Goal: Information Seeking & Learning: Learn about a topic

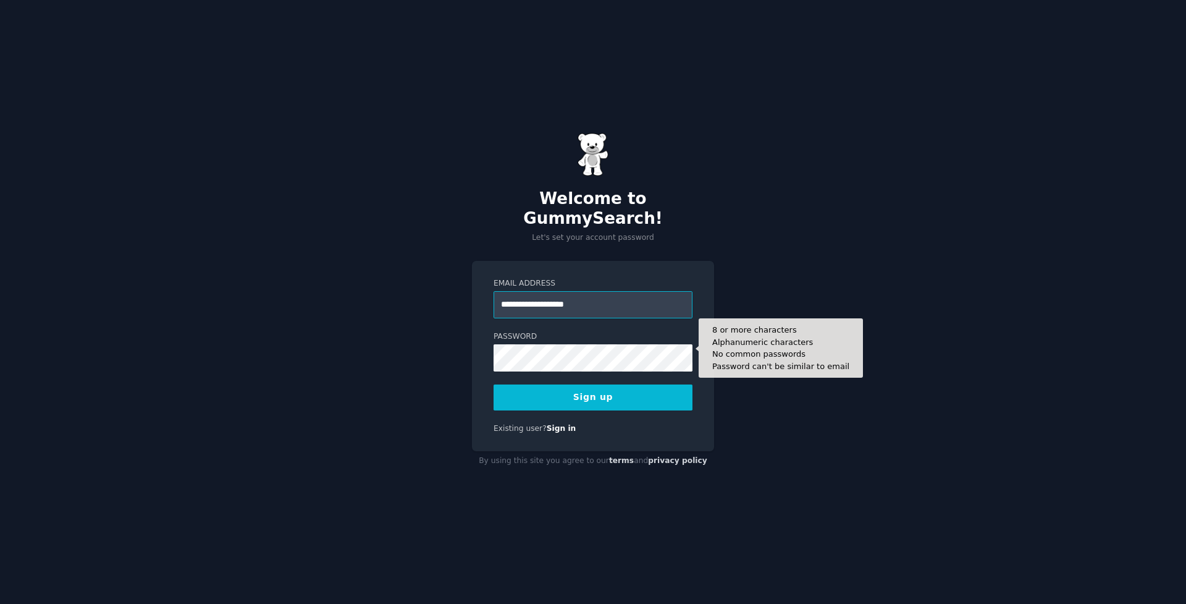
type input "**********"
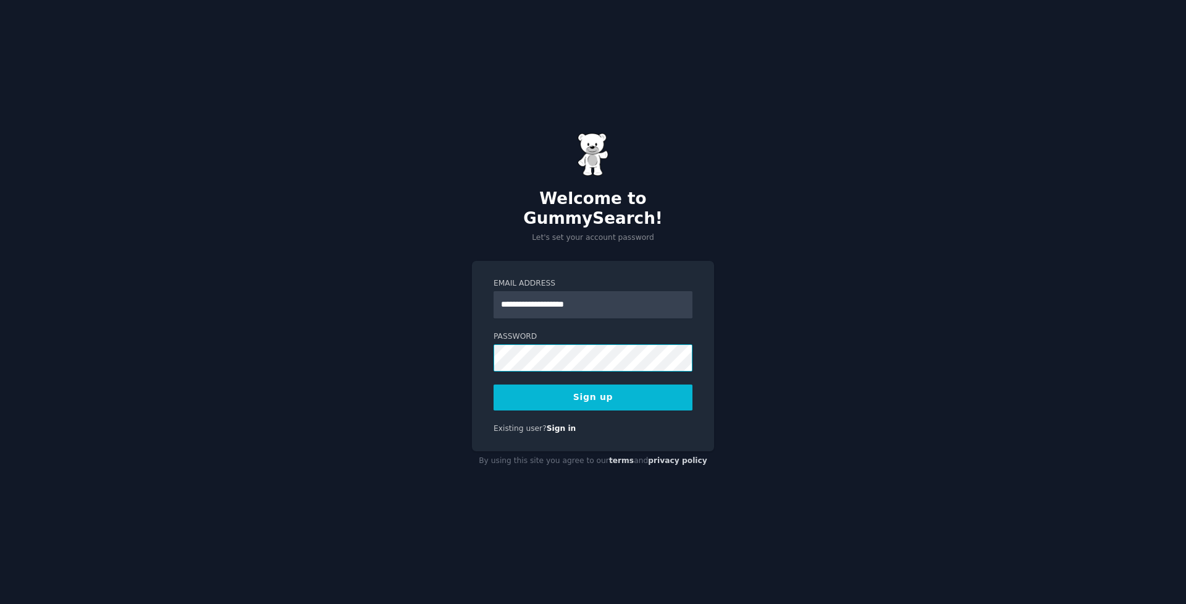
click at [473, 345] on div "**********" at bounding box center [593, 356] width 242 height 191
click at [593, 387] on button "Sign up" at bounding box center [593, 397] width 199 height 26
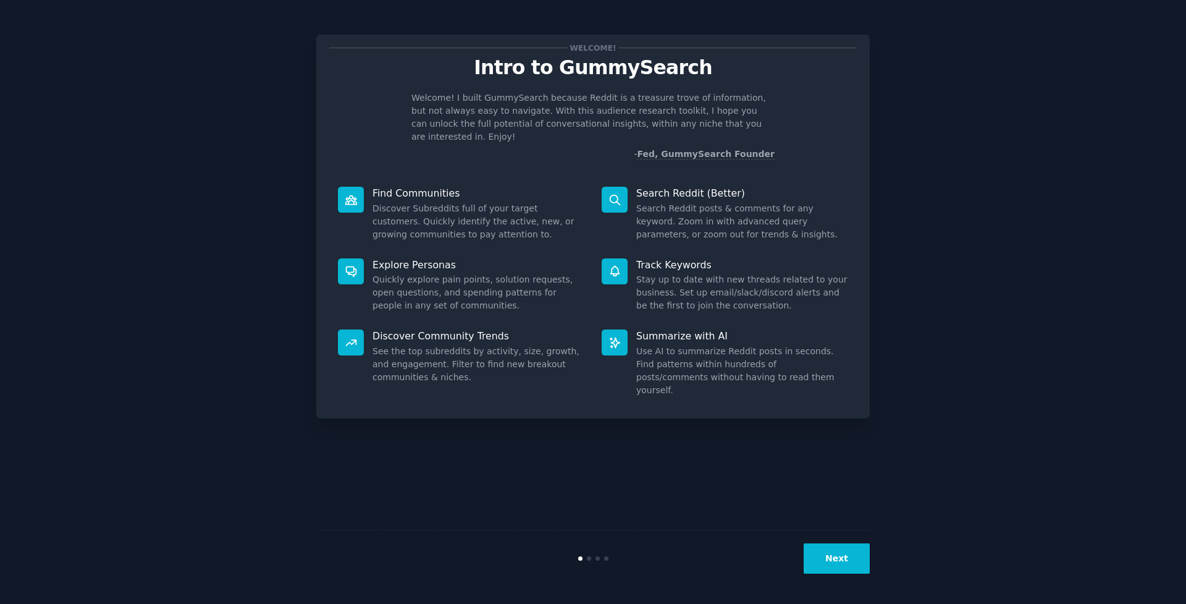
click at [844, 557] on button "Next" at bounding box center [837, 558] width 66 height 30
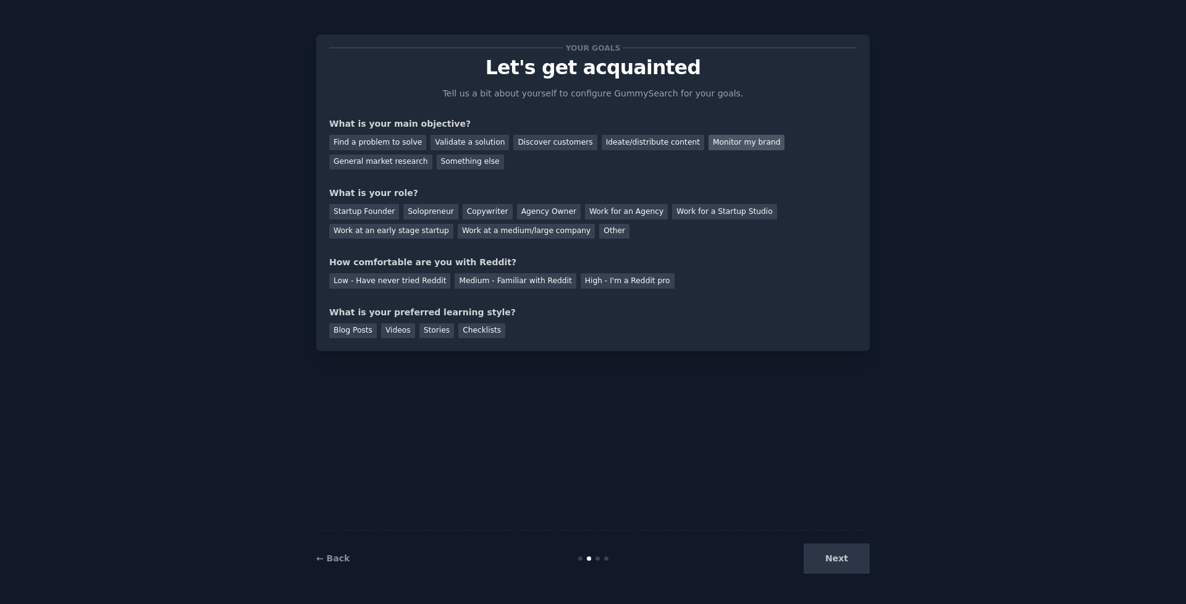
click at [709, 147] on div "Monitor my brand" at bounding box center [747, 142] width 76 height 15
click at [478, 230] on div "Work at a medium/large company" at bounding box center [526, 231] width 137 height 15
click at [497, 280] on div "Medium - Familiar with Reddit" at bounding box center [515, 280] width 121 height 15
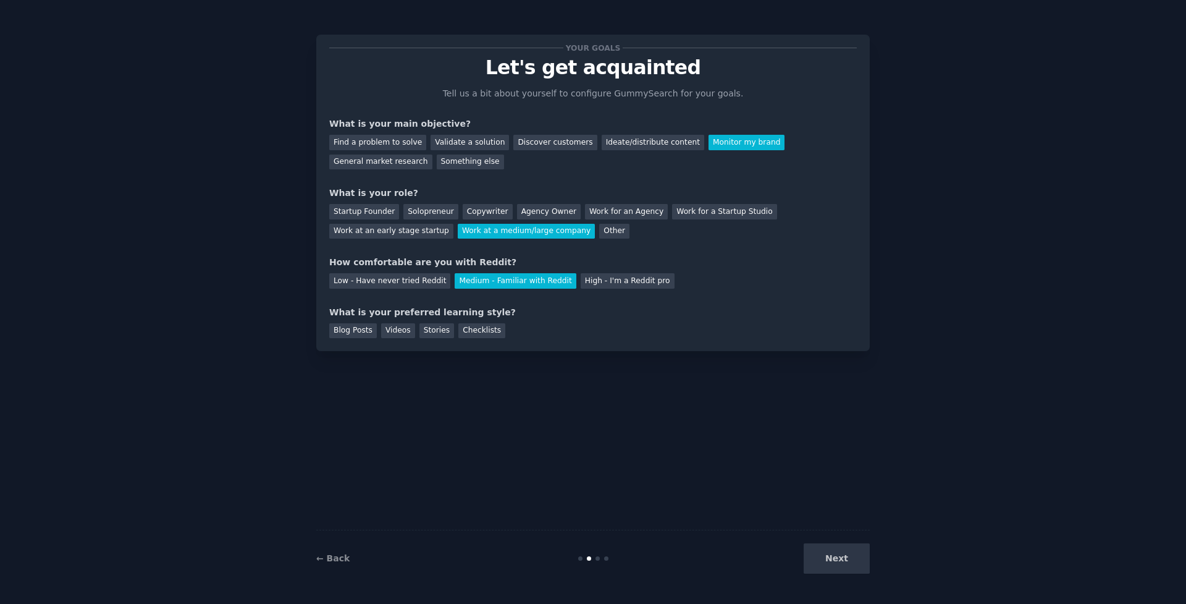
click at [857, 554] on div "Next" at bounding box center [777, 558] width 185 height 30
click at [853, 559] on div "Next" at bounding box center [777, 558] width 185 height 30
click at [360, 332] on div "Blog Posts" at bounding box center [353, 330] width 48 height 15
click at [841, 557] on button "Next" at bounding box center [837, 558] width 66 height 30
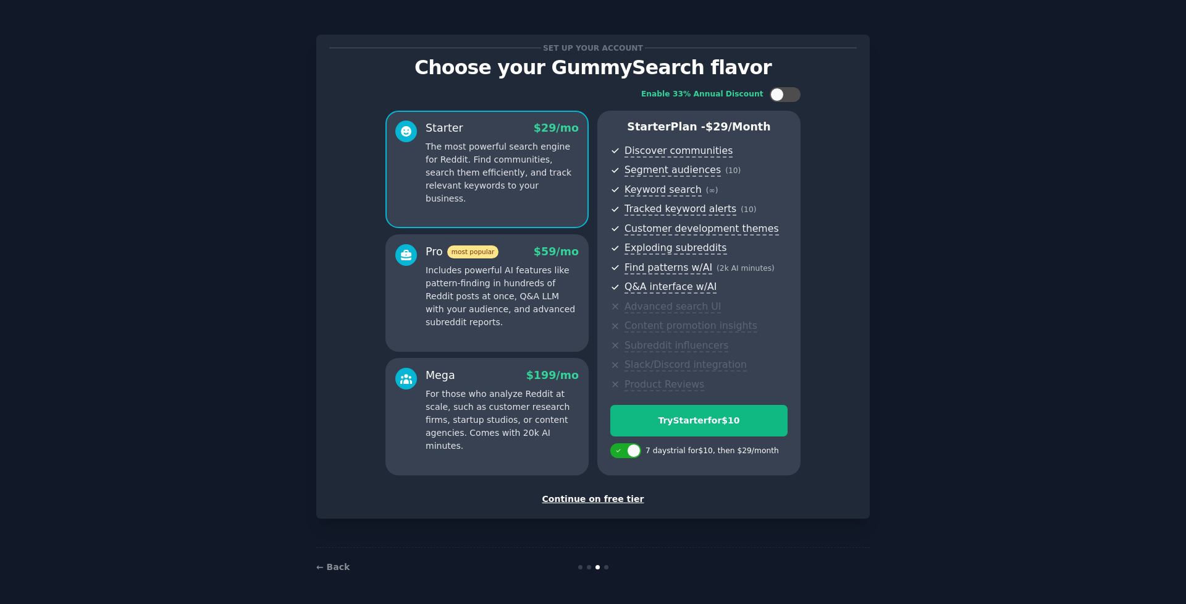
click at [597, 502] on div "Set up your account Choose your GummySearch flavor Enable 33% Annual Discount S…" at bounding box center [593, 277] width 554 height 484
click at [590, 492] on div "Continue on free tier" at bounding box center [593, 498] width 528 height 13
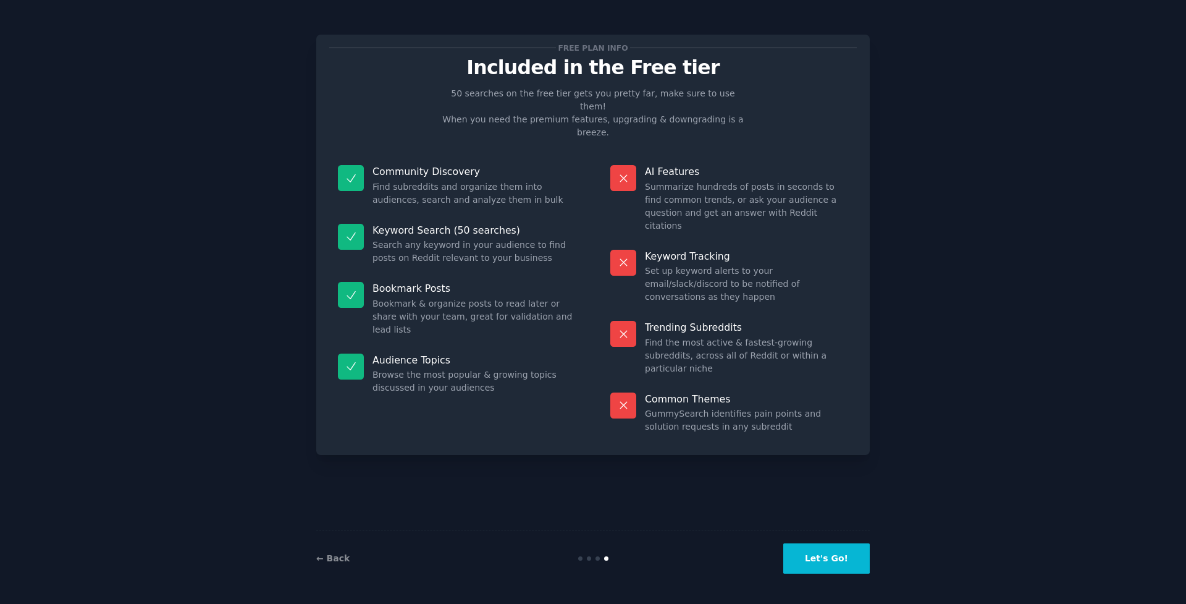
click at [799, 554] on button "Let's Go!" at bounding box center [826, 558] width 86 height 30
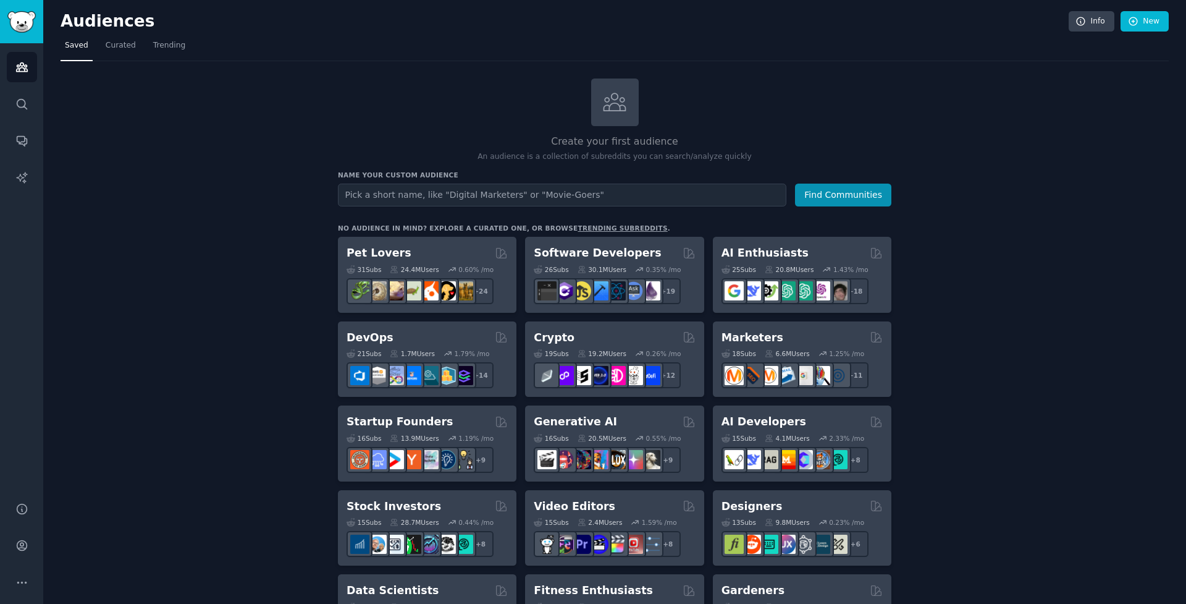
click at [476, 190] on input "text" at bounding box center [562, 194] width 449 height 23
type input "Rippling"
click at [844, 193] on button "Find Communities" at bounding box center [843, 194] width 96 height 23
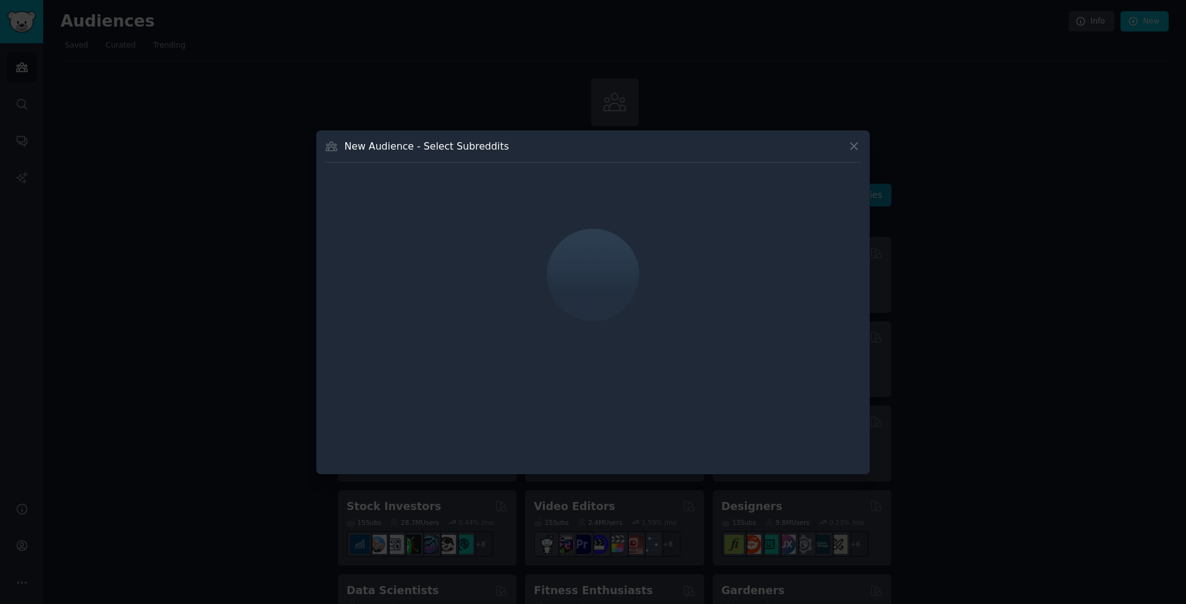
click at [853, 144] on icon at bounding box center [854, 146] width 13 height 13
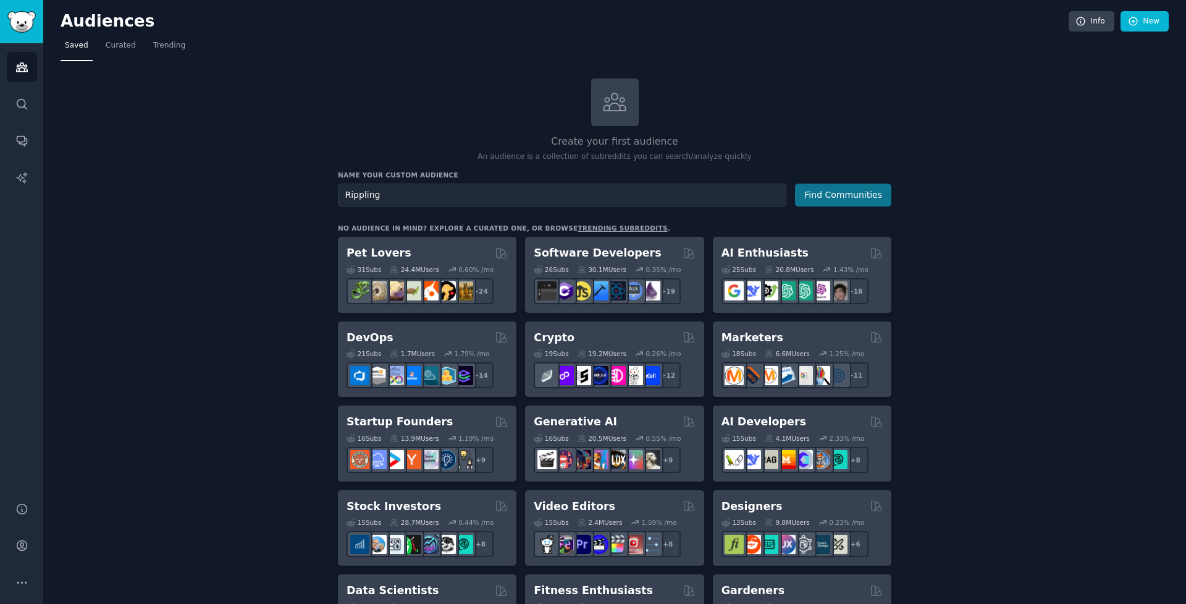
click at [845, 188] on button "Find Communities" at bounding box center [843, 194] width 96 height 23
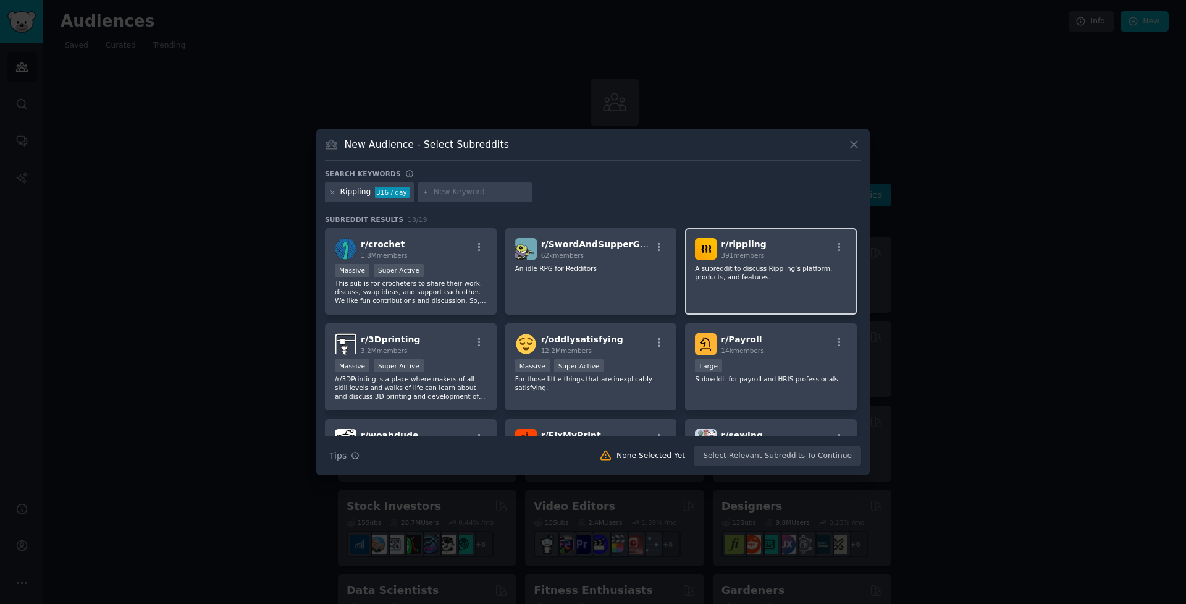
click at [743, 256] on span "391 members" at bounding box center [742, 254] width 43 height 7
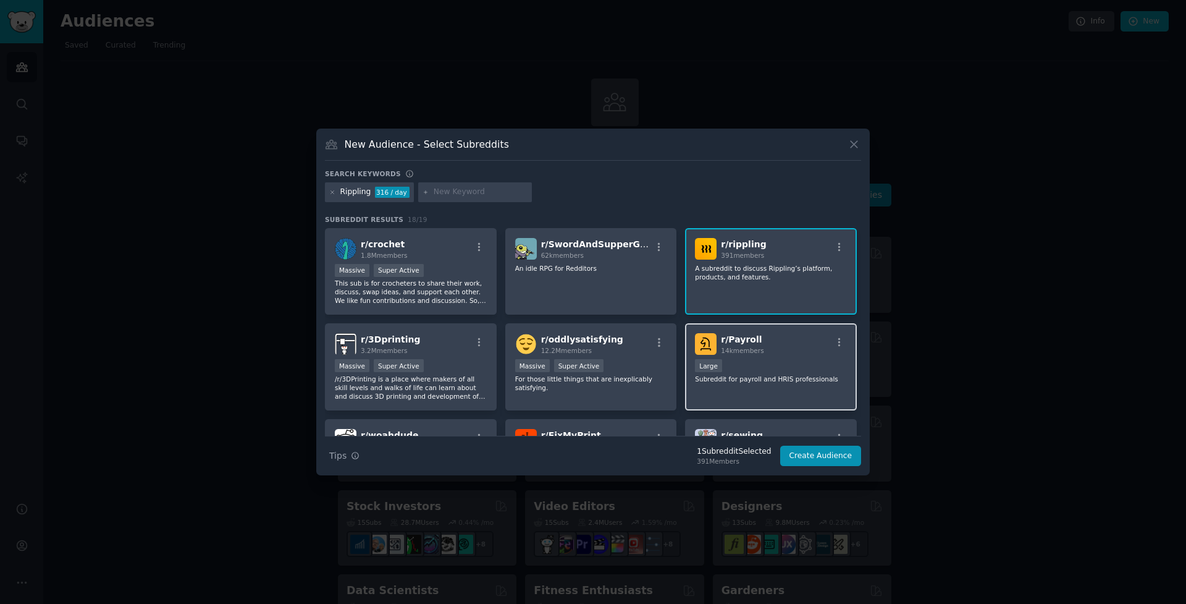
click at [746, 352] on span "14k members" at bounding box center [742, 350] width 43 height 7
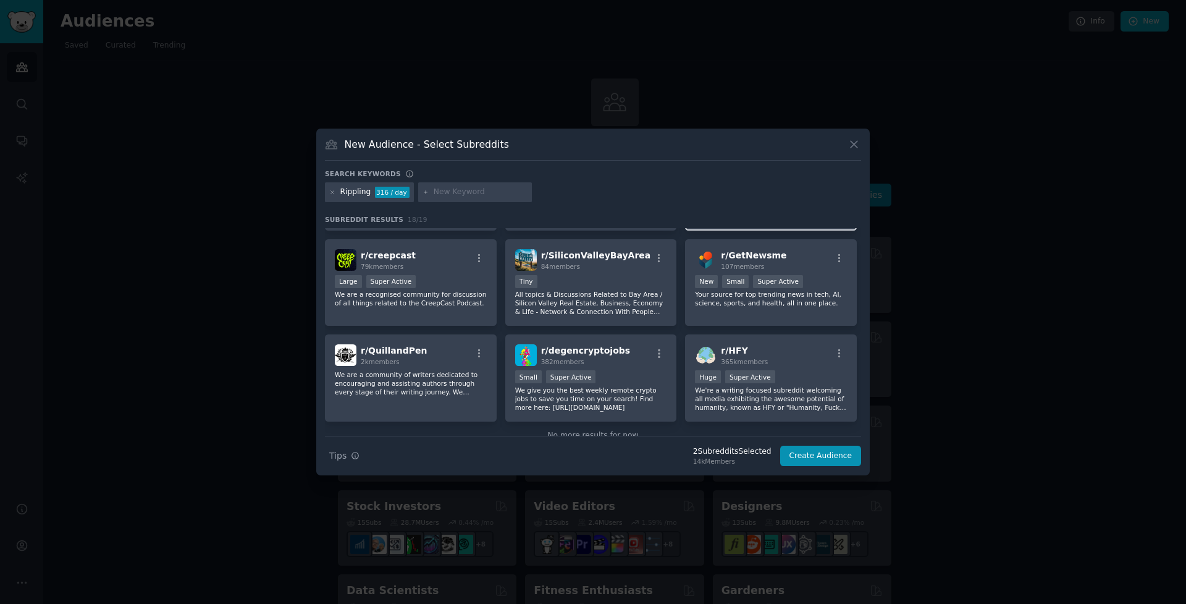
scroll to position [399, 0]
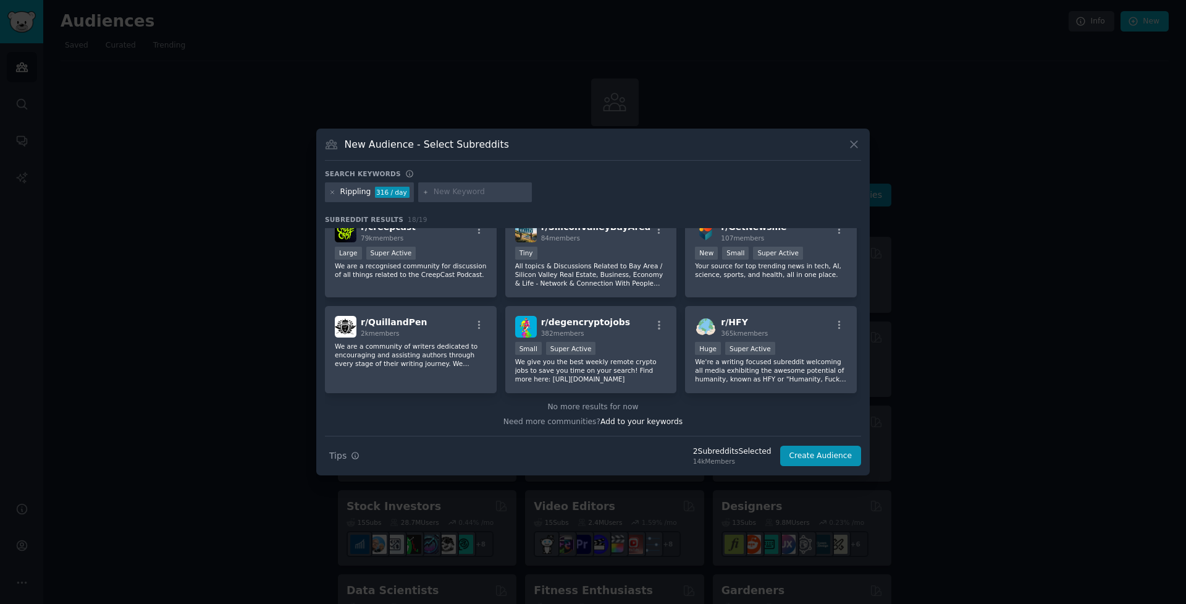
click at [465, 186] on div at bounding box center [475, 192] width 114 height 20
click at [463, 191] on input "text" at bounding box center [481, 192] width 94 height 11
type input "HR software"
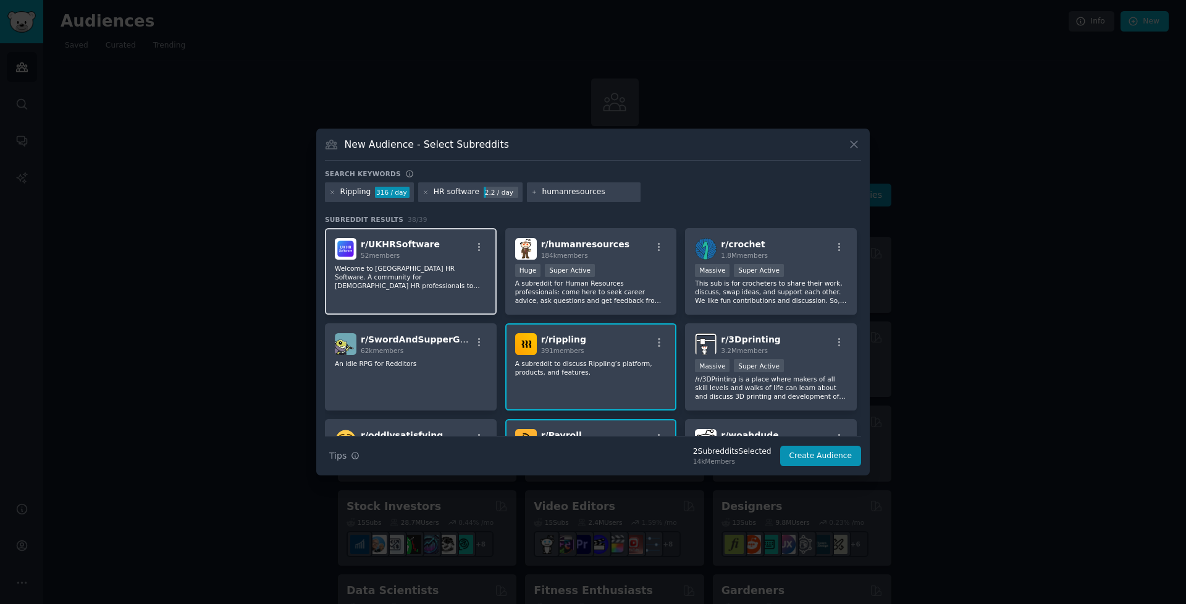
click at [431, 261] on div "r/ UKHRSoftware 52 members Welcome to [GEOGRAPHIC_DATA] HR Software. A communit…" at bounding box center [411, 271] width 172 height 87
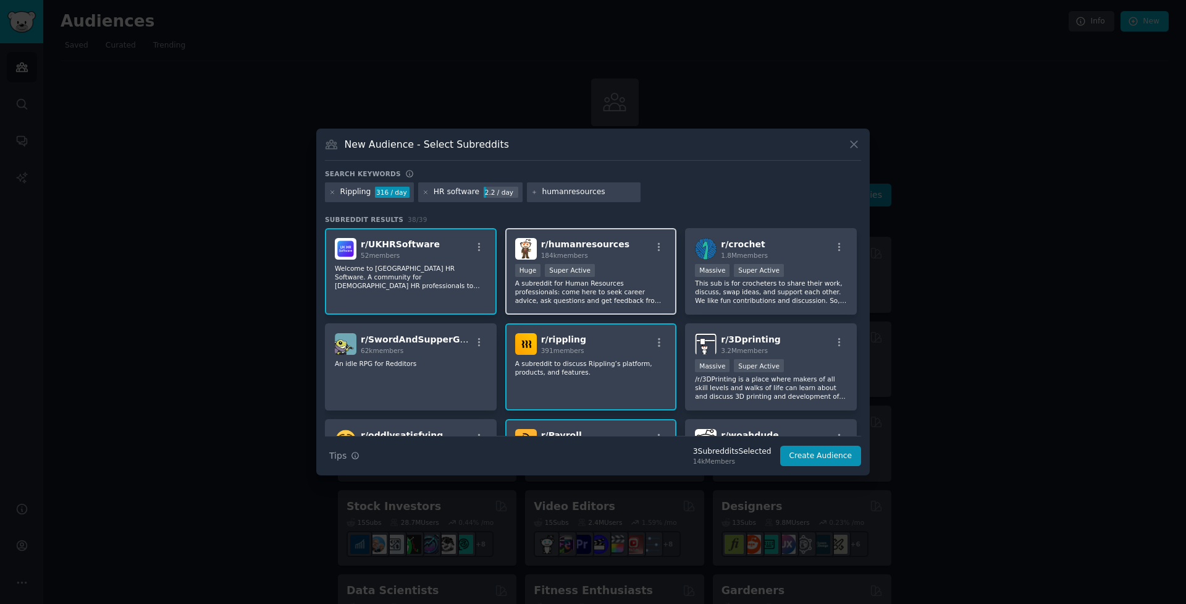
click at [569, 262] on div "r/ humanresources 184k members Huge Super Active A subreddit for Human Resource…" at bounding box center [591, 271] width 172 height 87
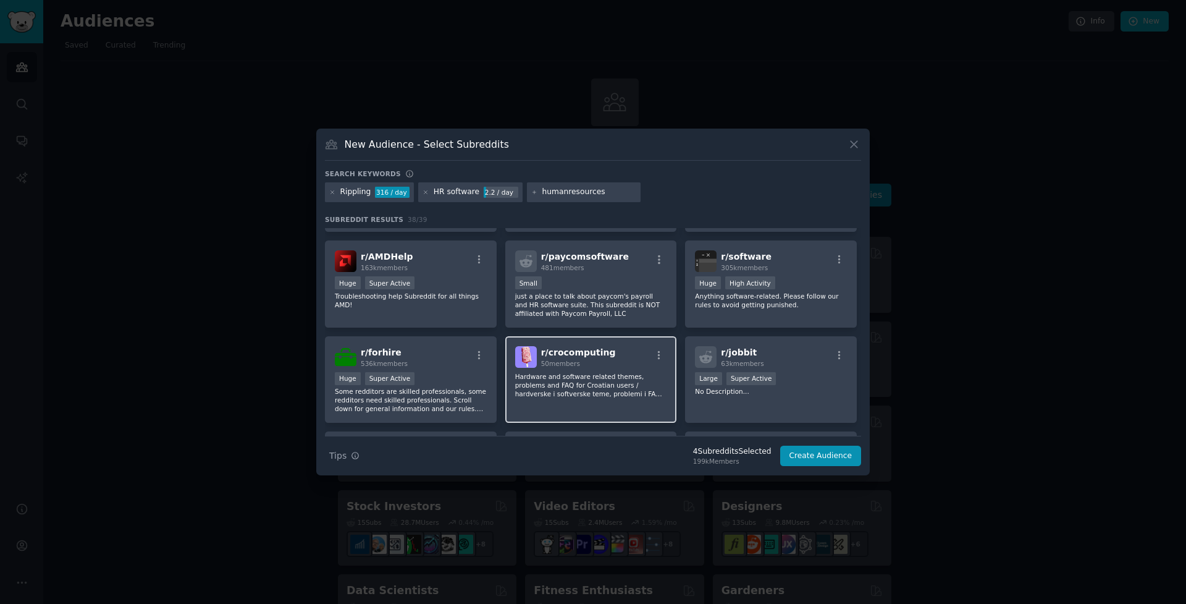
scroll to position [463, 0]
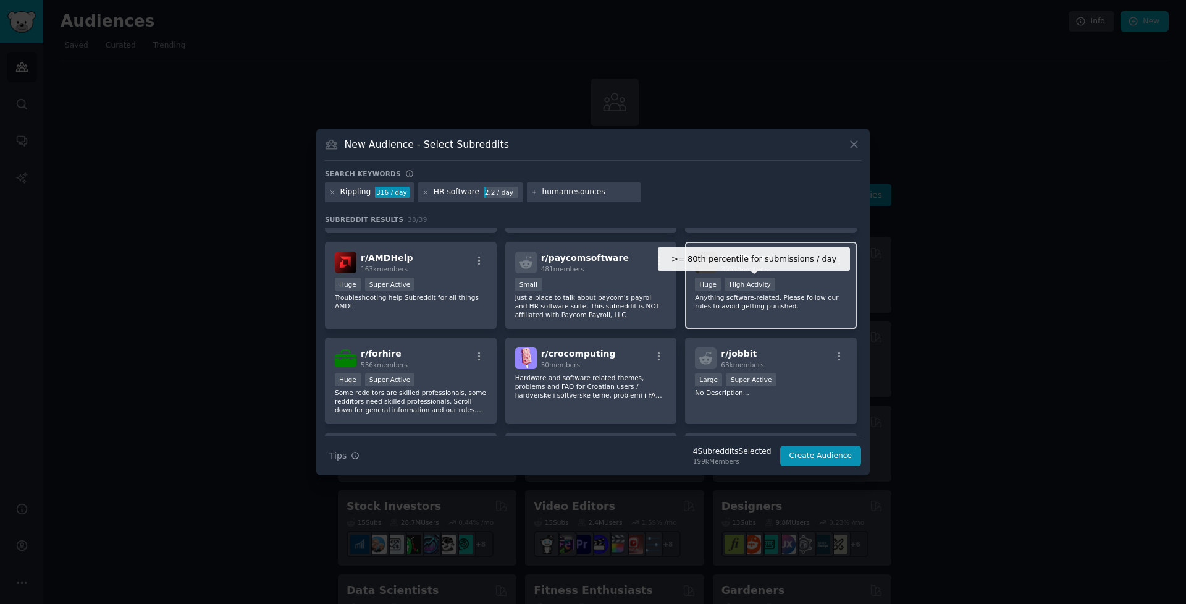
click at [770, 288] on div "High Activity" at bounding box center [750, 283] width 50 height 13
click at [790, 285] on div ">= 80th percentile for submissions / day Huge High Activity" at bounding box center [771, 284] width 152 height 15
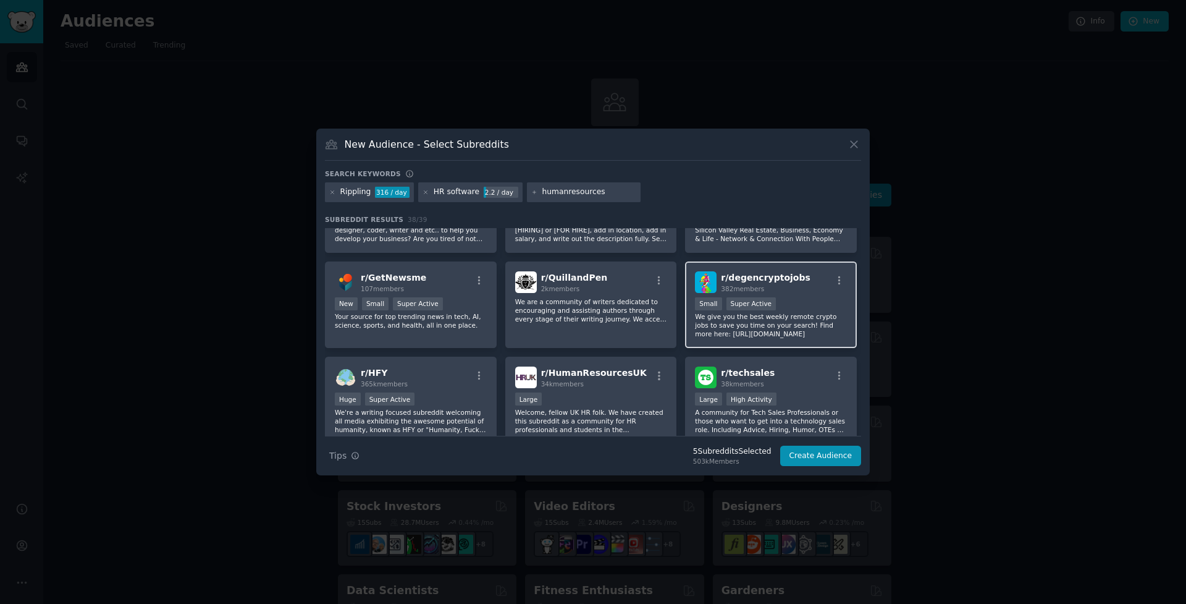
scroll to position [934, 0]
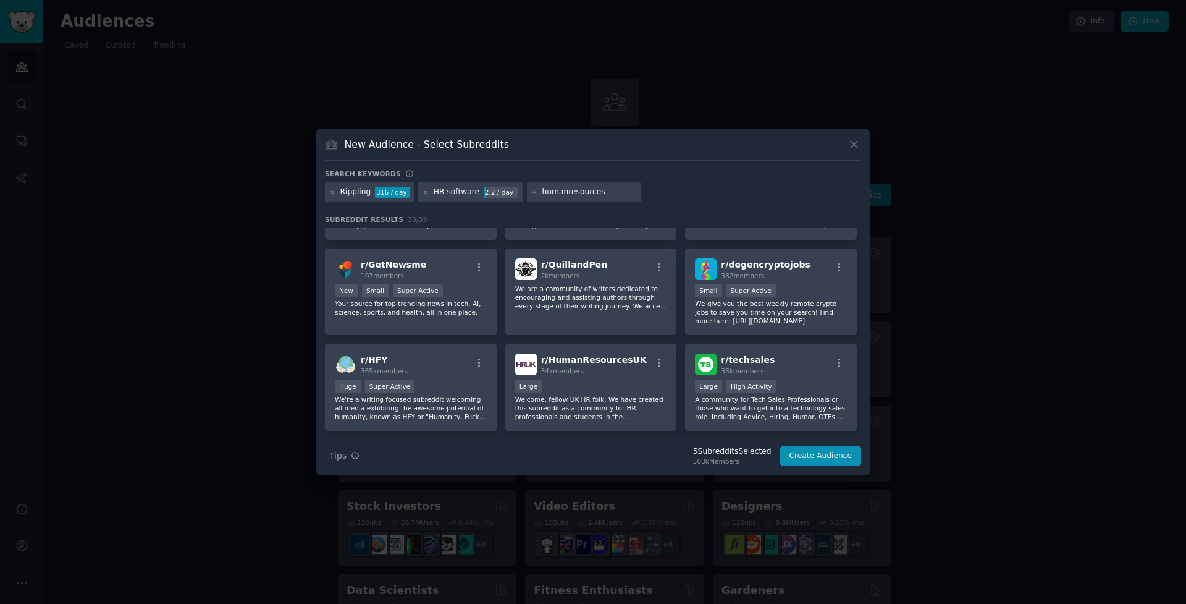
click at [586, 193] on input "humanresources" at bounding box center [589, 192] width 94 height 11
click at [600, 193] on input "humanresources" at bounding box center [589, 192] width 94 height 11
type input "human resources"
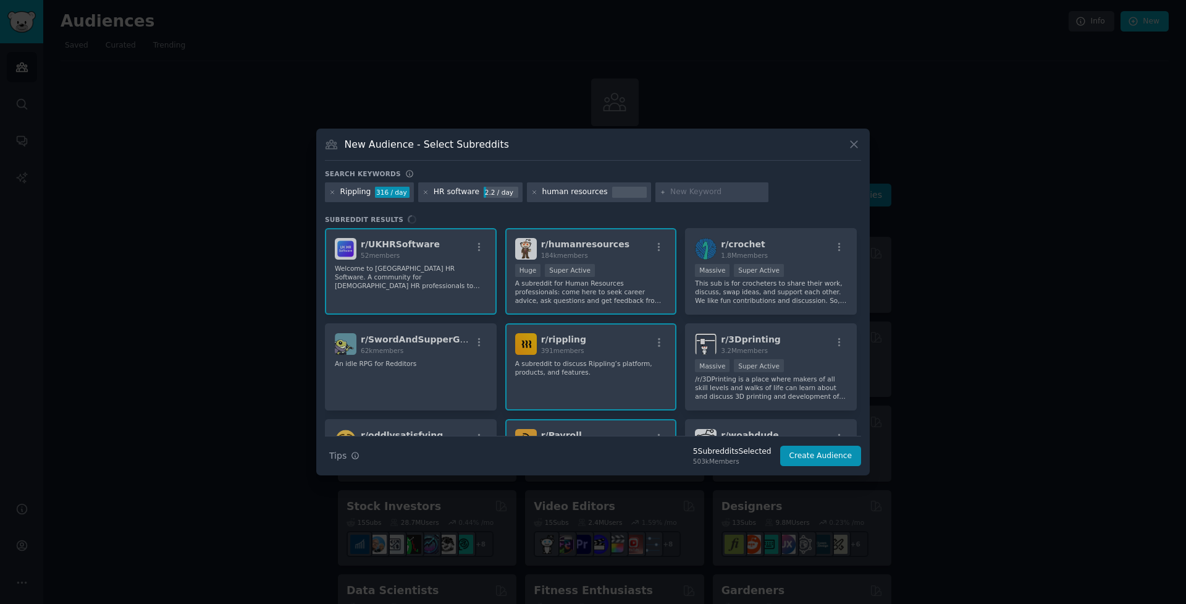
click at [670, 193] on input "text" at bounding box center [717, 192] width 94 height 11
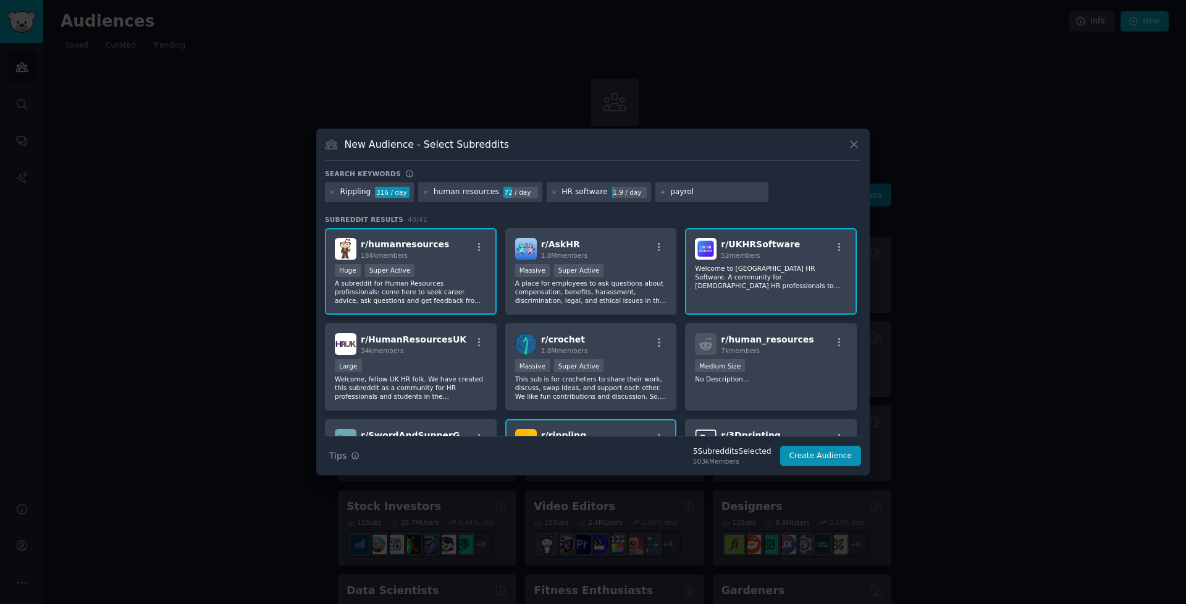
type input "payroll"
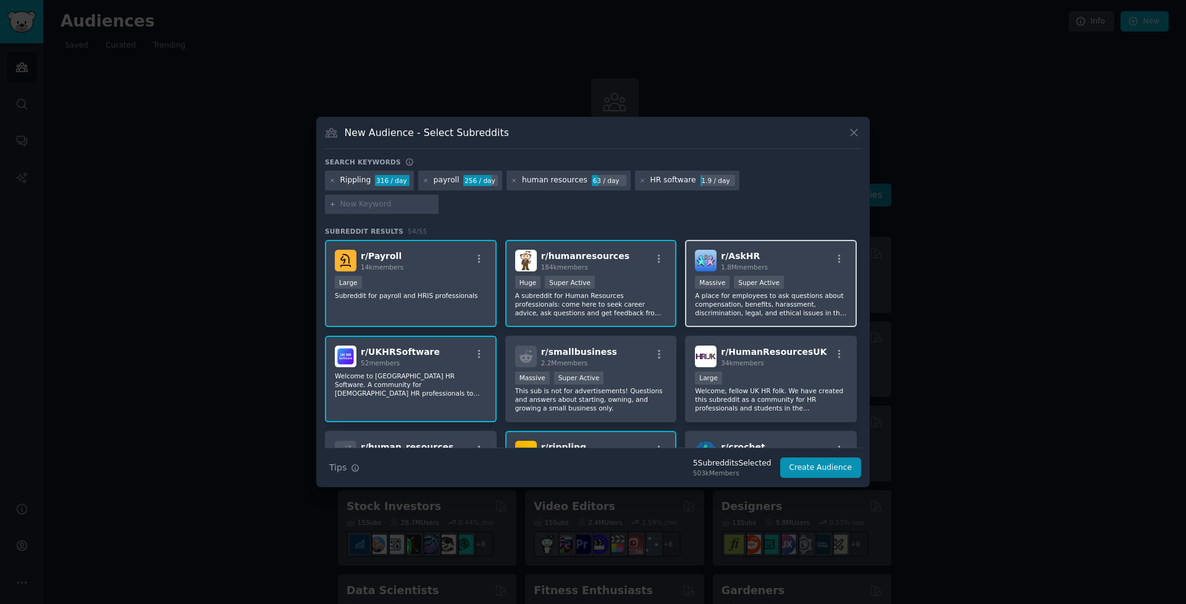
scroll to position [72, 0]
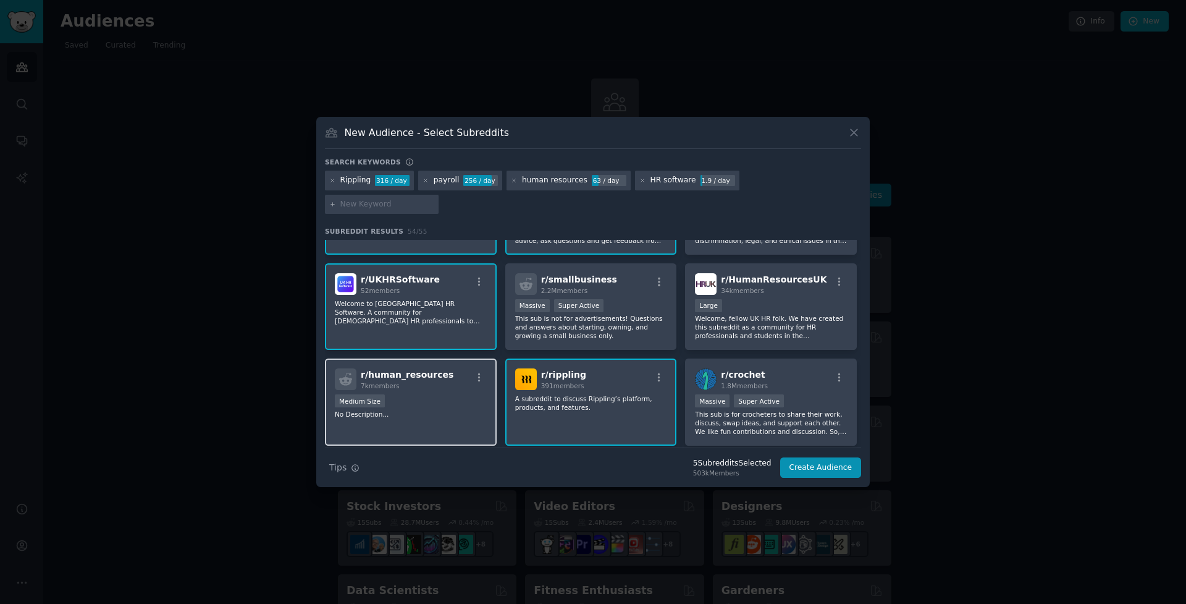
click at [401, 369] on span "r/ human_resources" at bounding box center [407, 374] width 93 height 10
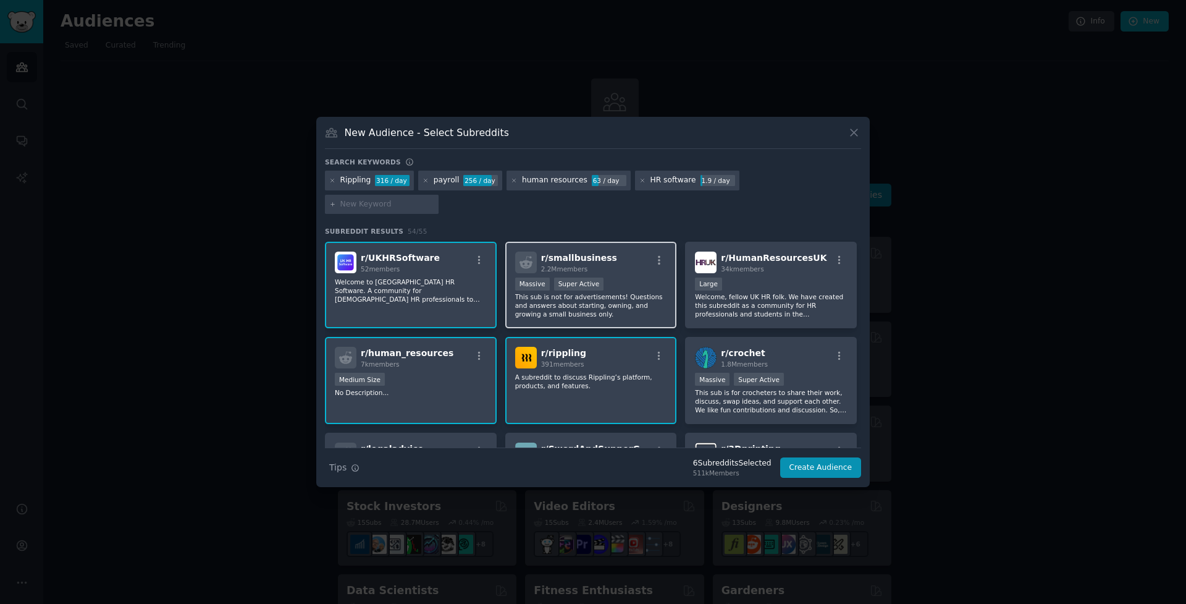
click at [623, 277] on div "Massive Super Active" at bounding box center [591, 284] width 152 height 15
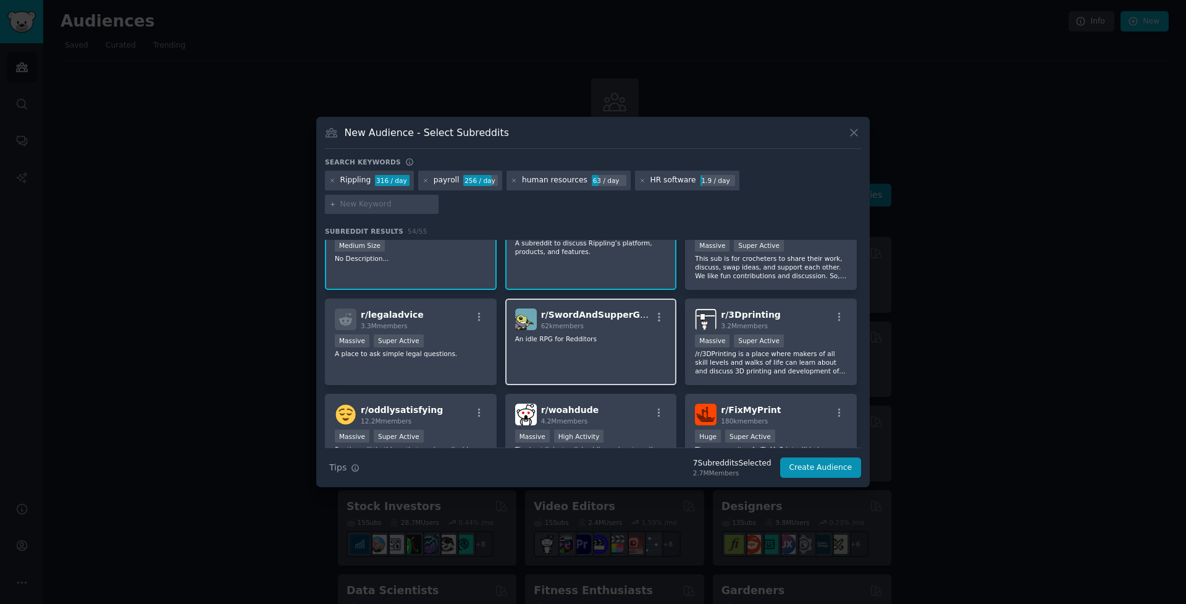
scroll to position [250, 0]
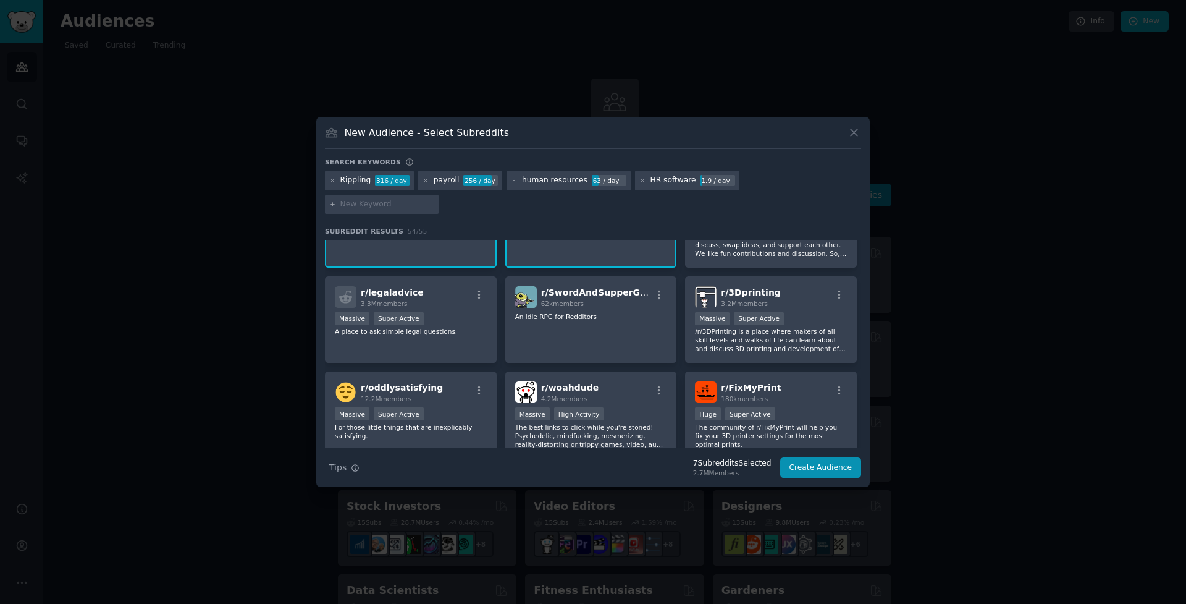
click at [434, 199] on input "text" at bounding box center [387, 204] width 94 height 11
type input "IT managers"
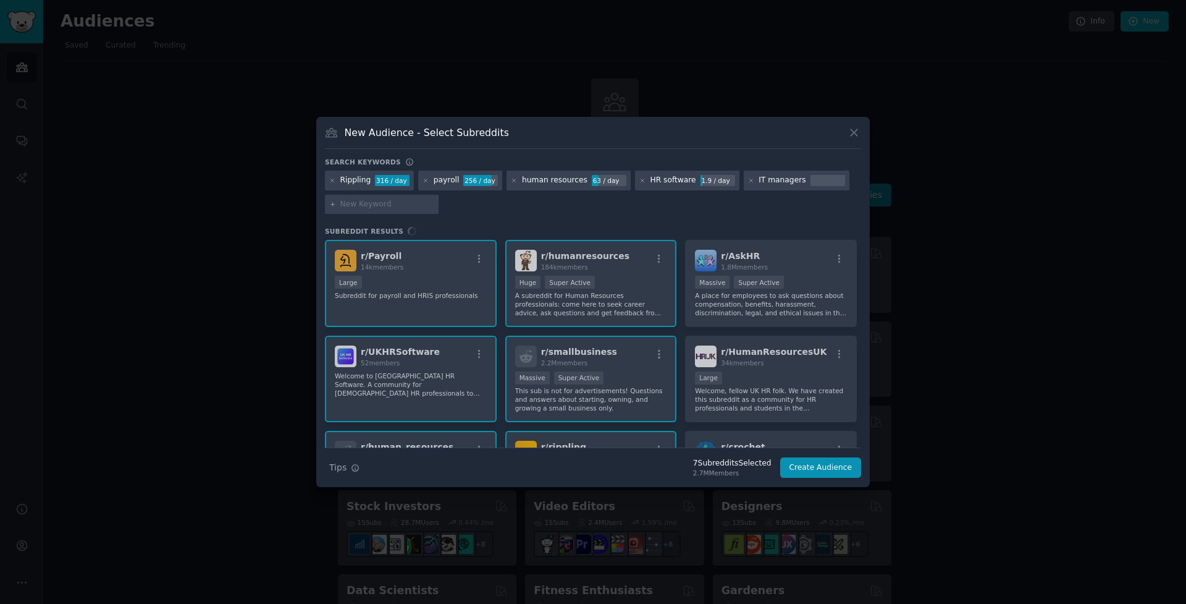
click at [744, 260] on div "r/ Payroll 14k members 10,000 - 100,000 members Large Subreddit for payroll and…" at bounding box center [593, 344] width 536 height 208
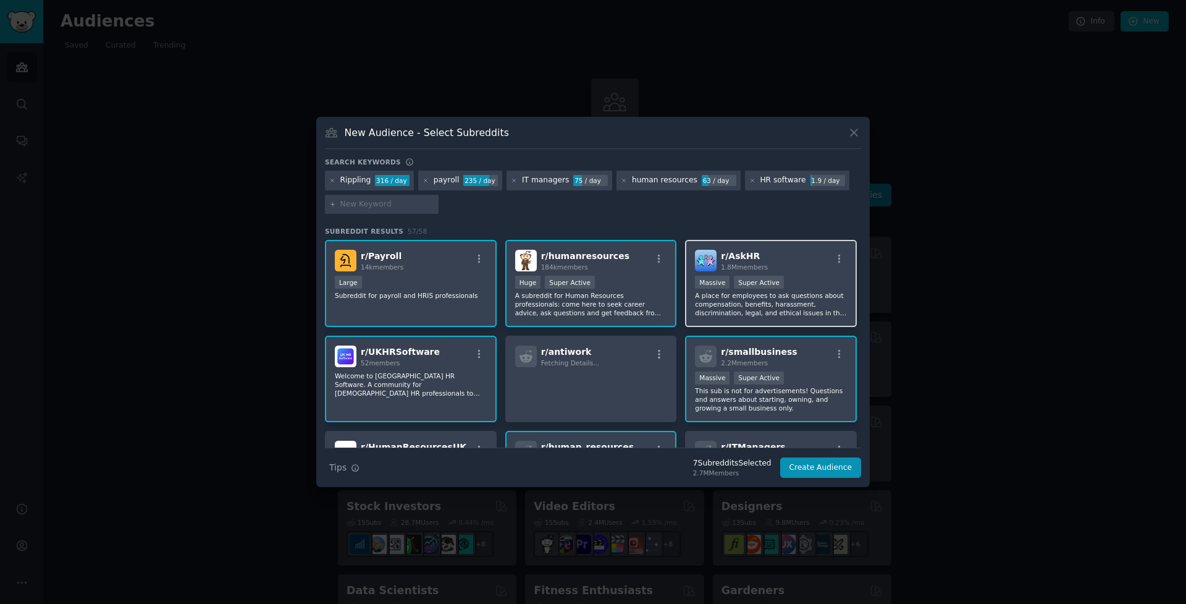
click at [799, 269] on div "r/ AskHR 1.8M members" at bounding box center [771, 261] width 152 height 22
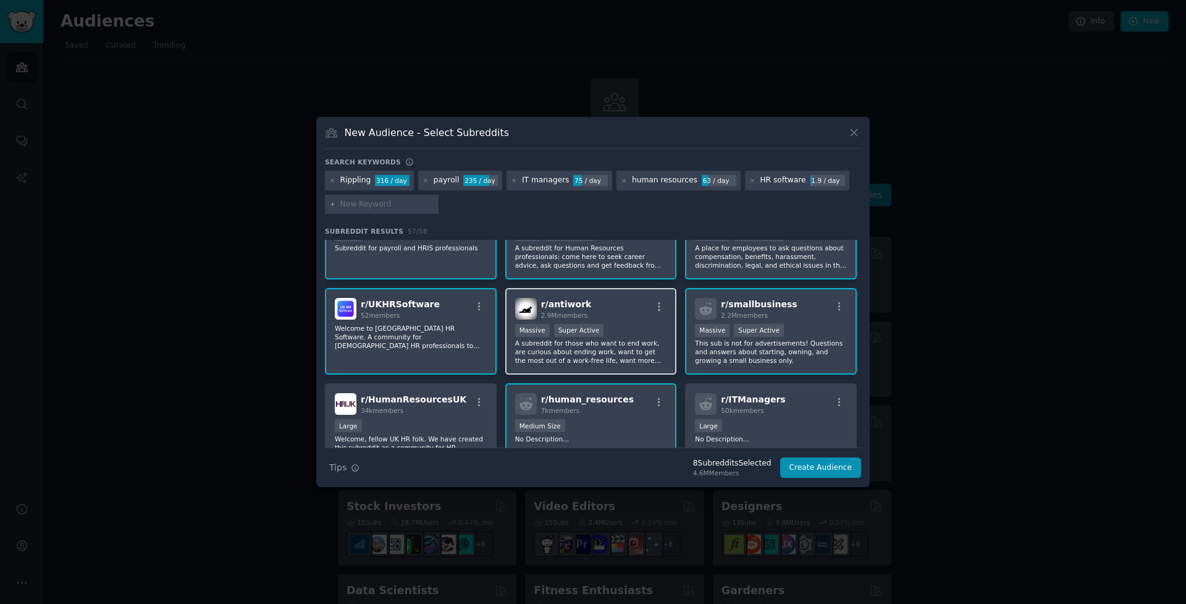
scroll to position [70, 0]
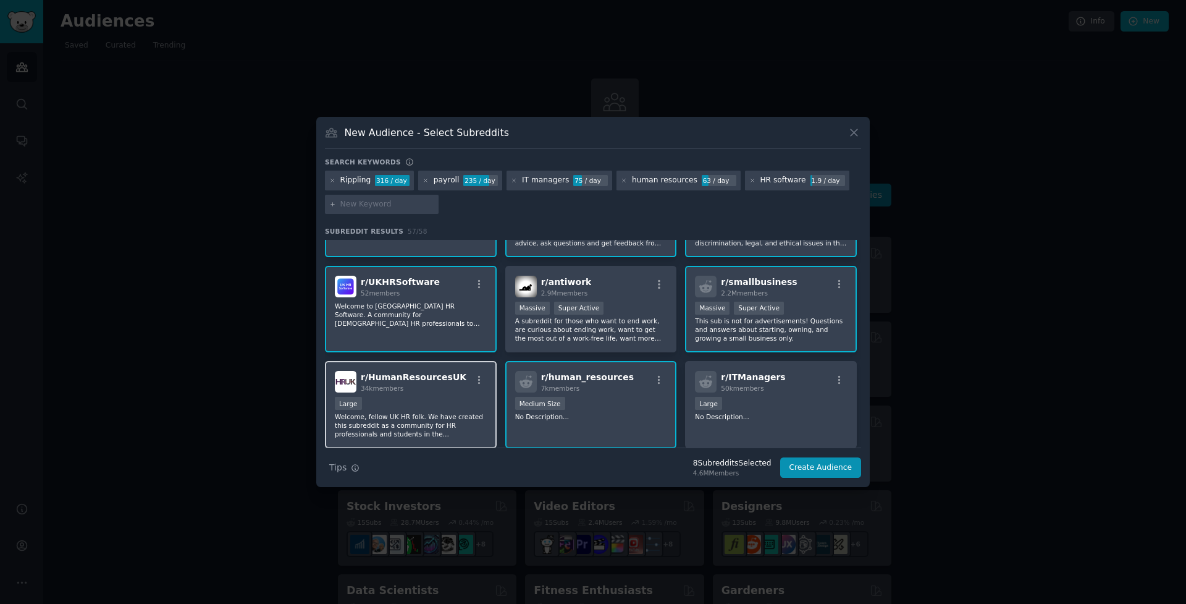
click at [473, 390] on div "r/ HumanResourcesUK 34k members" at bounding box center [411, 382] width 152 height 22
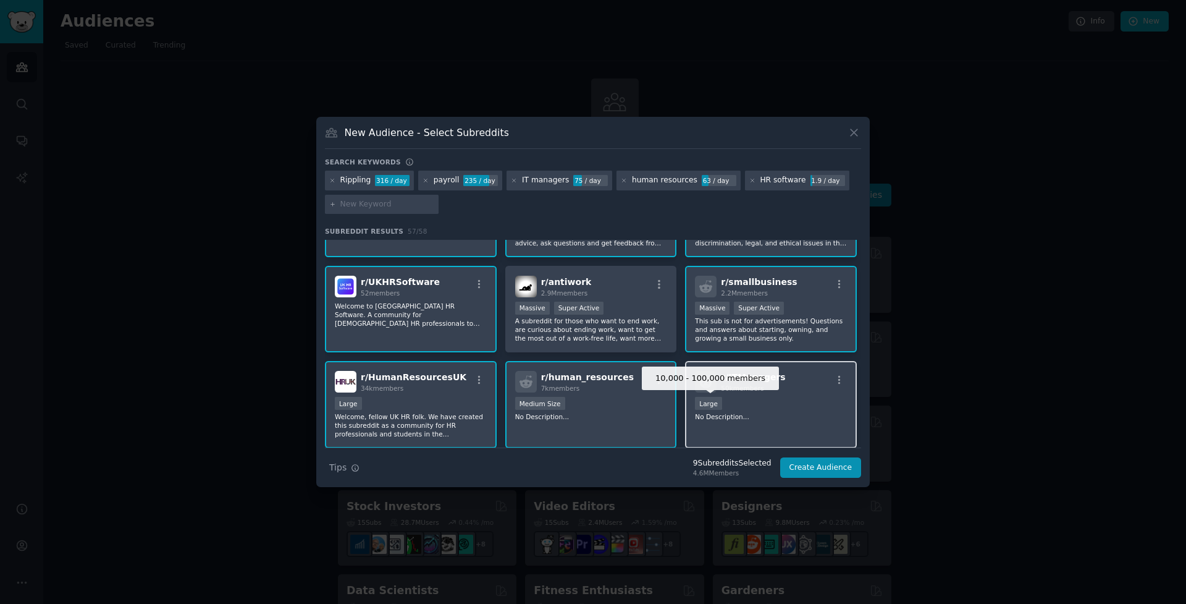
click at [769, 405] on div "10,000 - 100,000 members Large" at bounding box center [771, 404] width 152 height 15
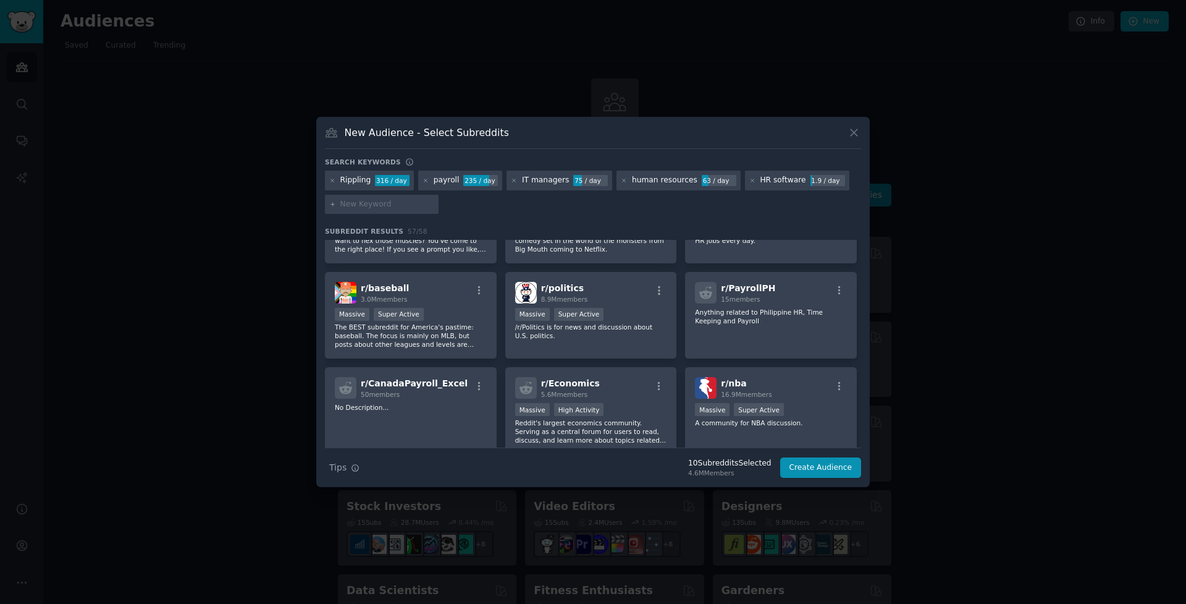
scroll to position [1013, 0]
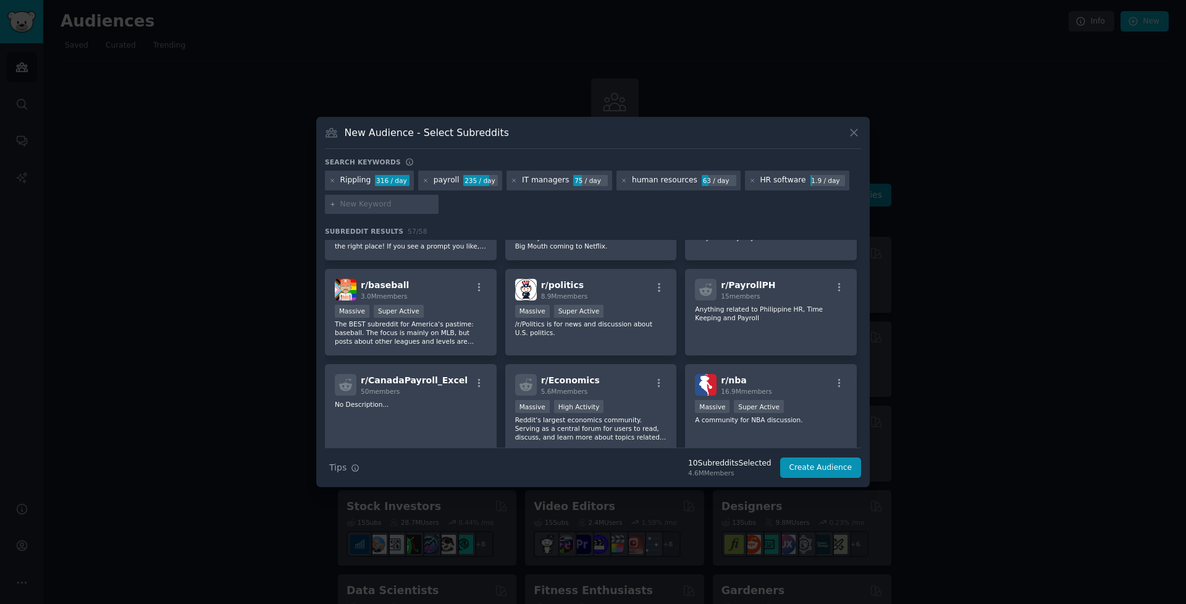
click at [377, 213] on div at bounding box center [382, 205] width 114 height 20
click at [367, 203] on input "text" at bounding box center [387, 204] width 94 height 11
type input "s"
type input "expense management"
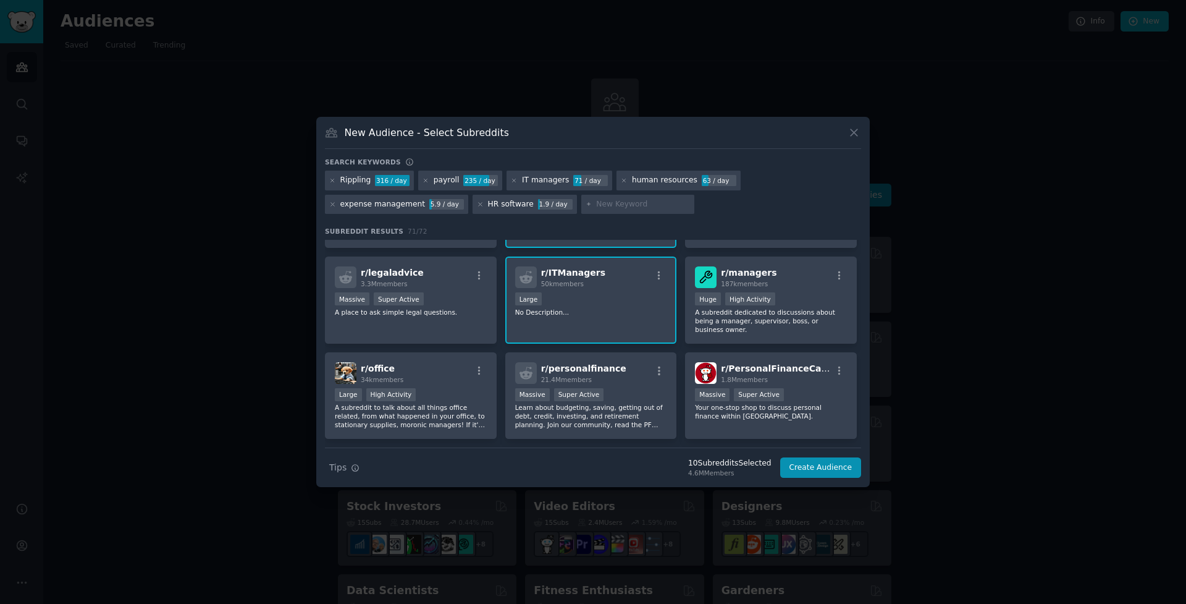
scroll to position [366, 0]
click at [580, 367] on span "r/ personalfinance" at bounding box center [583, 368] width 85 height 10
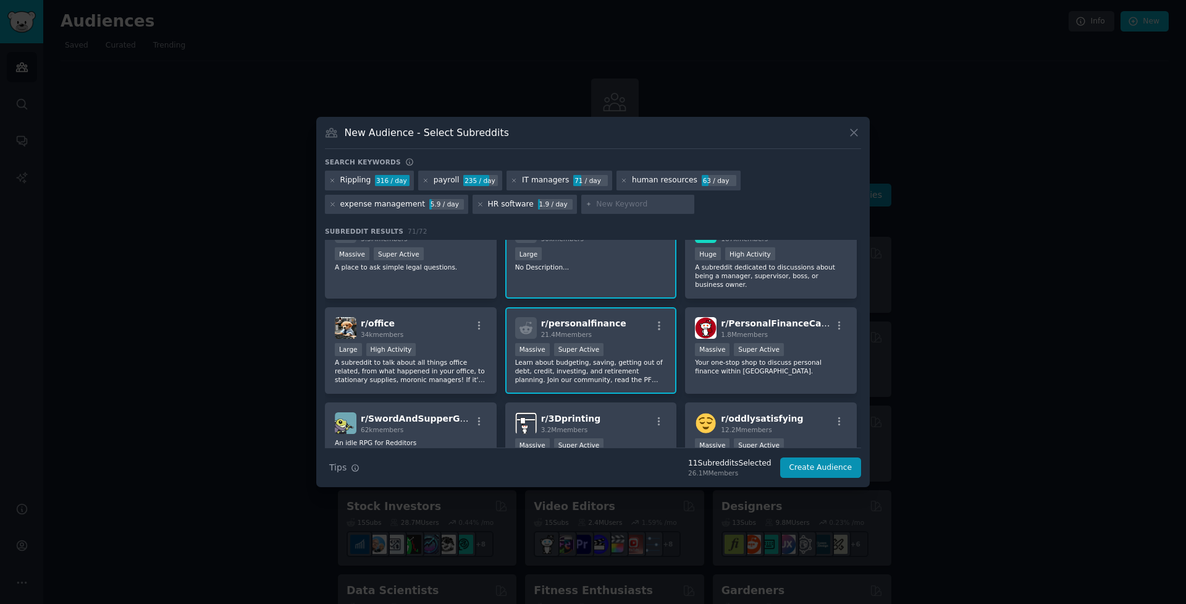
scroll to position [427, 0]
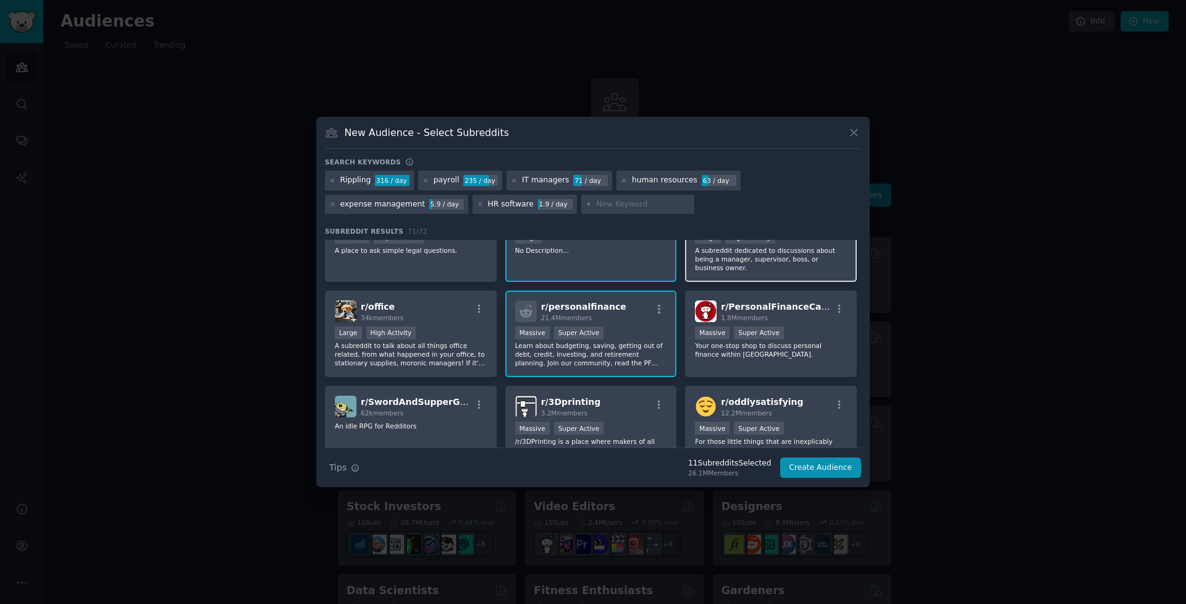
click at [764, 260] on p "A subreddit dedicated to discussions about being a manager, supervisor, boss, o…" at bounding box center [771, 259] width 152 height 26
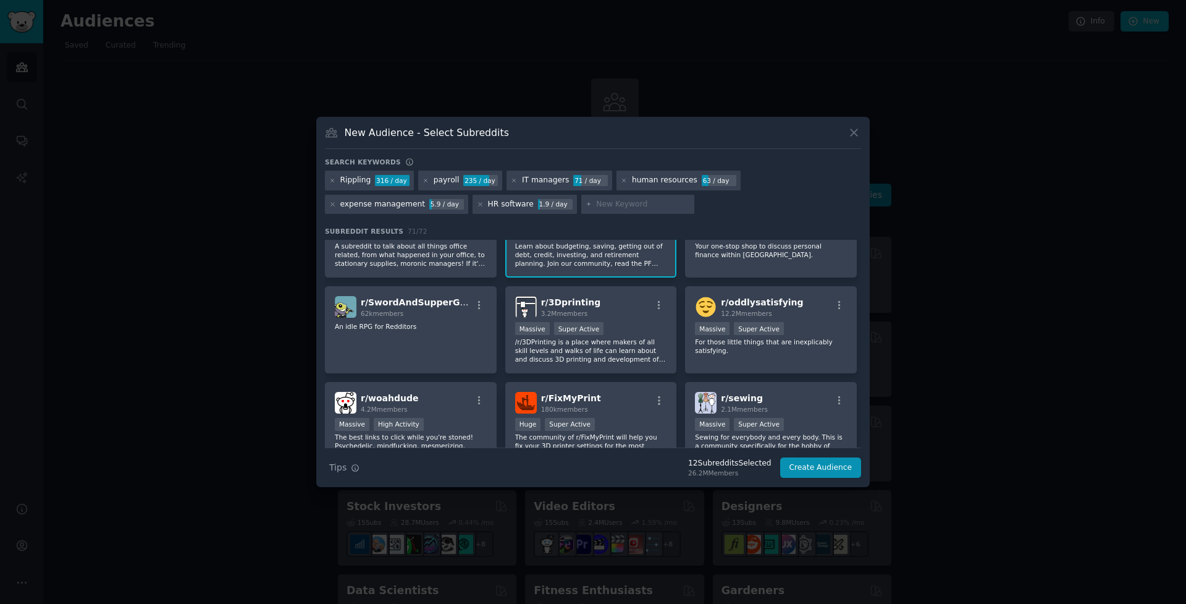
scroll to position [572, 0]
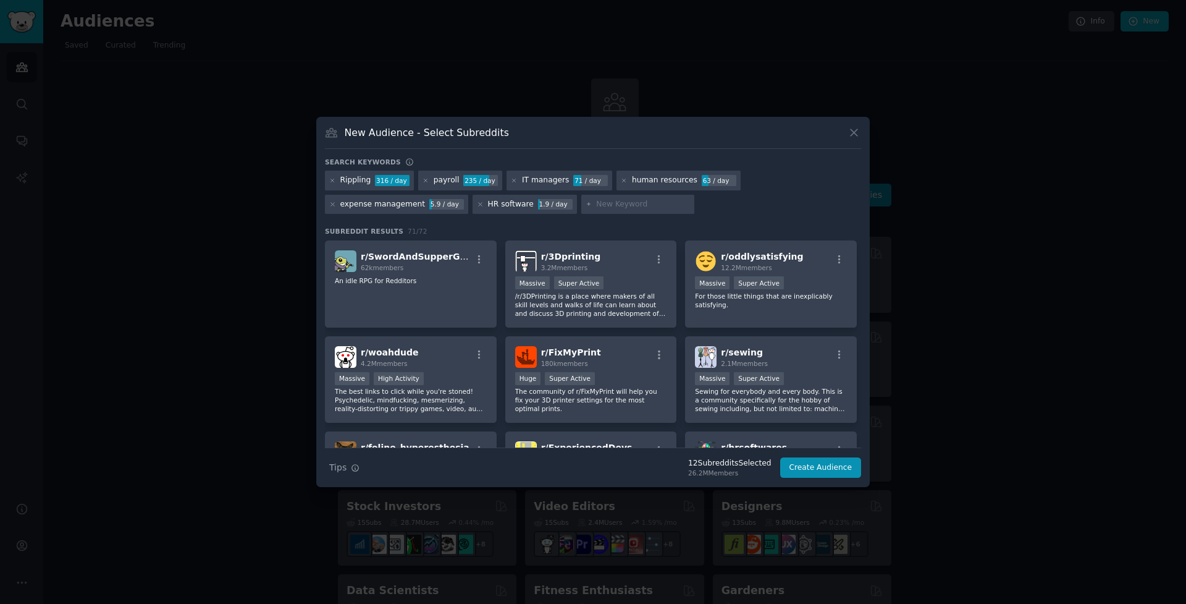
click at [596, 201] on input "text" at bounding box center [643, 204] width 94 height 11
click at [620, 203] on input "IT management" at bounding box center [643, 204] width 94 height 11
type input "IT software"
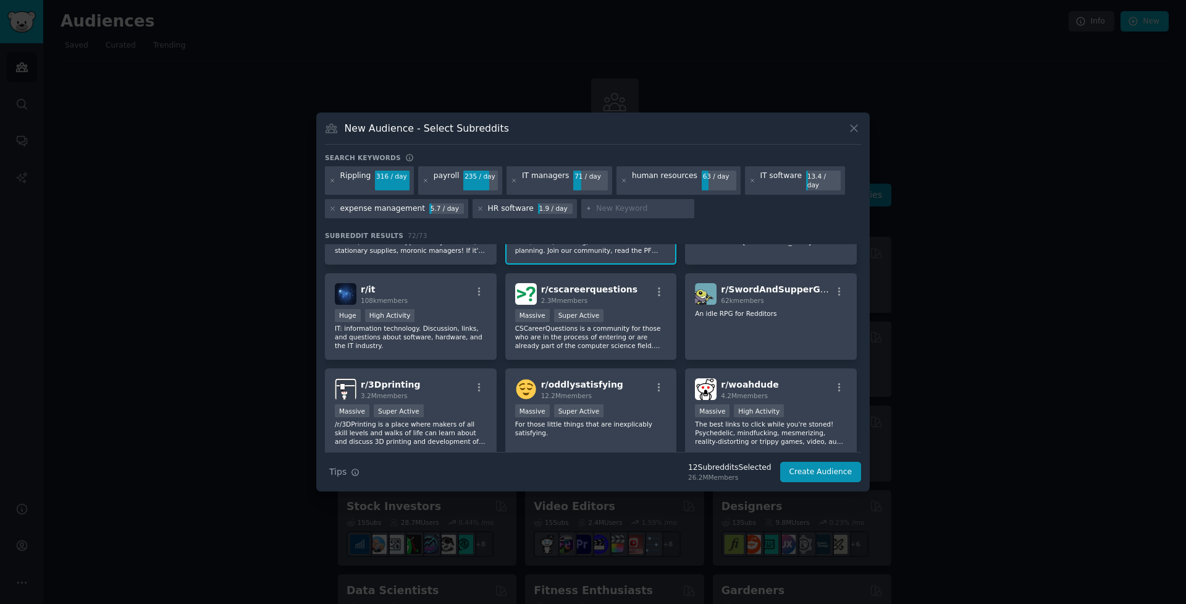
scroll to position [641, 0]
click at [428, 339] on p "IT: information technology. Discussion, links, and questions about software, ha…" at bounding box center [411, 335] width 152 height 26
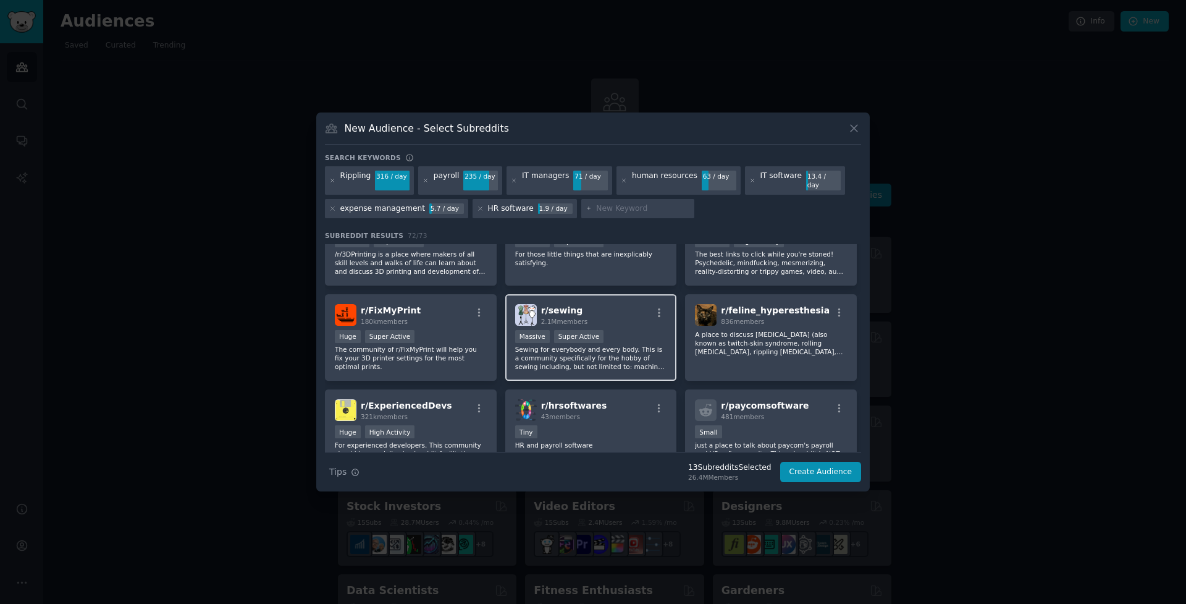
scroll to position [829, 0]
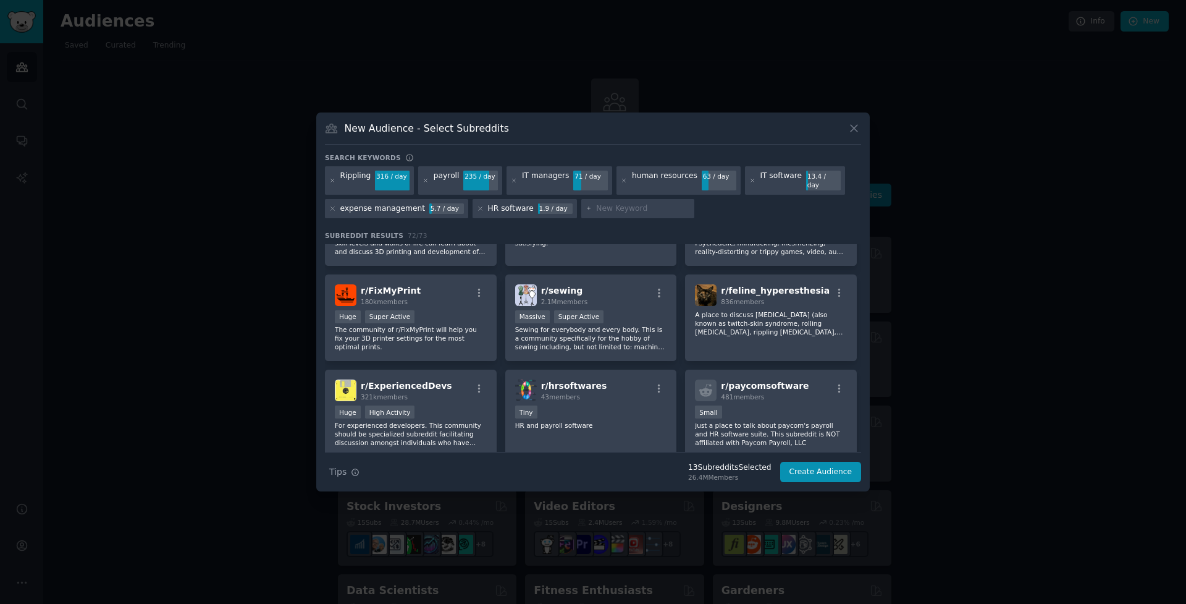
click at [599, 203] on input "text" at bounding box center [643, 208] width 94 height 11
type input "IT management"
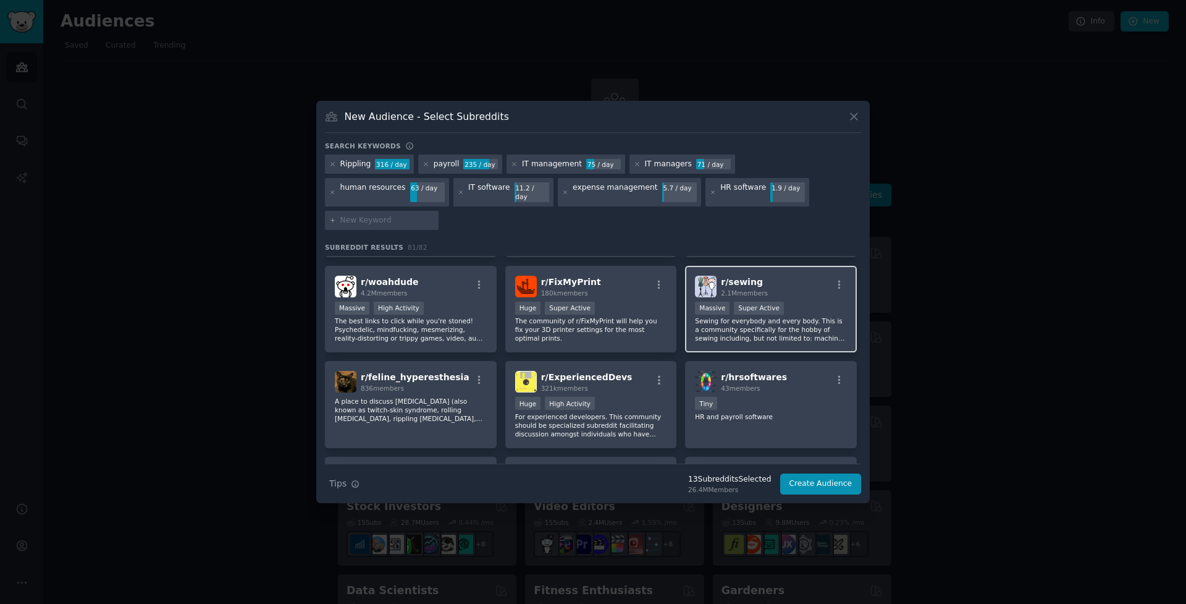
scroll to position [851, 0]
click at [798, 473] on button "Create Audience" at bounding box center [821, 483] width 82 height 21
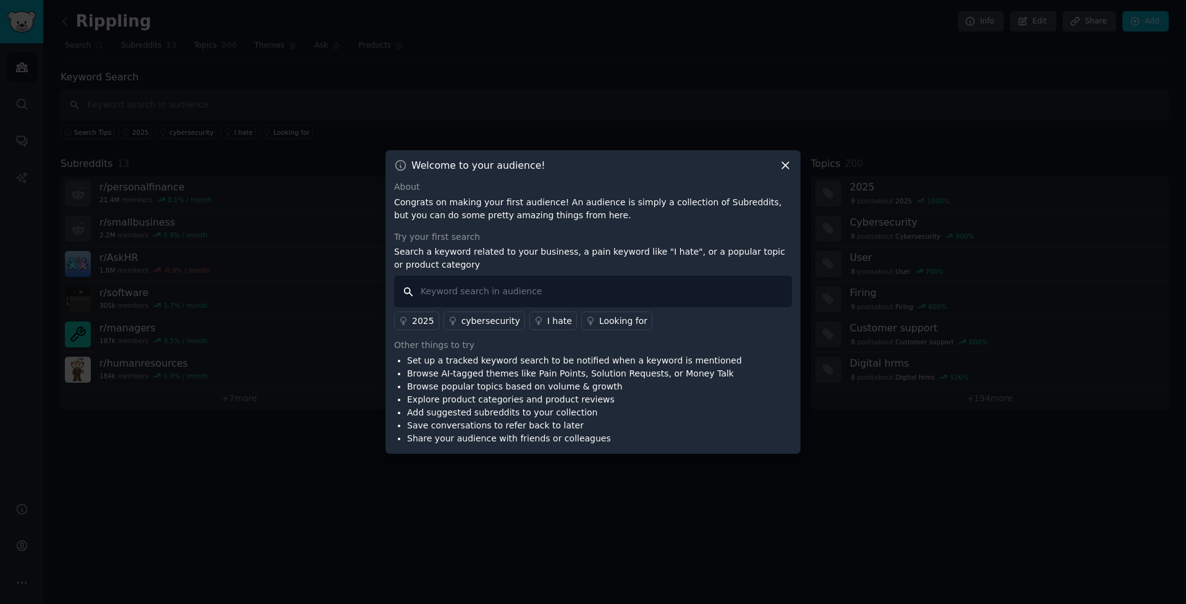
click at [651, 291] on input "text" at bounding box center [593, 292] width 398 height 32
type input "Rippling"
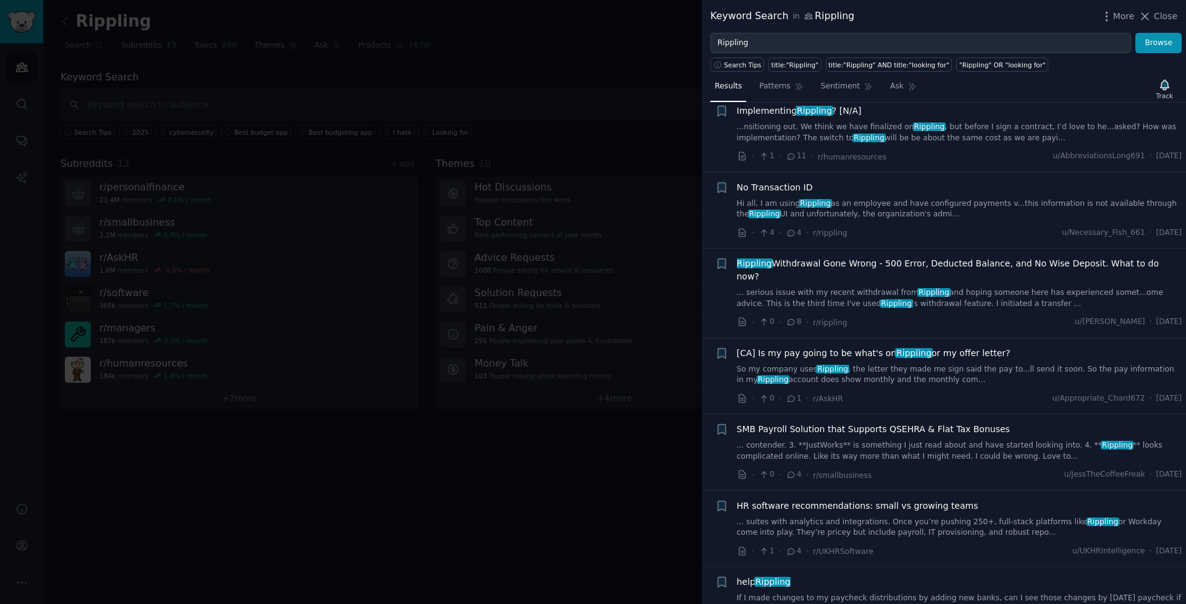
scroll to position [443, 0]
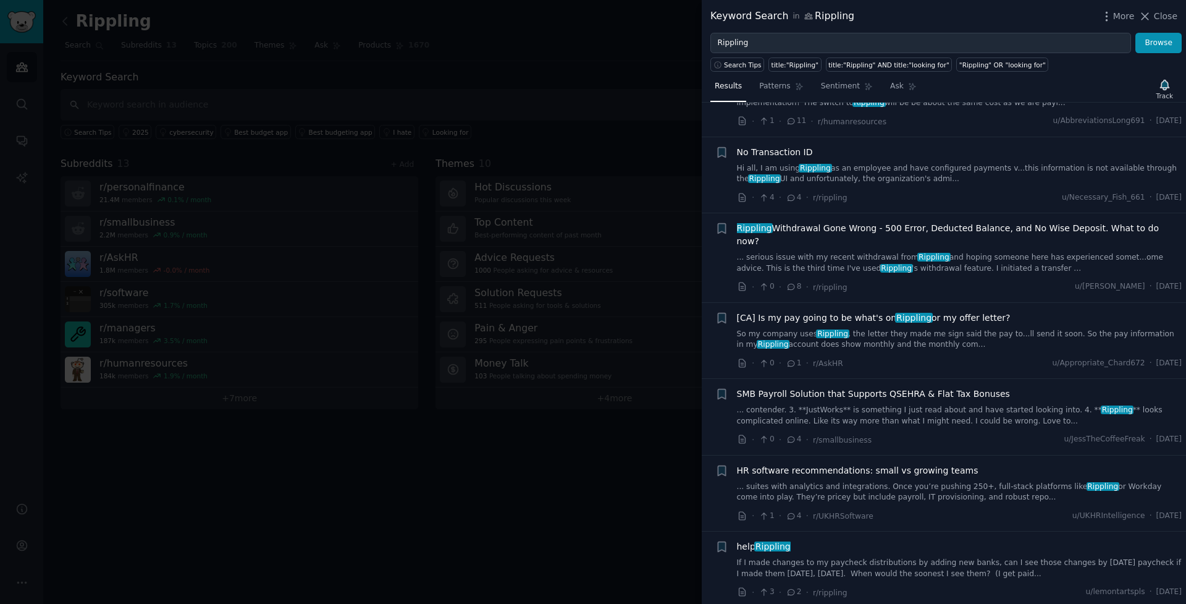
click at [877, 464] on span "HR software recommendations: small vs growing teams" at bounding box center [858, 470] width 242 height 13
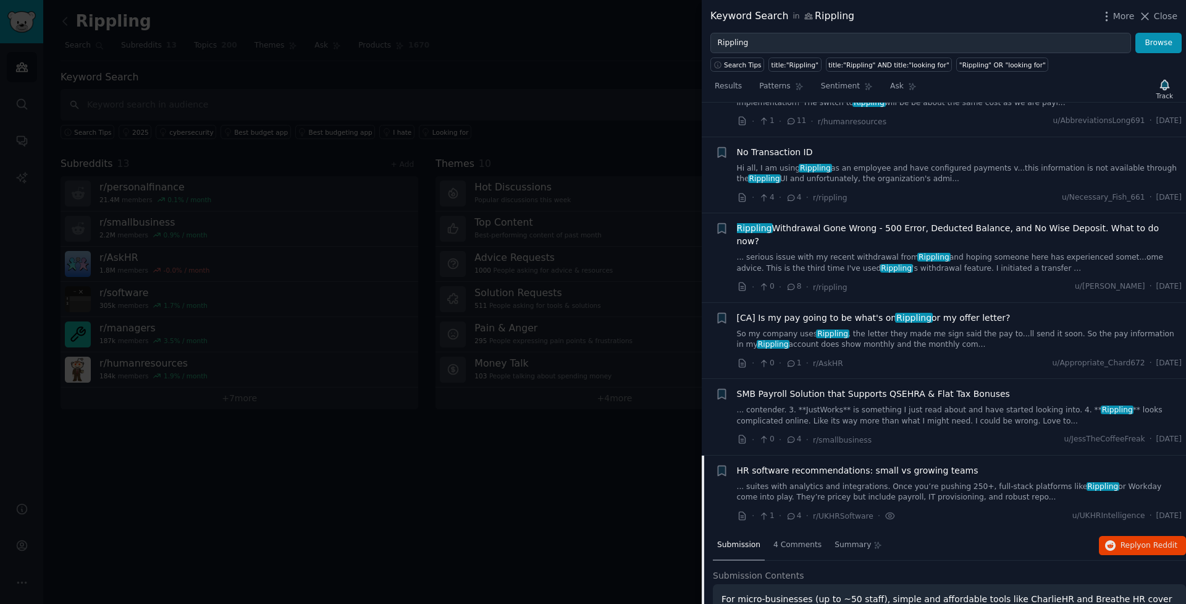
scroll to position [776, 0]
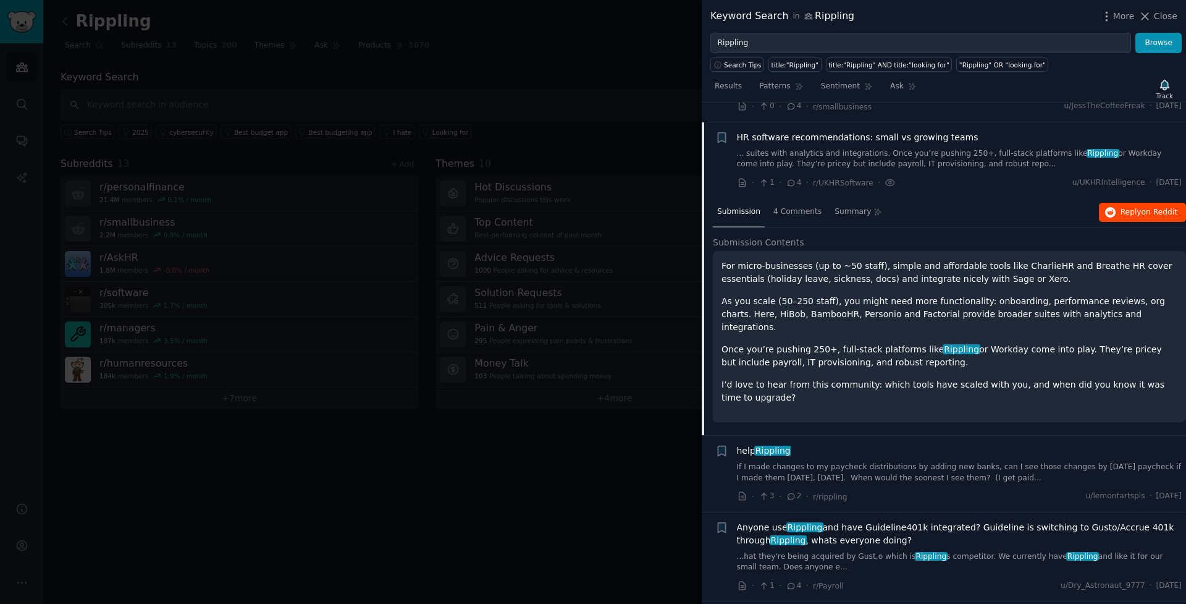
click at [1131, 203] on button "Reply on Reddit" at bounding box center [1142, 213] width 87 height 20
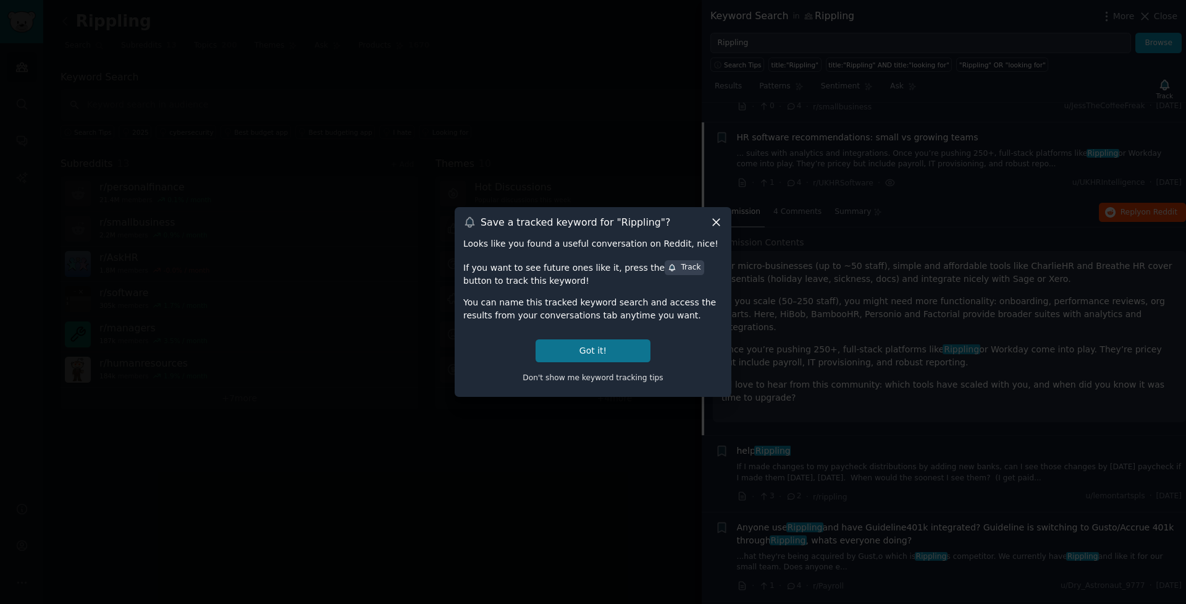
click at [620, 343] on button "Got it!" at bounding box center [593, 350] width 115 height 23
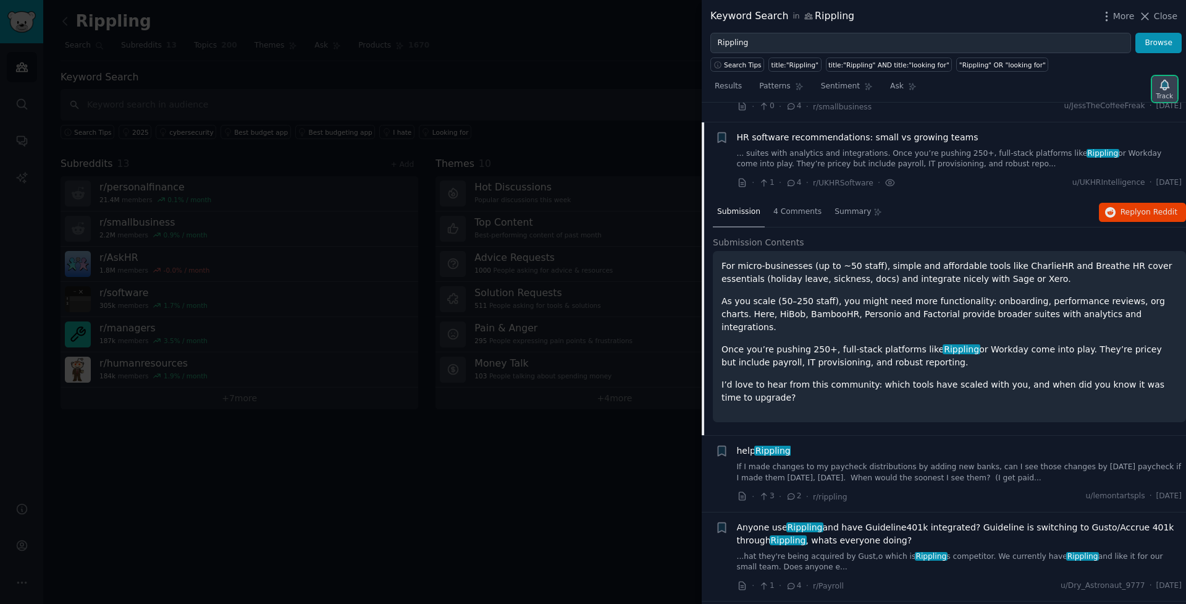
click at [1155, 78] on div "Track" at bounding box center [1164, 89] width 25 height 26
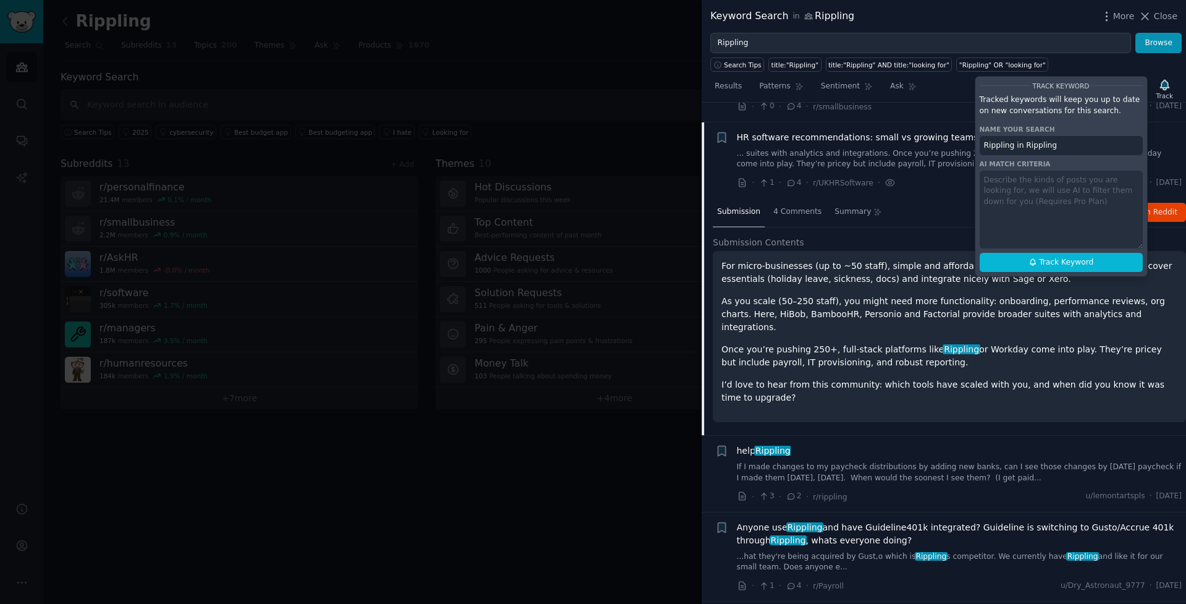
drag, startPoint x: 1074, startPoint y: 147, endPoint x: 1013, endPoint y: 146, distance: 61.8
click at [1013, 146] on input "Rippling in Rippling" at bounding box center [1061, 146] width 163 height 20
click at [1056, 254] on button "Track Keyword" at bounding box center [1061, 263] width 163 height 20
type input "Rippling Mention"
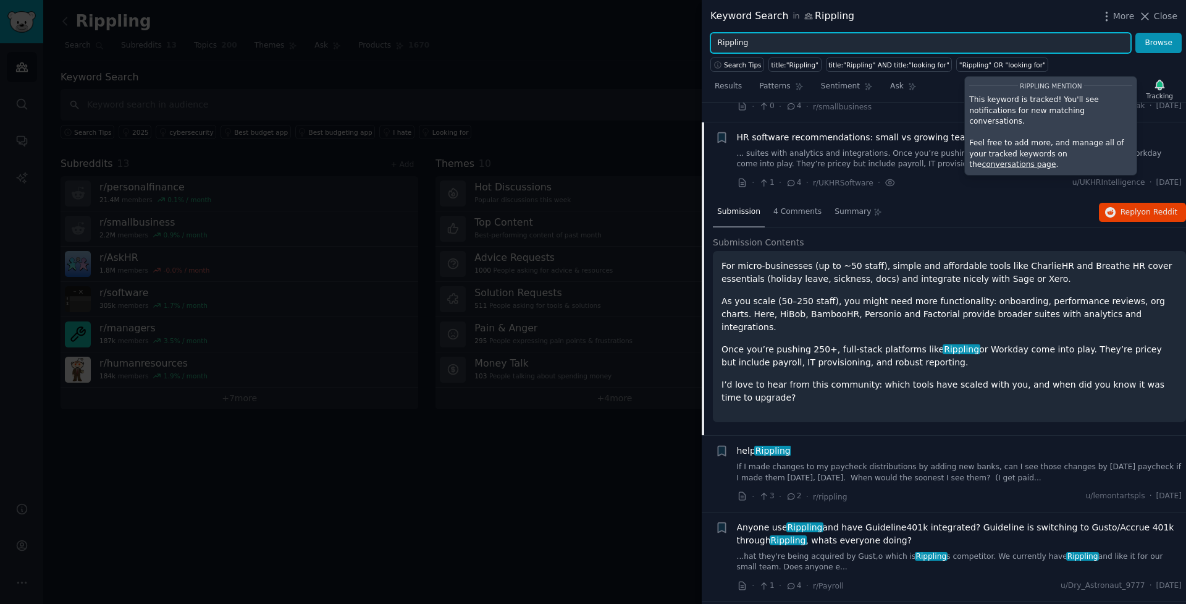
click at [966, 36] on input "Rippling" at bounding box center [920, 43] width 421 height 21
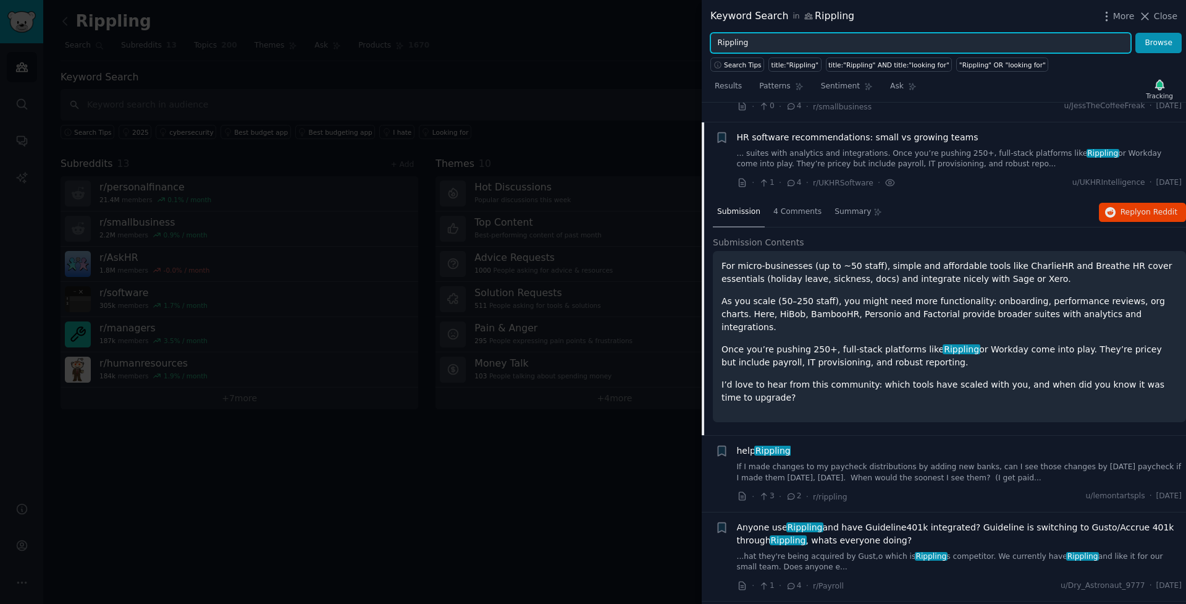
click at [965, 36] on input "Rippling" at bounding box center [920, 43] width 421 height 21
type input "G"
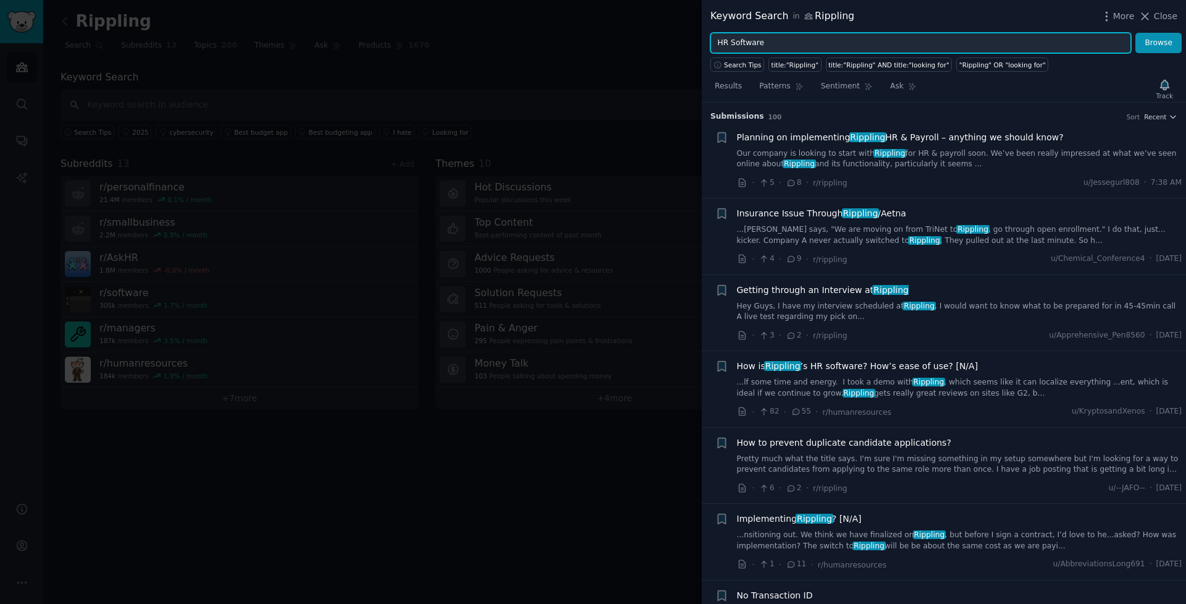
type input "HR Software"
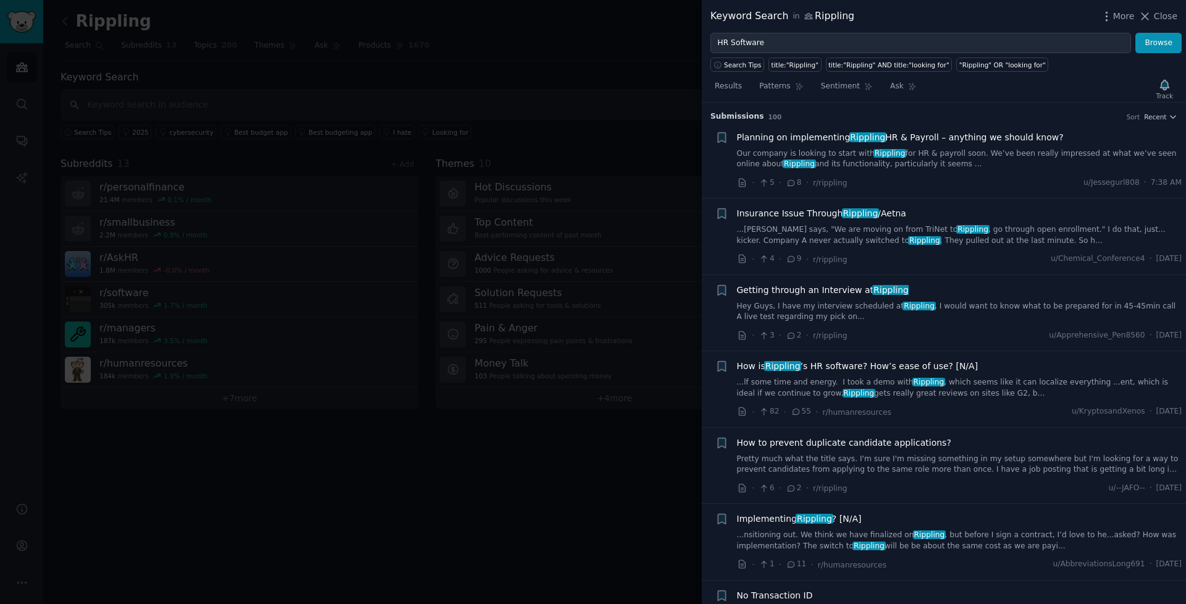
click at [1163, 87] on div "Track" at bounding box center [1164, 89] width 25 height 26
click at [1169, 88] on div "Track" at bounding box center [1164, 89] width 25 height 26
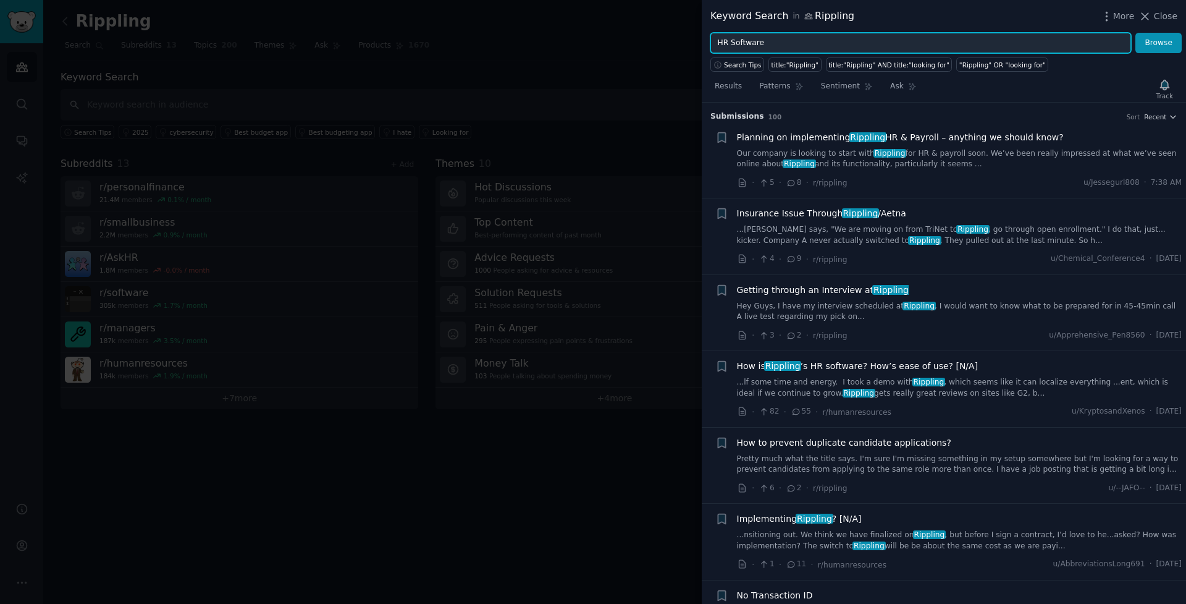
click at [966, 39] on input "HR Software" at bounding box center [920, 43] width 421 height 21
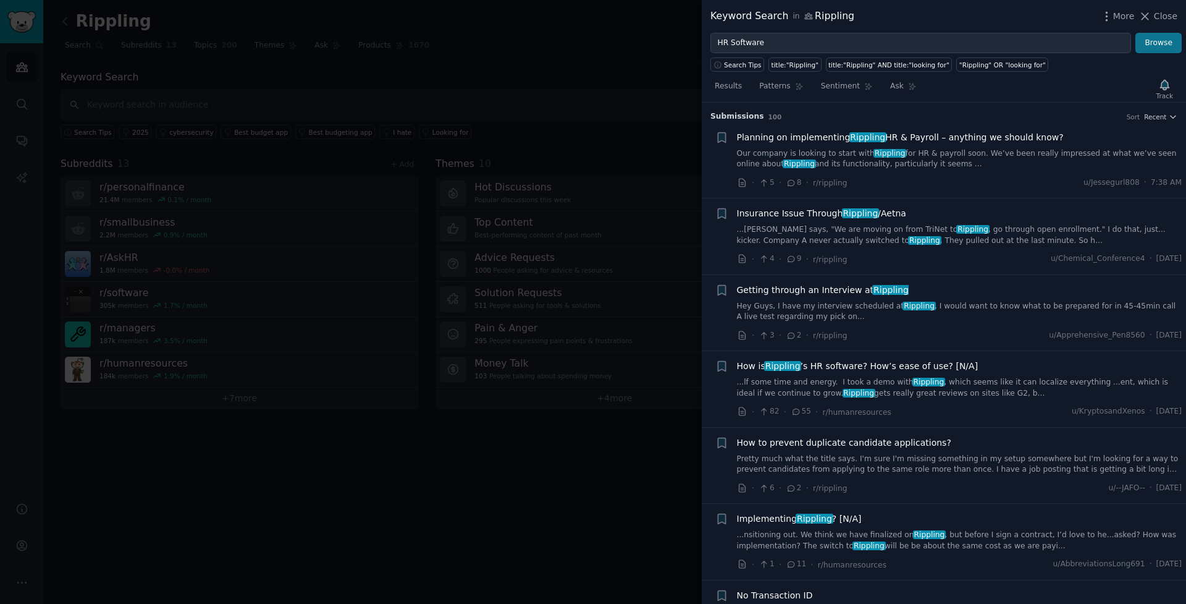
click at [1165, 46] on button "Browse" at bounding box center [1158, 43] width 46 height 21
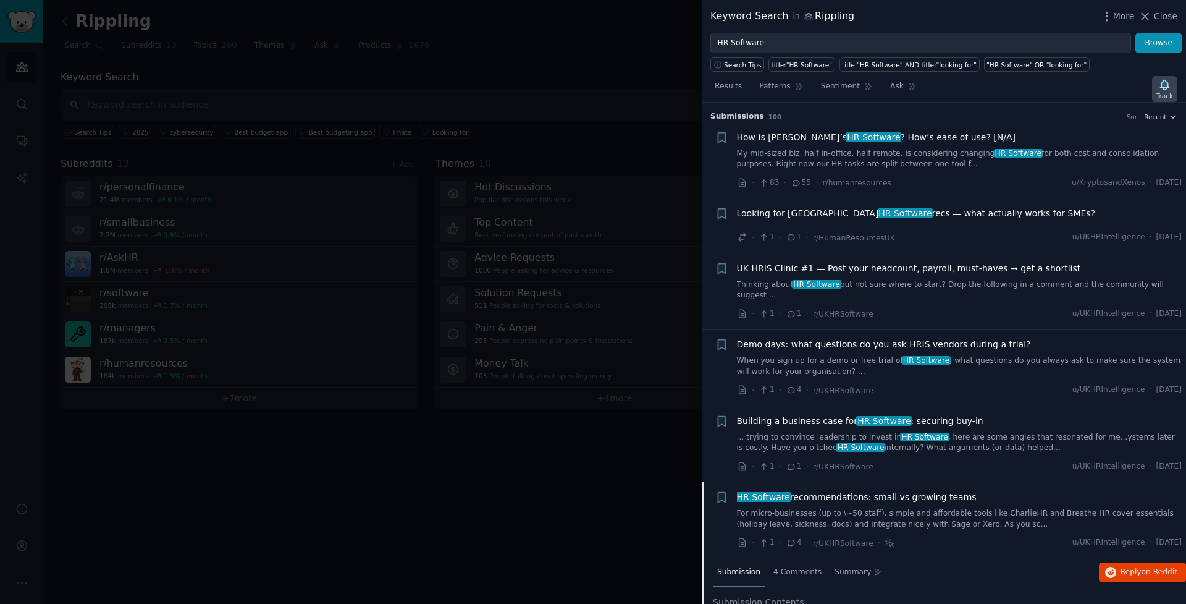
click at [1166, 88] on icon "button" at bounding box center [1164, 85] width 9 height 10
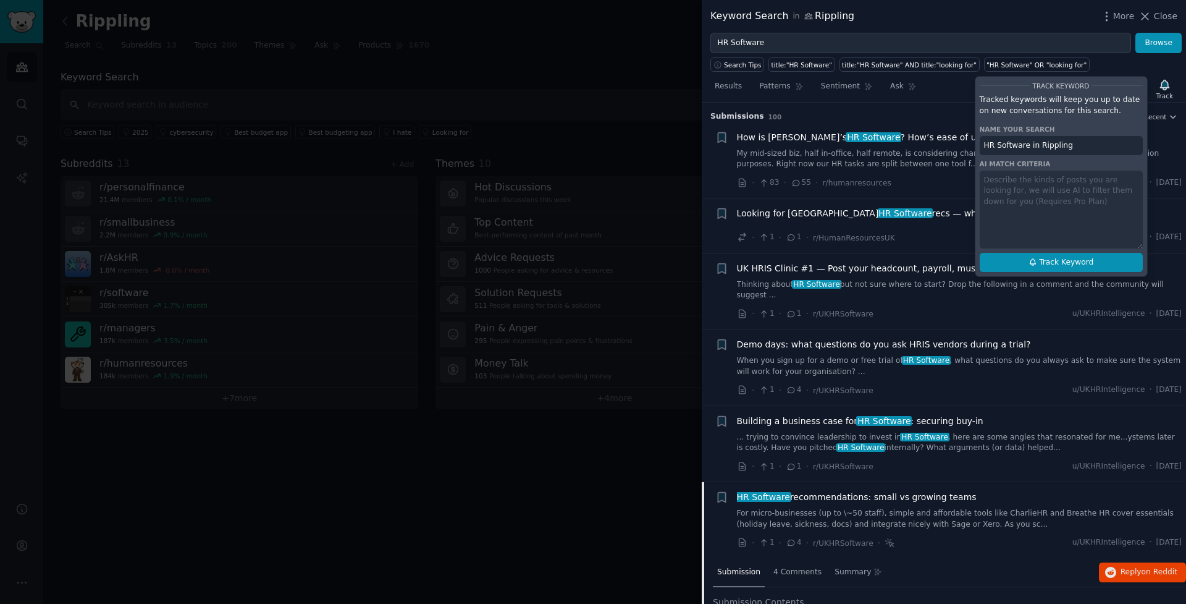
click at [1063, 258] on span "Track Keyword" at bounding box center [1066, 262] width 54 height 11
type input "HR Software in Rippling"
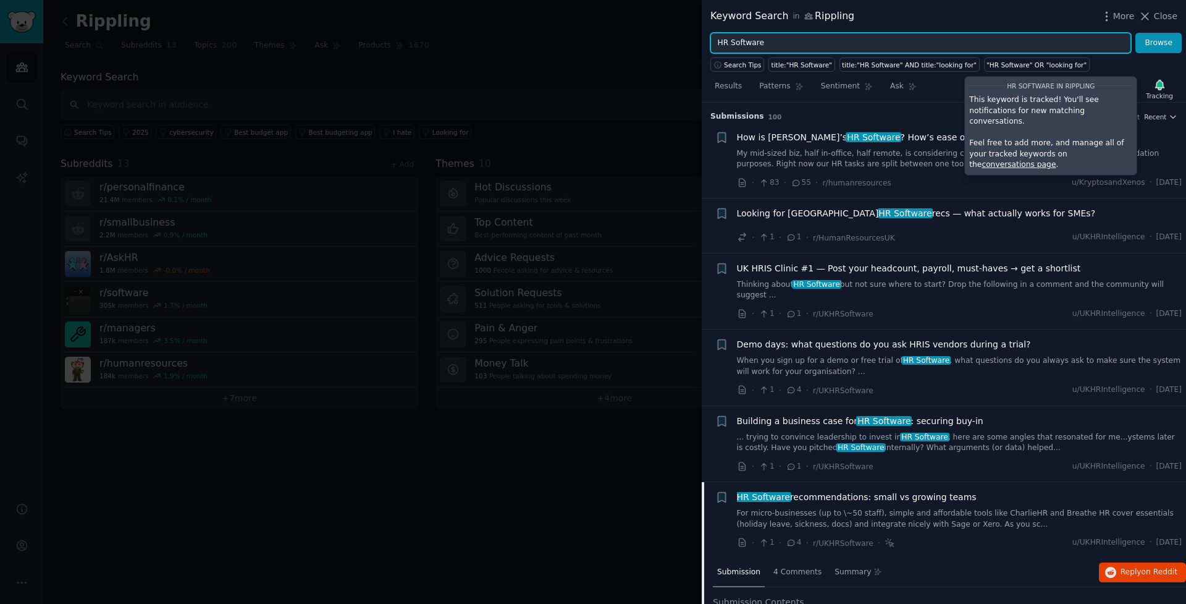
click at [933, 42] on input "HR Software" at bounding box center [920, 43] width 421 height 21
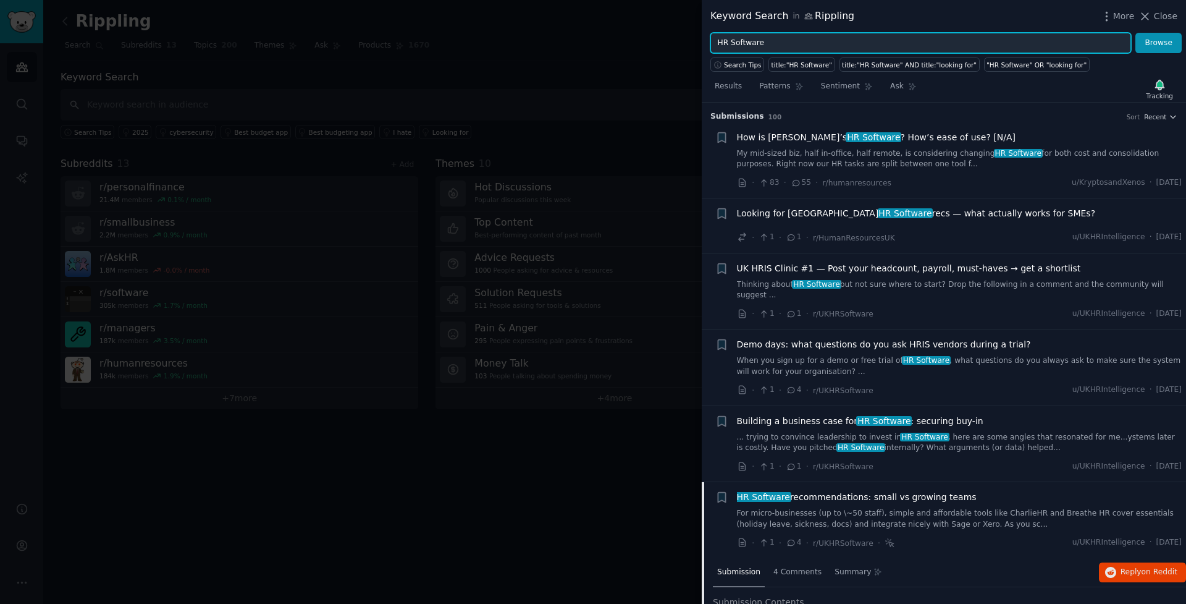
drag, startPoint x: 933, startPoint y: 42, endPoint x: 656, endPoint y: 42, distance: 277.4
click at [656, 42] on div "Keyword Search in Rippling More Close HR Software Browse Search Tips title:"HR …" at bounding box center [593, 302] width 1186 height 604
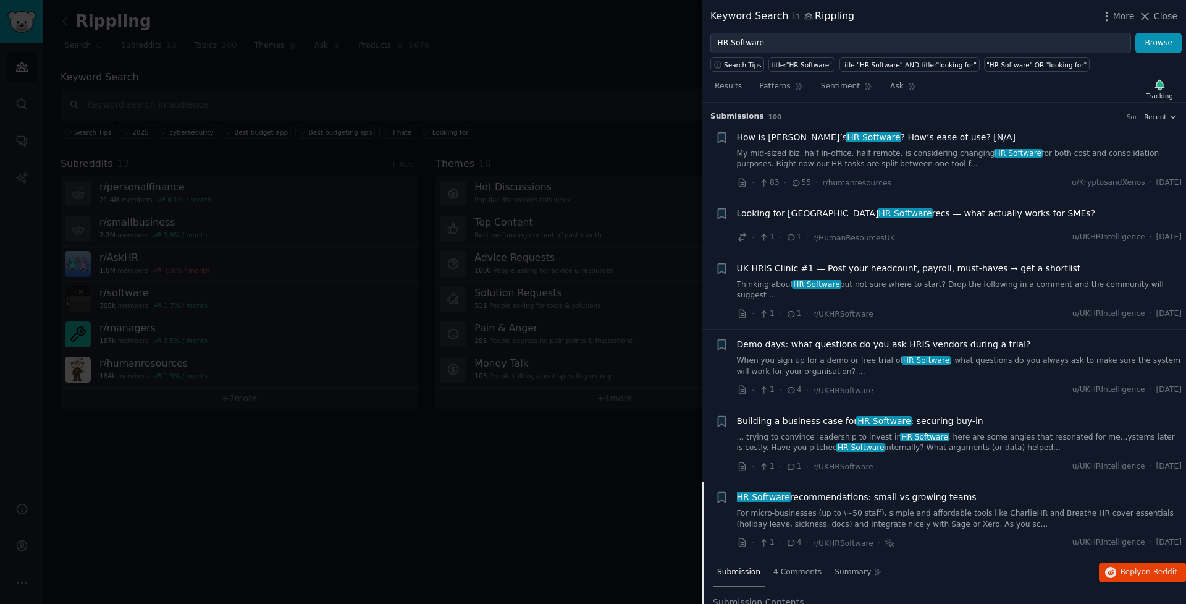
click at [972, 216] on span "Looking for UK HR Software recs — what actually works for SMEs?" at bounding box center [916, 213] width 359 height 13
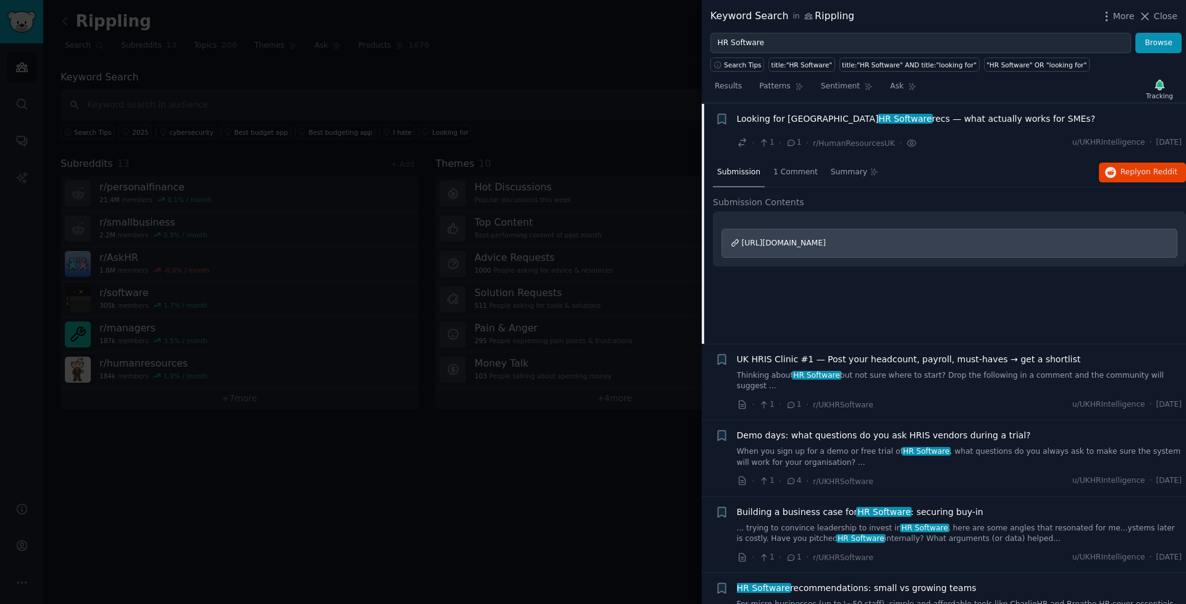
scroll to position [95, 0]
click at [1163, 163] on button "Reply on Reddit" at bounding box center [1142, 172] width 87 height 20
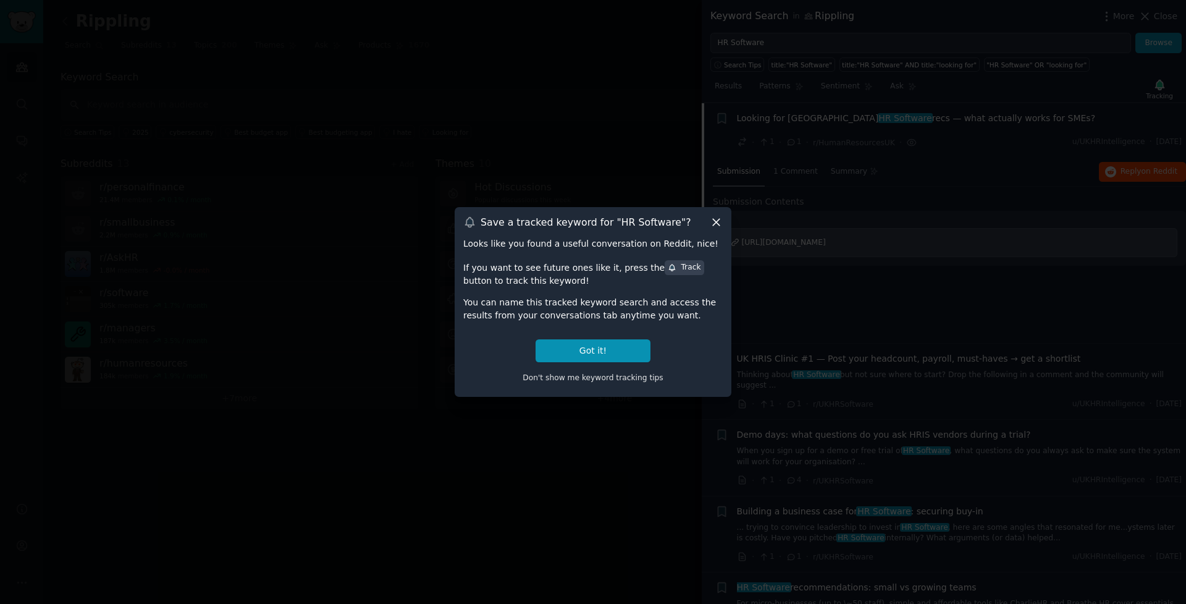
click at [697, 224] on div "Save a tracked keyword for " HR Software "?" at bounding box center [592, 222] width 259 height 13
click at [719, 223] on icon at bounding box center [716, 222] width 13 height 13
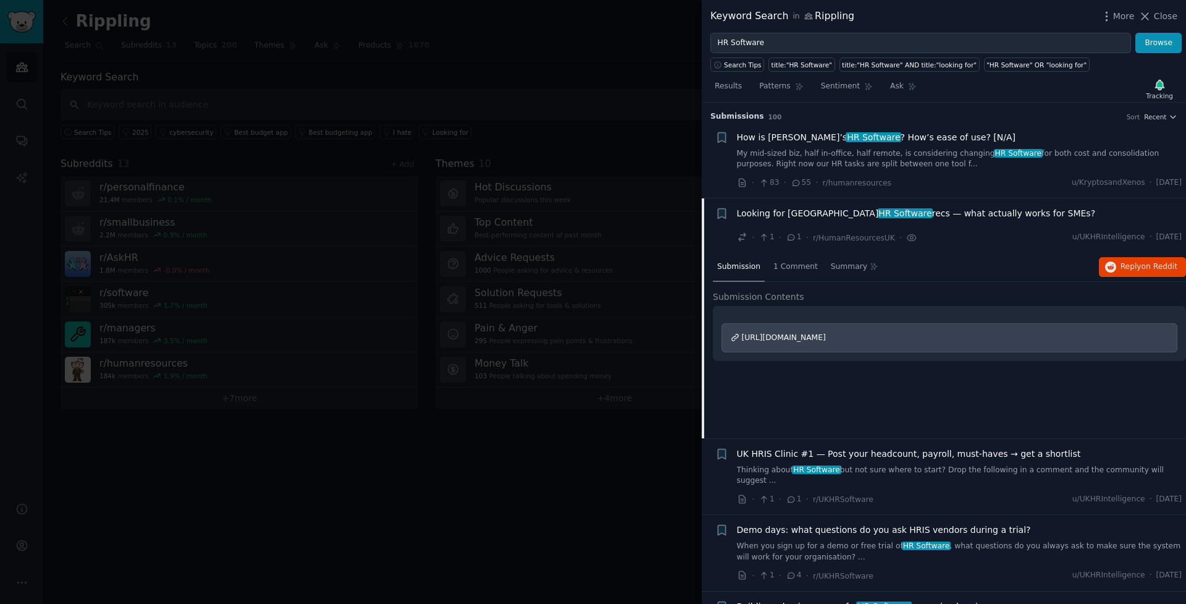
scroll to position [0, 0]
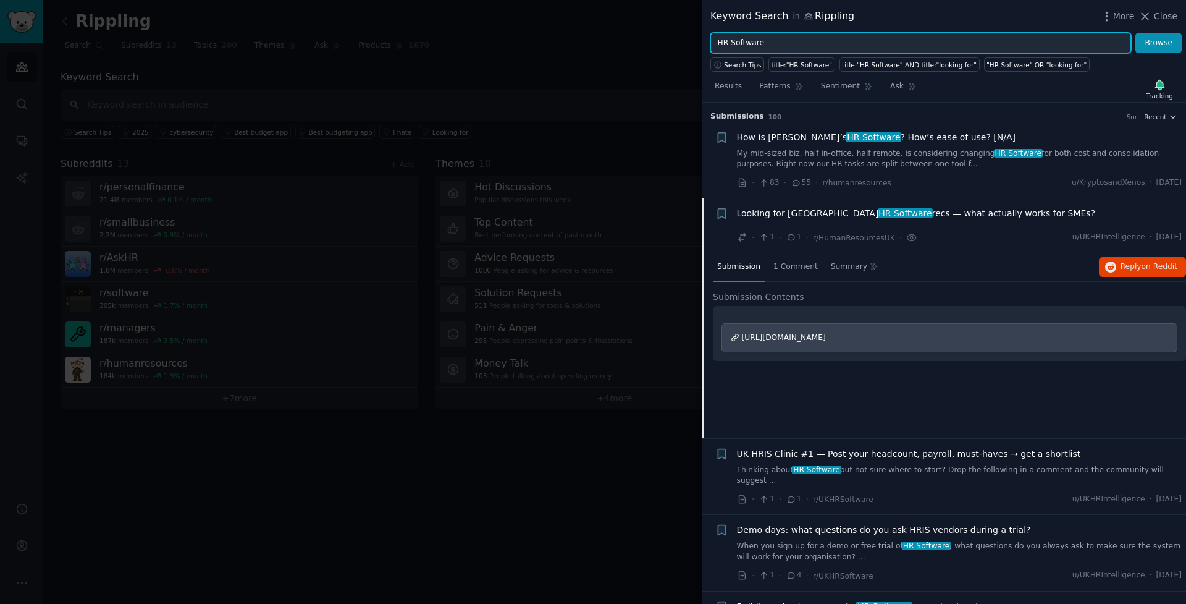
drag, startPoint x: 814, startPoint y: 45, endPoint x: 673, endPoint y: 41, distance: 141.5
click at [673, 41] on div "Keyword Search in Rippling More Close HR Software Browse Search Tips title:"HR …" at bounding box center [593, 302] width 1186 height 604
type input "Payroll software"
click at [1159, 43] on button "Browse" at bounding box center [1158, 43] width 46 height 21
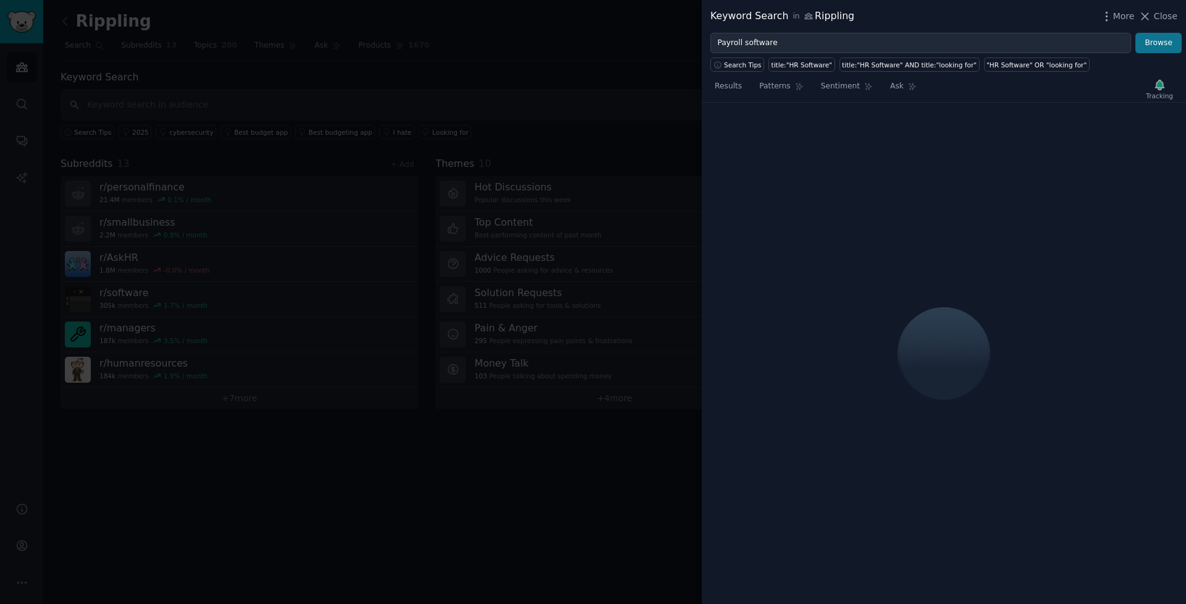
click at [1165, 46] on button "Browse" at bounding box center [1158, 43] width 46 height 21
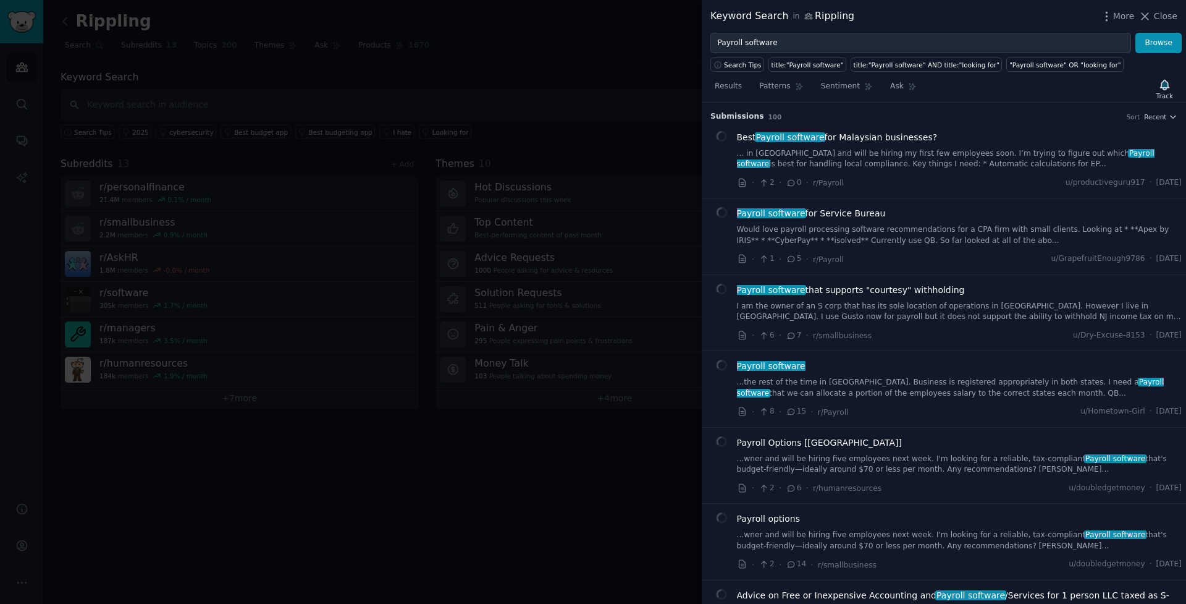
click at [1155, 88] on div "Track" at bounding box center [1164, 89] width 25 height 26
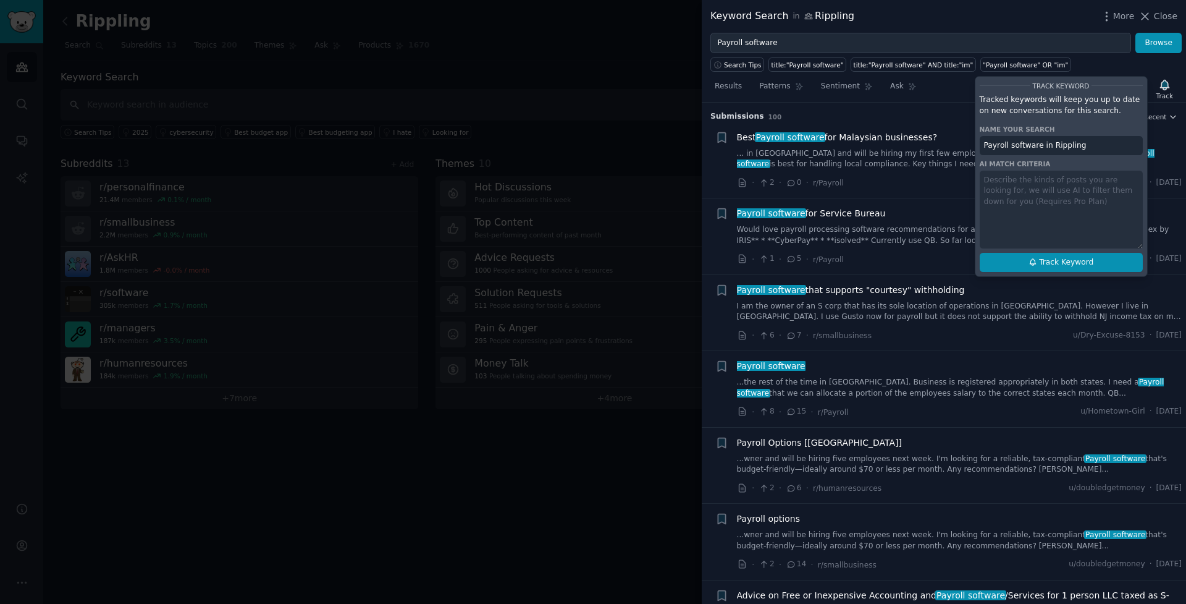
click at [1041, 254] on button "Track Keyword" at bounding box center [1061, 263] width 163 height 20
type input "Payroll software in Rippling"
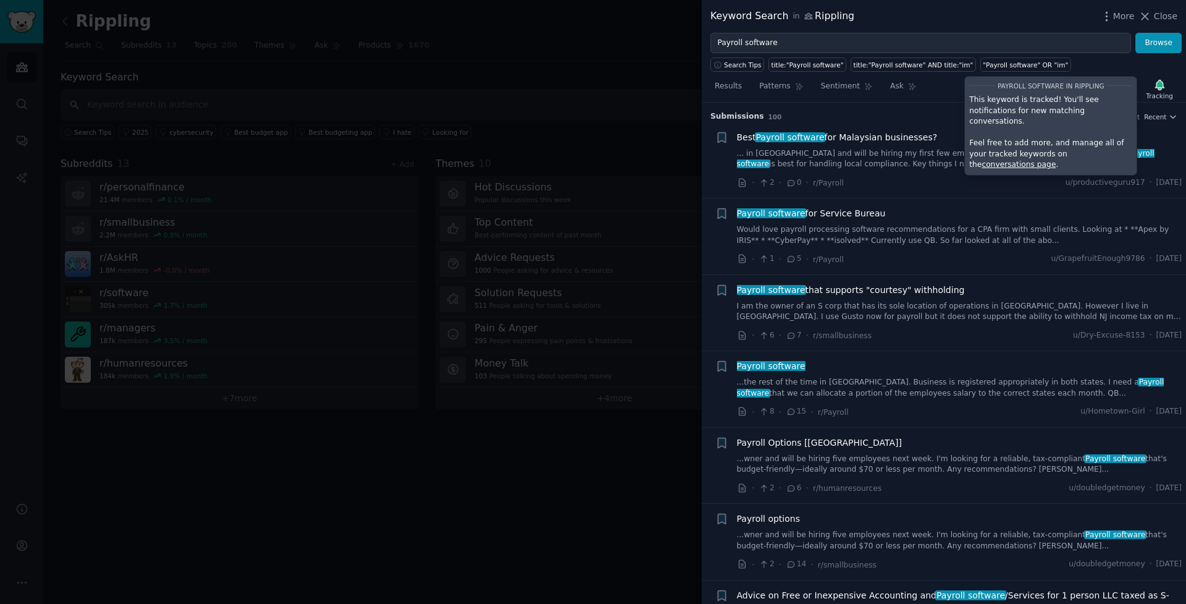
click at [907, 114] on h3 "Submission s 100 Sort Recent" at bounding box center [943, 116] width 467 height 11
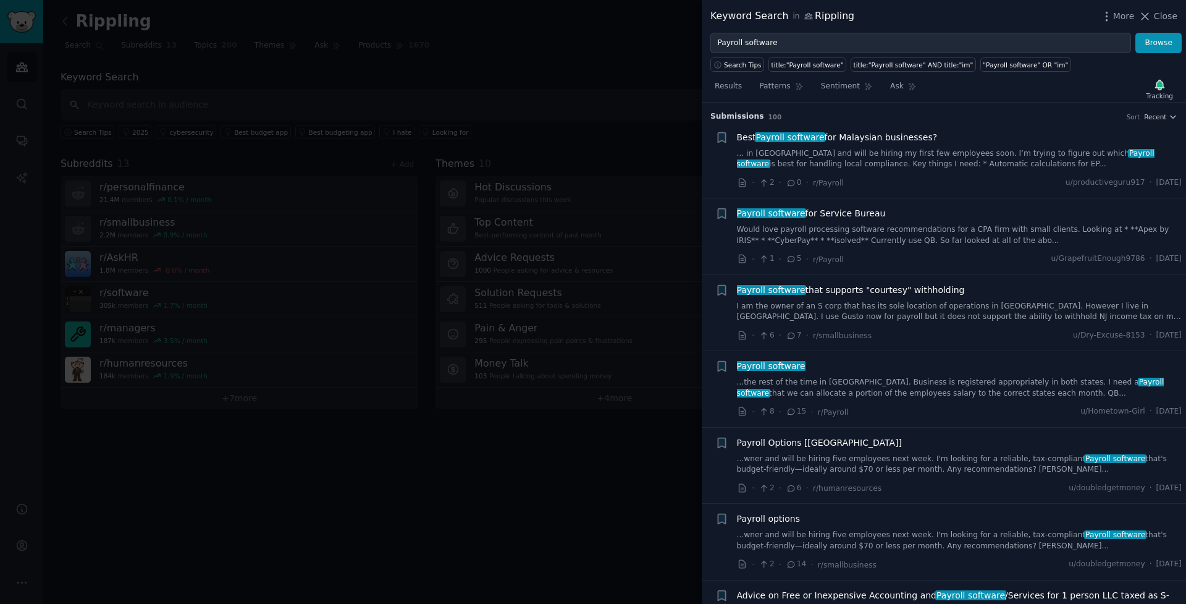
click at [838, 156] on link "... in [GEOGRAPHIC_DATA] and will be hiring my first few employees soon. I’m tr…" at bounding box center [959, 159] width 445 height 22
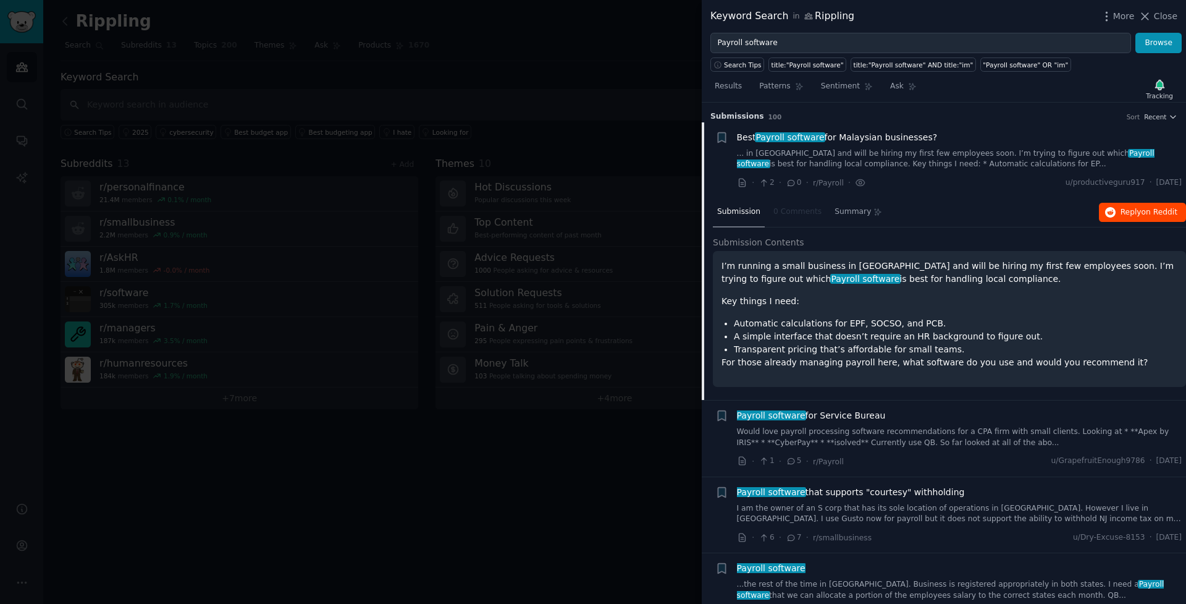
click at [1139, 217] on button "Reply on Reddit" at bounding box center [1142, 213] width 87 height 20
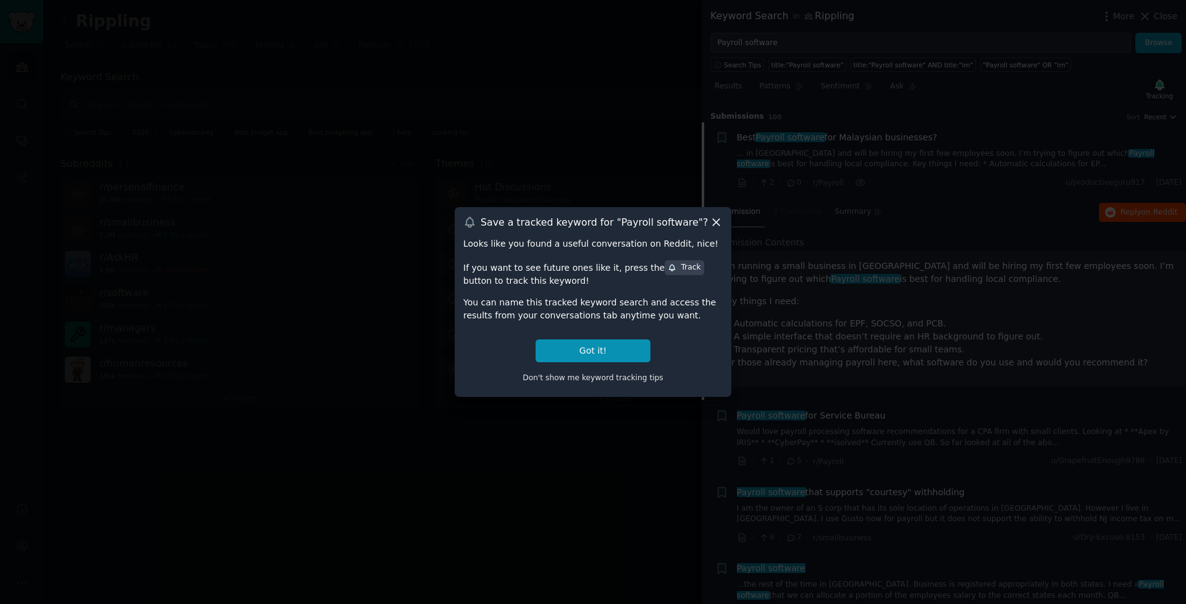
click at [720, 219] on icon at bounding box center [716, 222] width 13 height 13
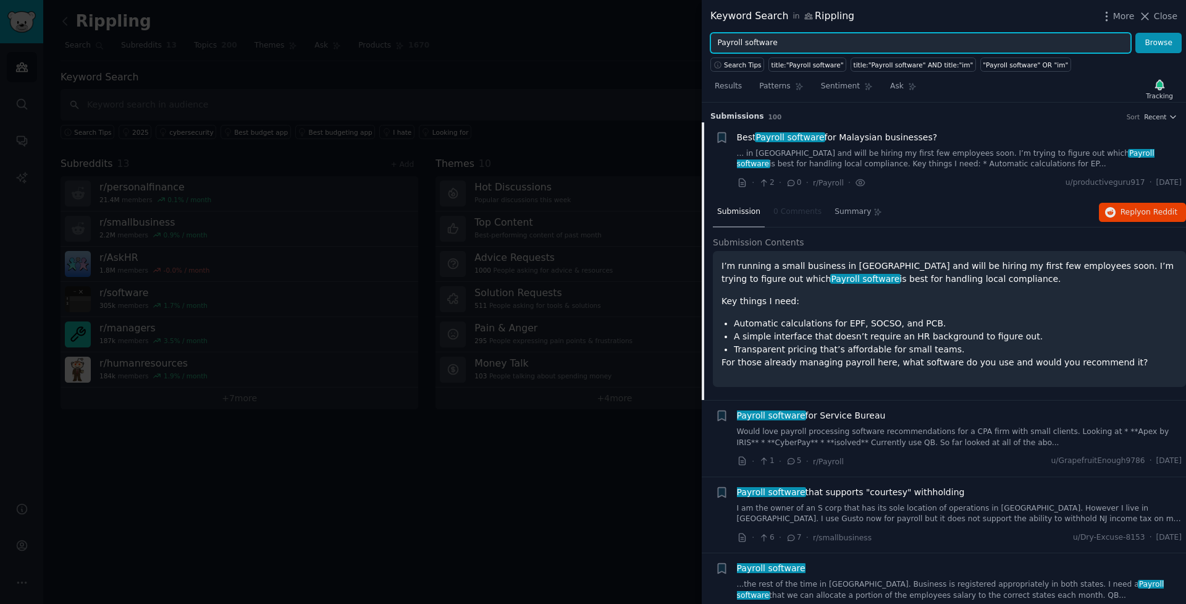
click at [898, 43] on input "Payroll software" at bounding box center [920, 43] width 421 height 21
drag, startPoint x: 898, startPoint y: 43, endPoint x: 666, endPoint y: 43, distance: 232.3
click at [666, 43] on div "Keyword Search in Rippling More Close Payroll software Browse Search Tips title…" at bounding box center [593, 302] width 1186 height 604
click at [765, 40] on input "expense management" at bounding box center [920, 43] width 421 height 21
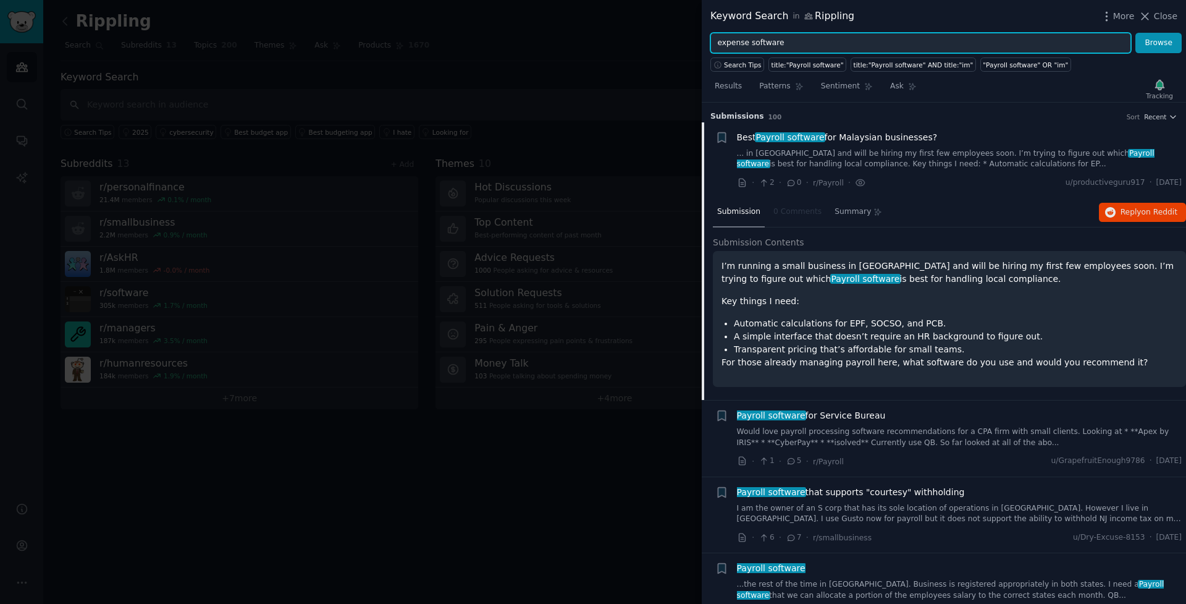
type input "expense software"
click at [1159, 43] on button "Browse" at bounding box center [1158, 43] width 46 height 21
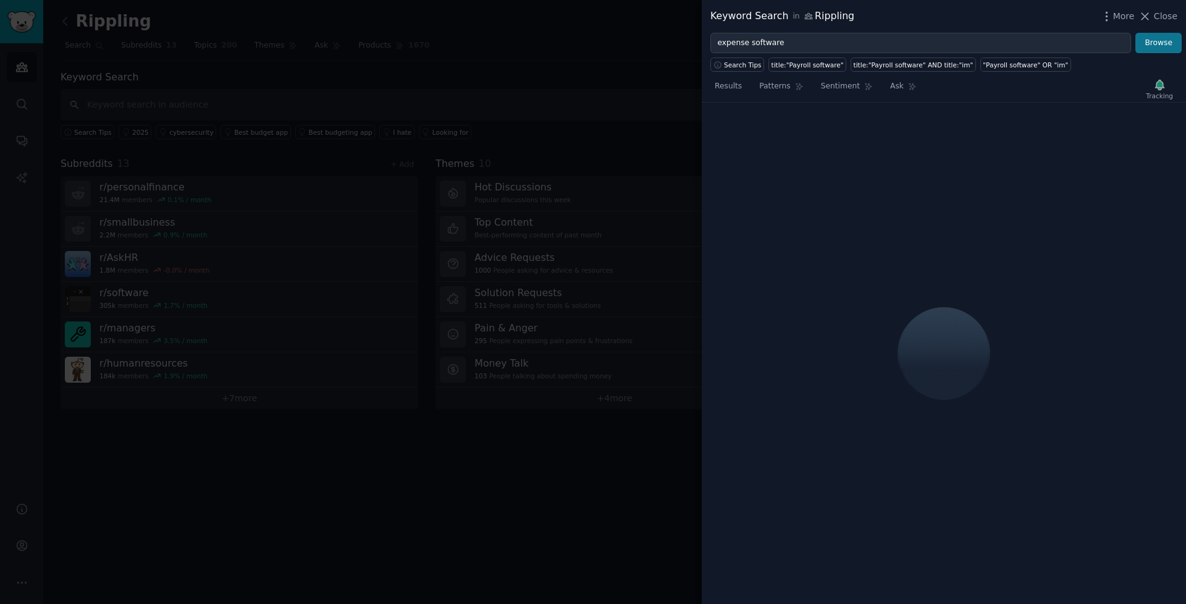
click at [1161, 40] on button "Browse" at bounding box center [1158, 43] width 46 height 21
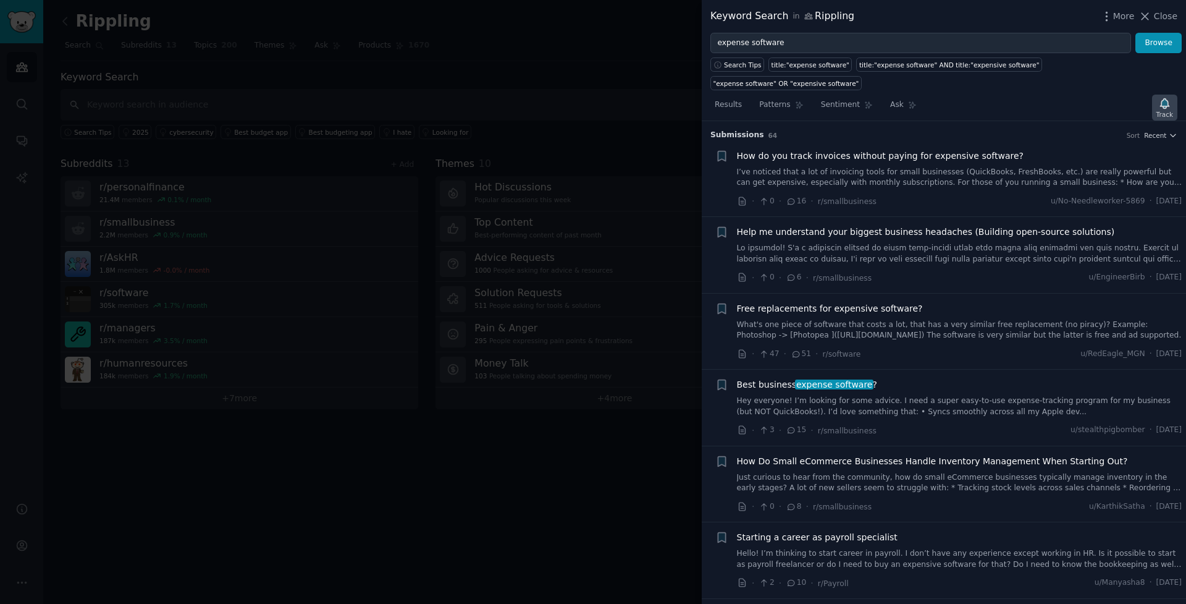
click at [1155, 102] on div "Track" at bounding box center [1164, 108] width 25 height 26
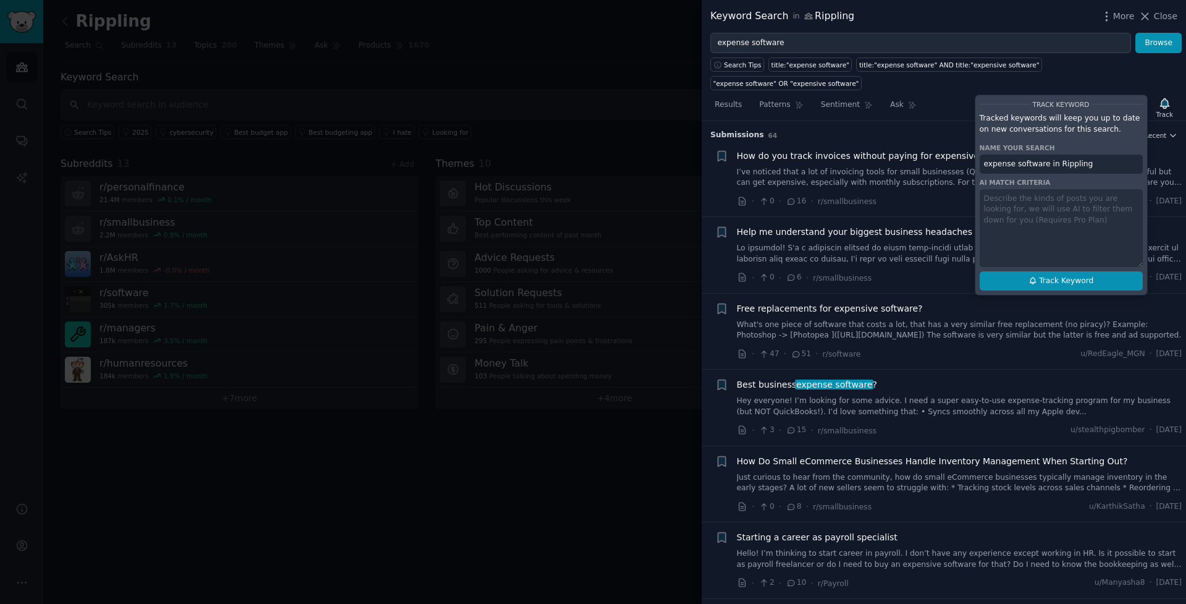
click at [1066, 277] on span "Track Keyword" at bounding box center [1066, 281] width 54 height 11
type input "expense software in Rippling"
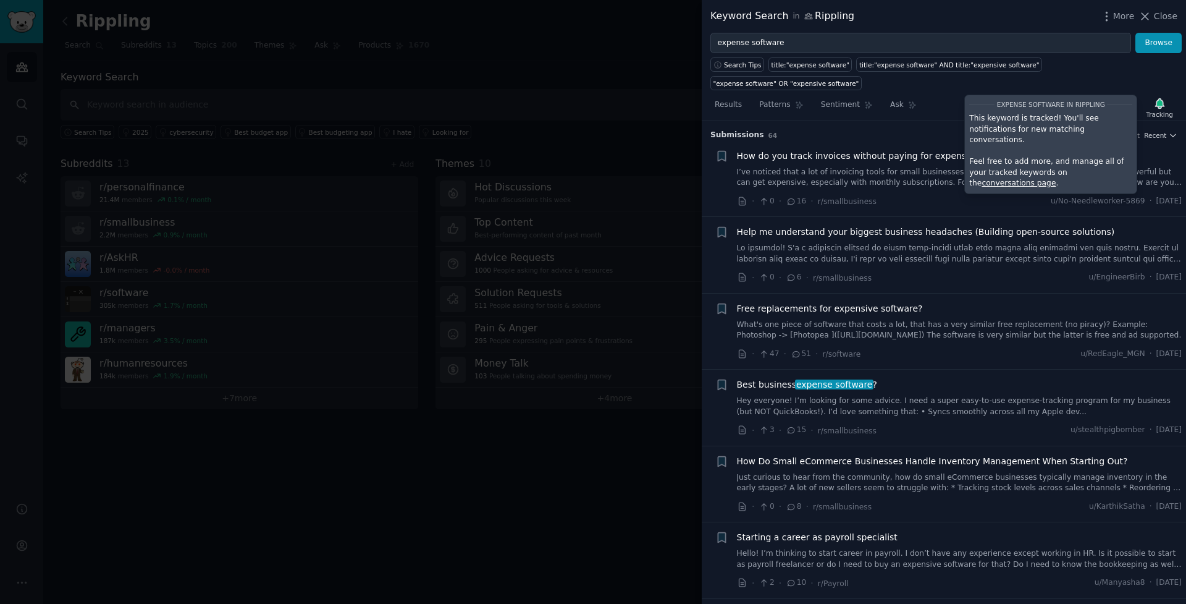
click at [863, 164] on div "How do you track invoices without paying for expensive software? I’ve noticed t…" at bounding box center [959, 169] width 445 height 39
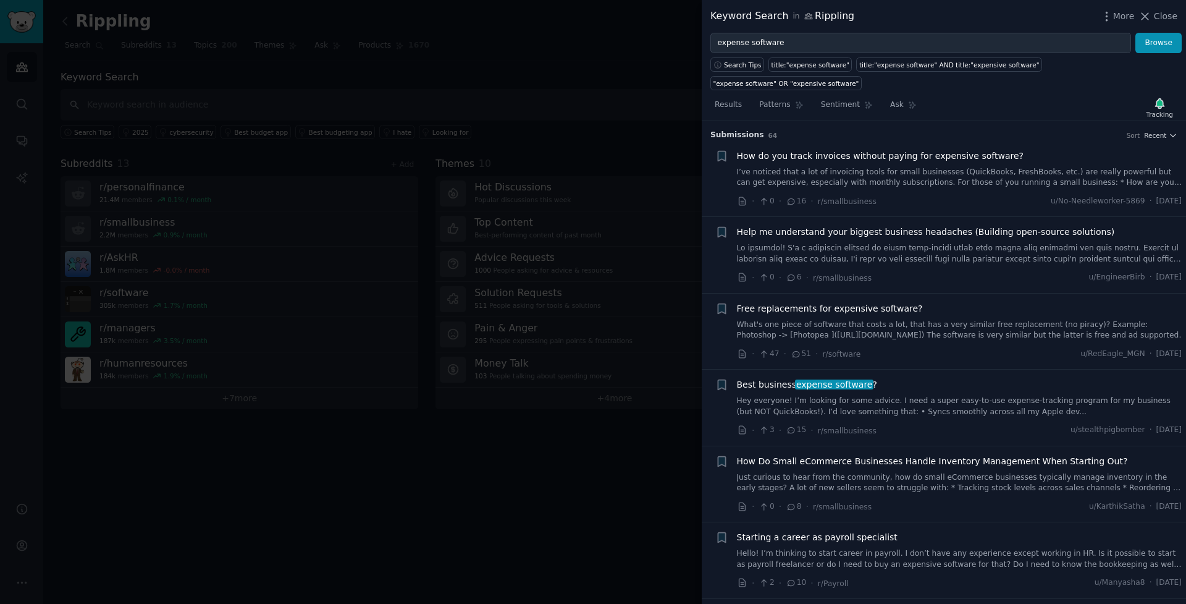
click at [848, 158] on span "How do you track invoices without paying for expensive software?" at bounding box center [880, 156] width 287 height 13
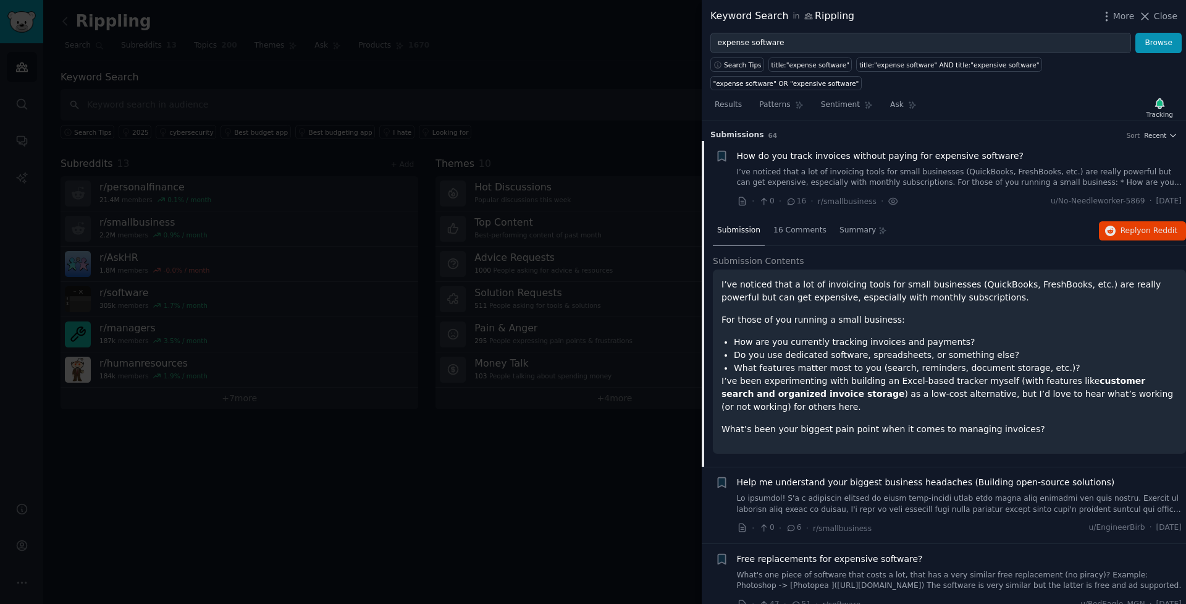
scroll to position [19, 0]
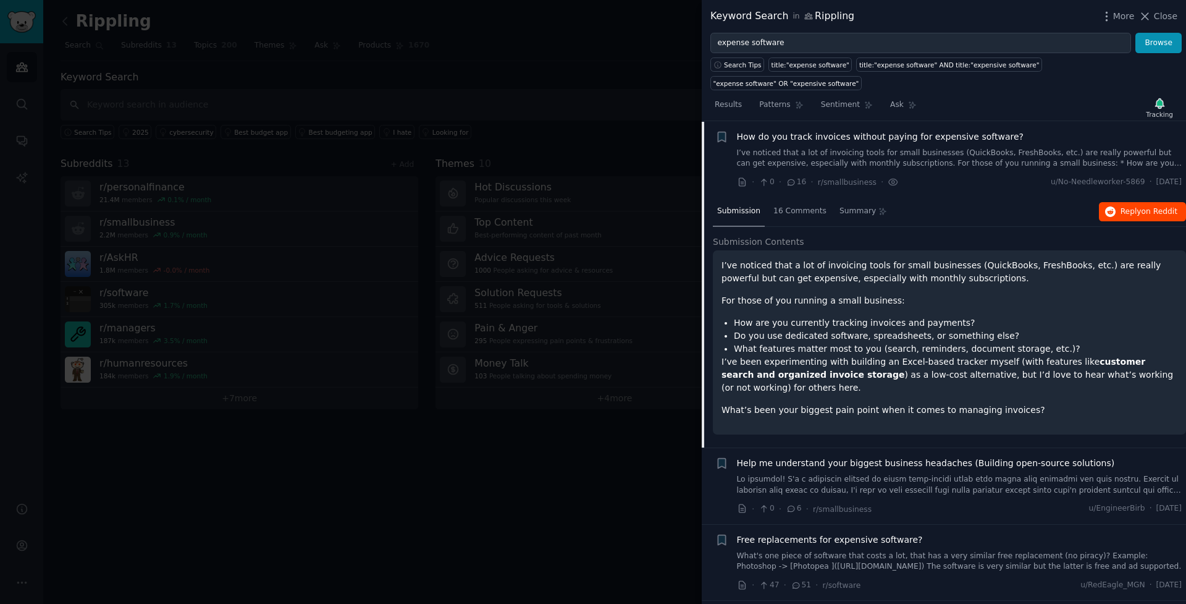
click at [1153, 209] on span "on Reddit" at bounding box center [1160, 211] width 36 height 9
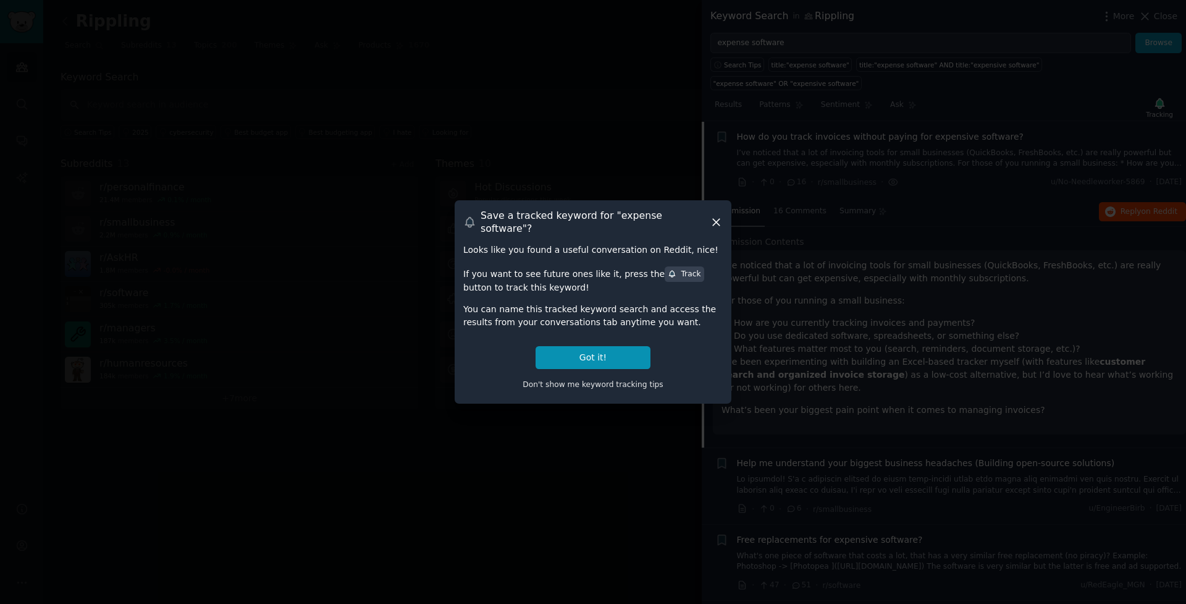
click at [718, 227] on icon at bounding box center [716, 222] width 13 height 13
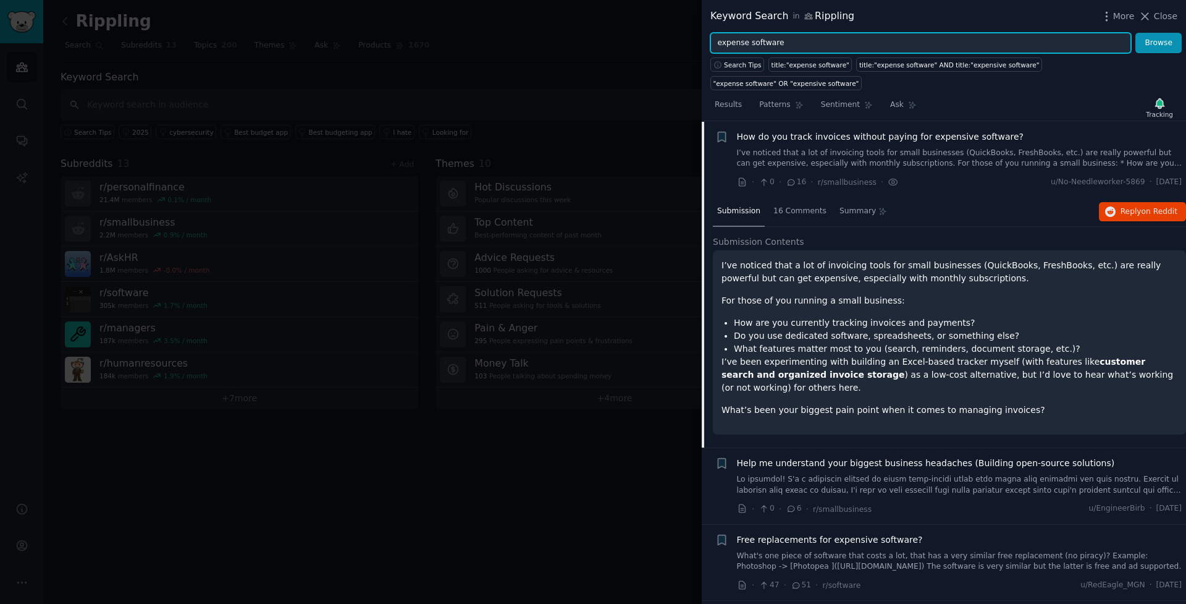
click at [1002, 36] on input "expense software" at bounding box center [920, 43] width 421 height 21
drag, startPoint x: 995, startPoint y: 43, endPoint x: 630, endPoint y: 30, distance: 365.3
click at [629, 30] on div "Keyword Search in Rippling More Close expense software Browse Search Tips title…" at bounding box center [593, 302] width 1186 height 604
type input "U"
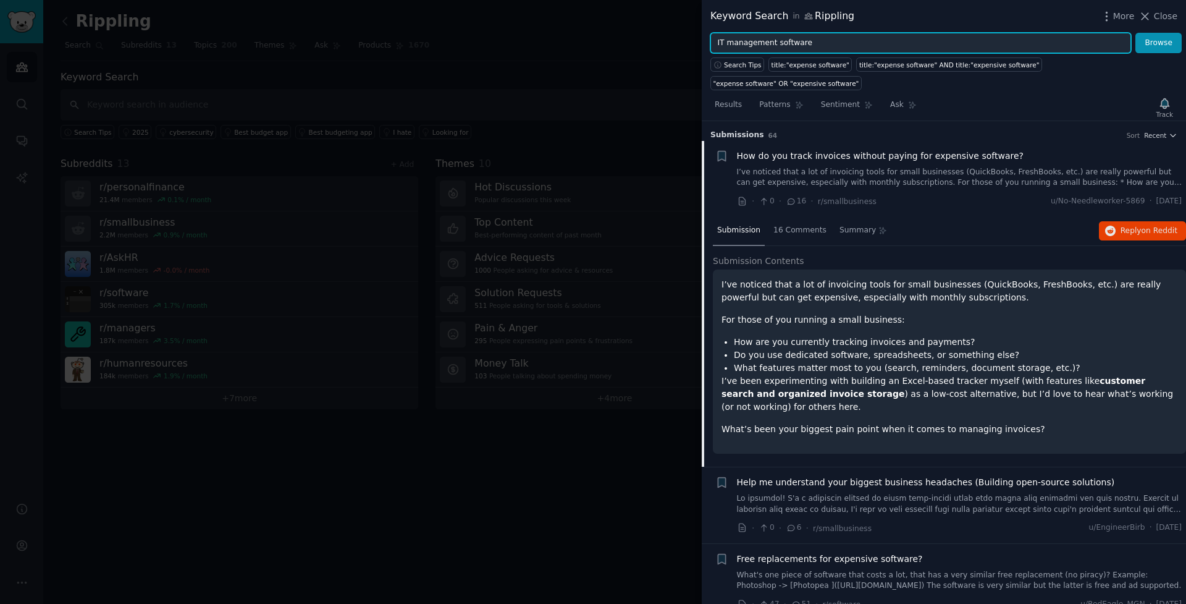
click at [1159, 43] on button "Browse" at bounding box center [1158, 43] width 46 height 21
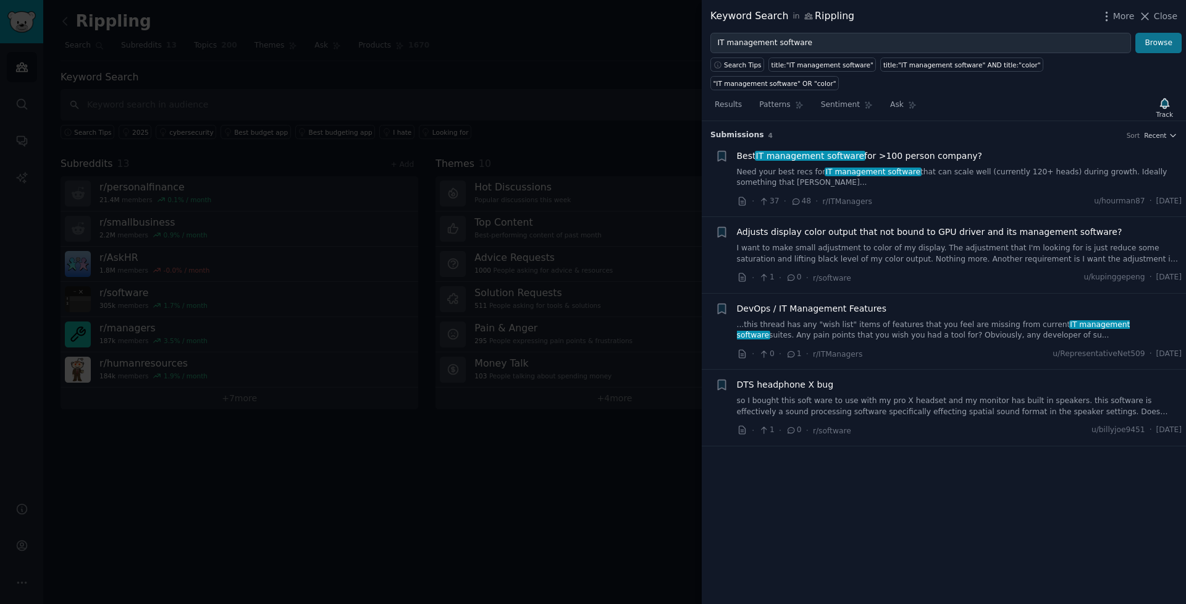
click at [1162, 45] on button "Browse" at bounding box center [1158, 43] width 46 height 21
click at [910, 150] on span "Best IT management software for >100 person company?" at bounding box center [860, 156] width 246 height 13
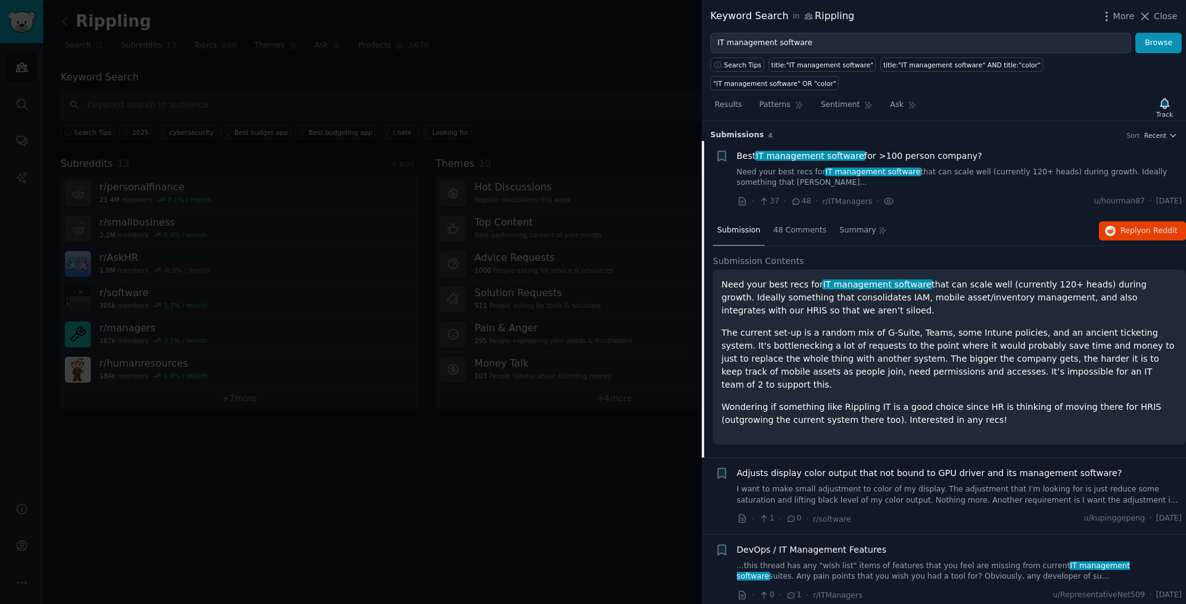
scroll to position [19, 0]
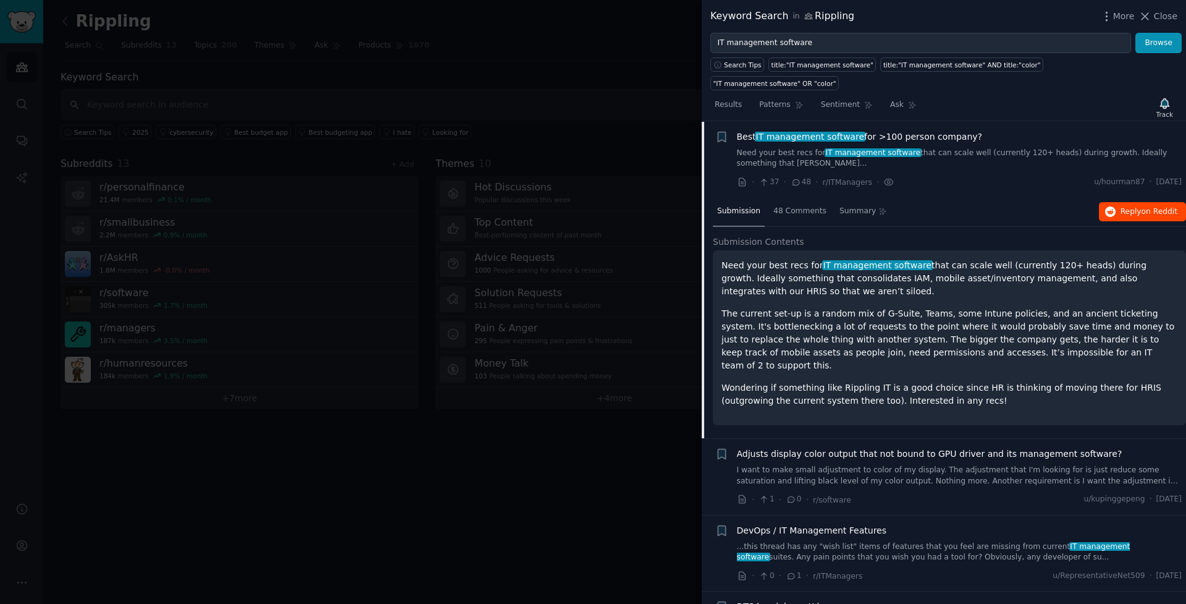
click at [1137, 206] on span "Reply on Reddit" at bounding box center [1149, 211] width 57 height 11
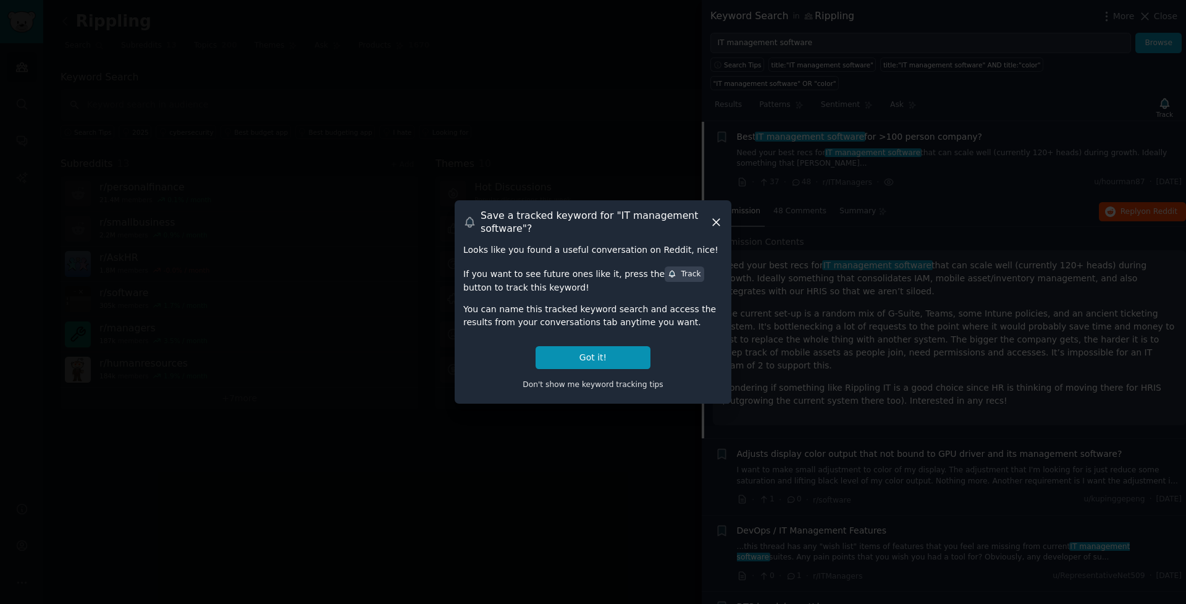
click at [722, 226] on icon at bounding box center [716, 222] width 13 height 13
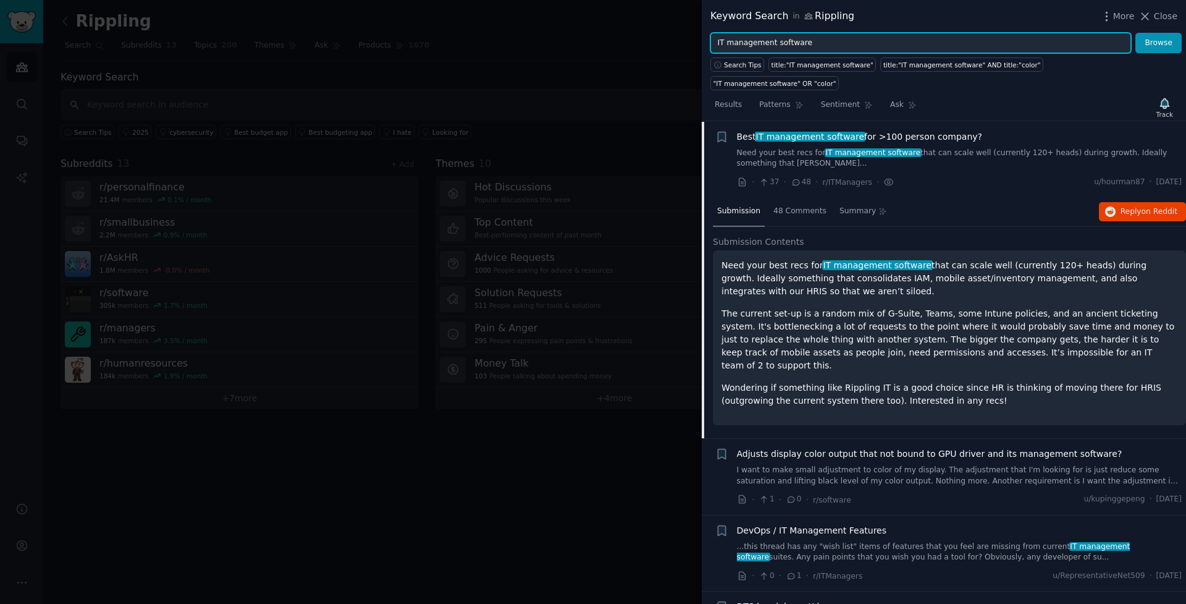
click at [831, 36] on input "IT management software" at bounding box center [920, 43] width 421 height 21
drag, startPoint x: 832, startPoint y: 44, endPoint x: 746, endPoint y: 42, distance: 85.9
click at [744, 42] on input "IT management software" at bounding box center [920, 43] width 421 height 21
click at [746, 42] on input "IT management software" at bounding box center [920, 43] width 421 height 21
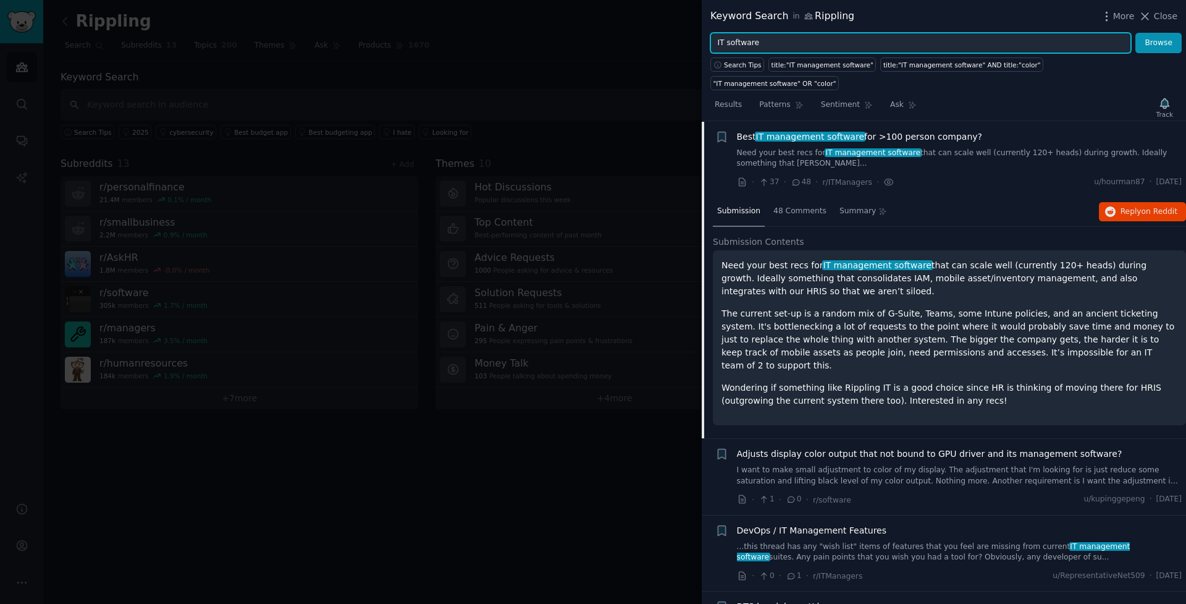
type input "IT software"
click at [1159, 43] on button "Browse" at bounding box center [1158, 43] width 46 height 21
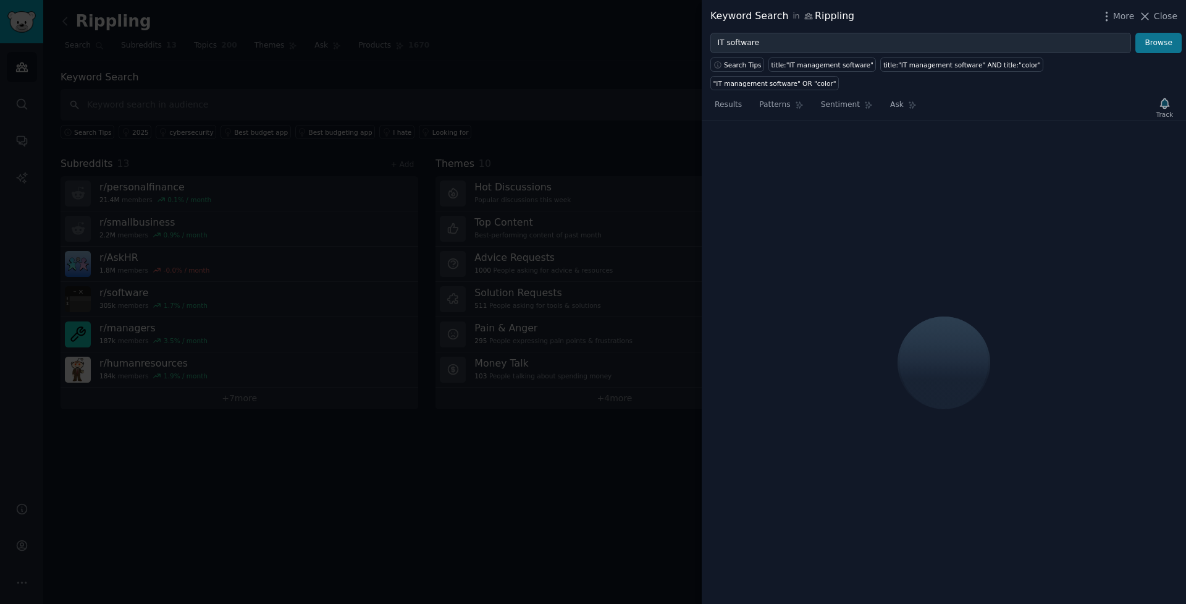
click at [1165, 43] on button "Browse" at bounding box center [1158, 43] width 46 height 21
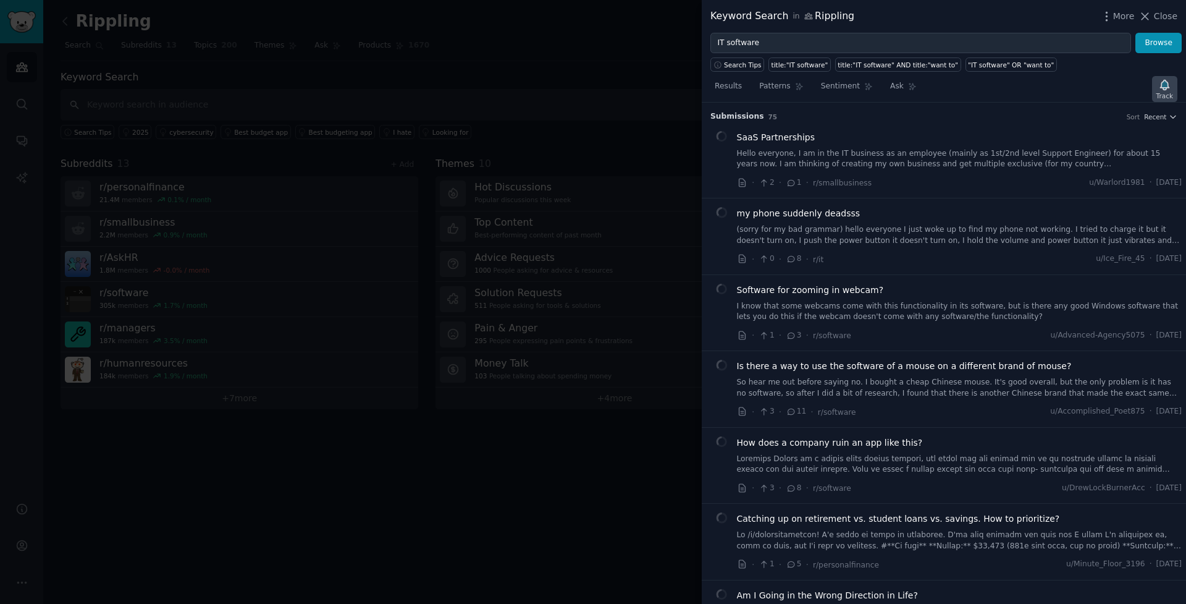
click at [1167, 88] on icon "button" at bounding box center [1164, 84] width 13 height 13
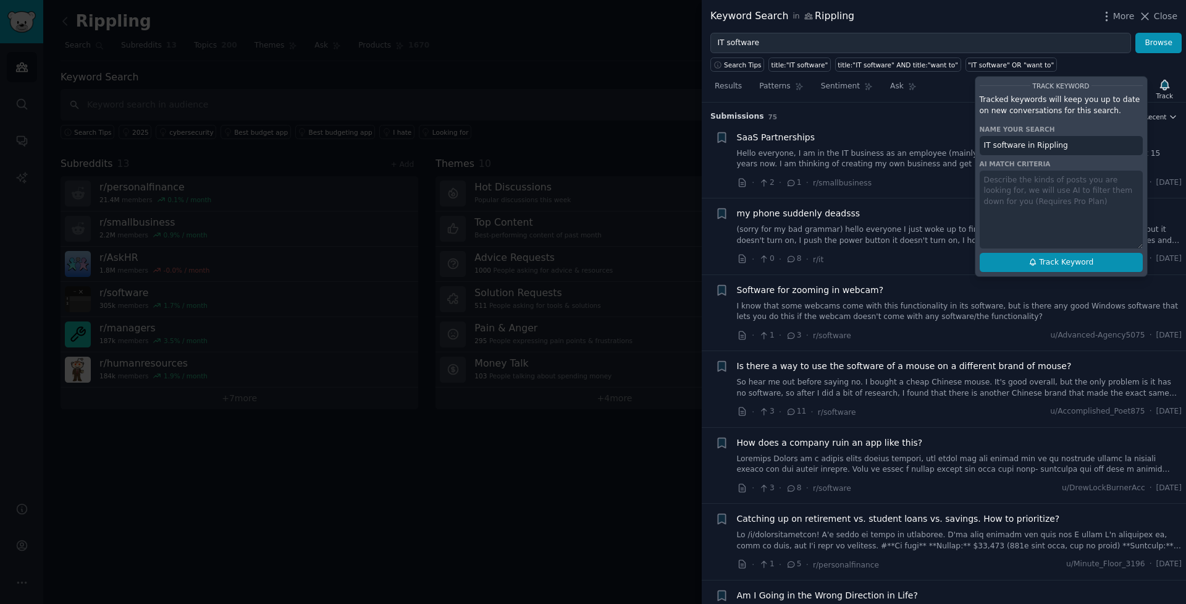
click at [1033, 259] on icon at bounding box center [1033, 262] width 6 height 7
type input "IT software in Rippling"
